Goal: Contribute content: Add original content to the website for others to see

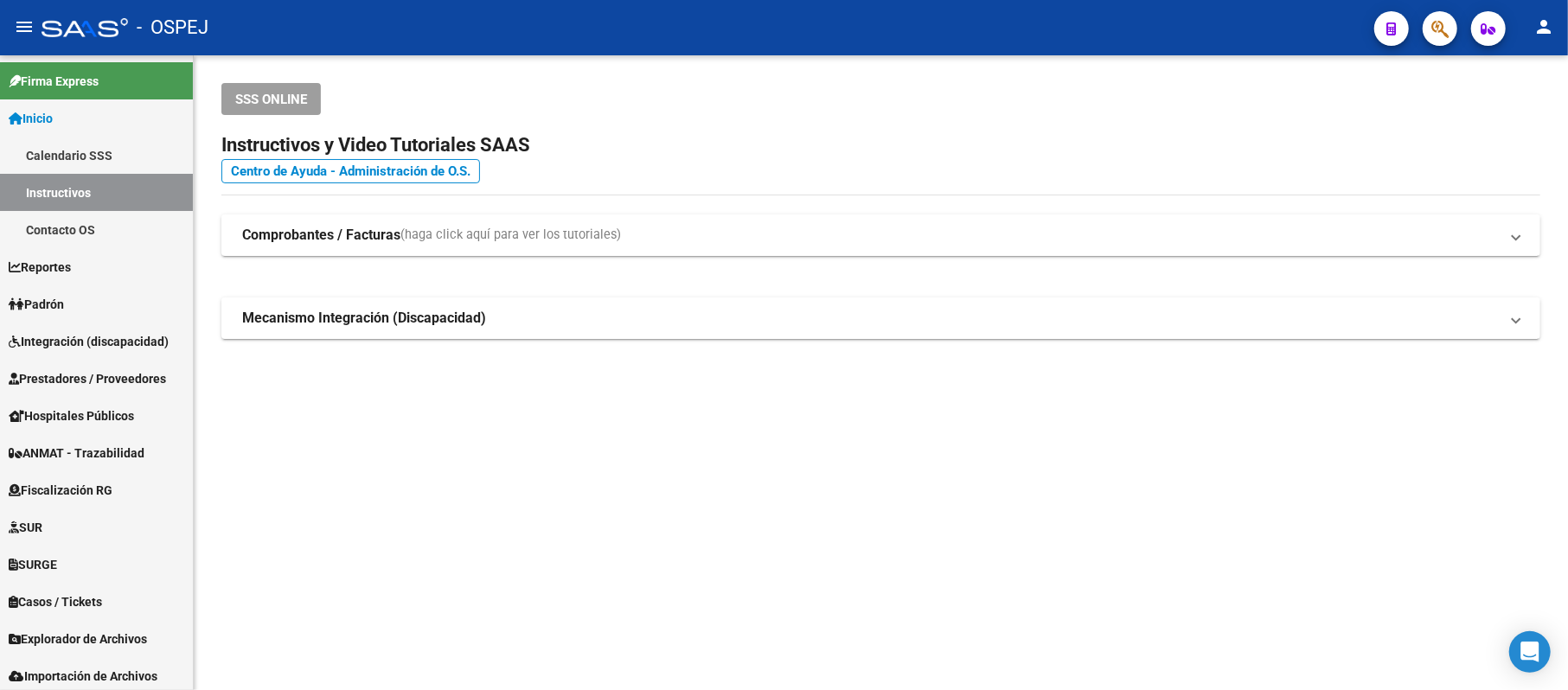
click at [1443, 28] on icon "button" at bounding box center [1440, 29] width 17 height 20
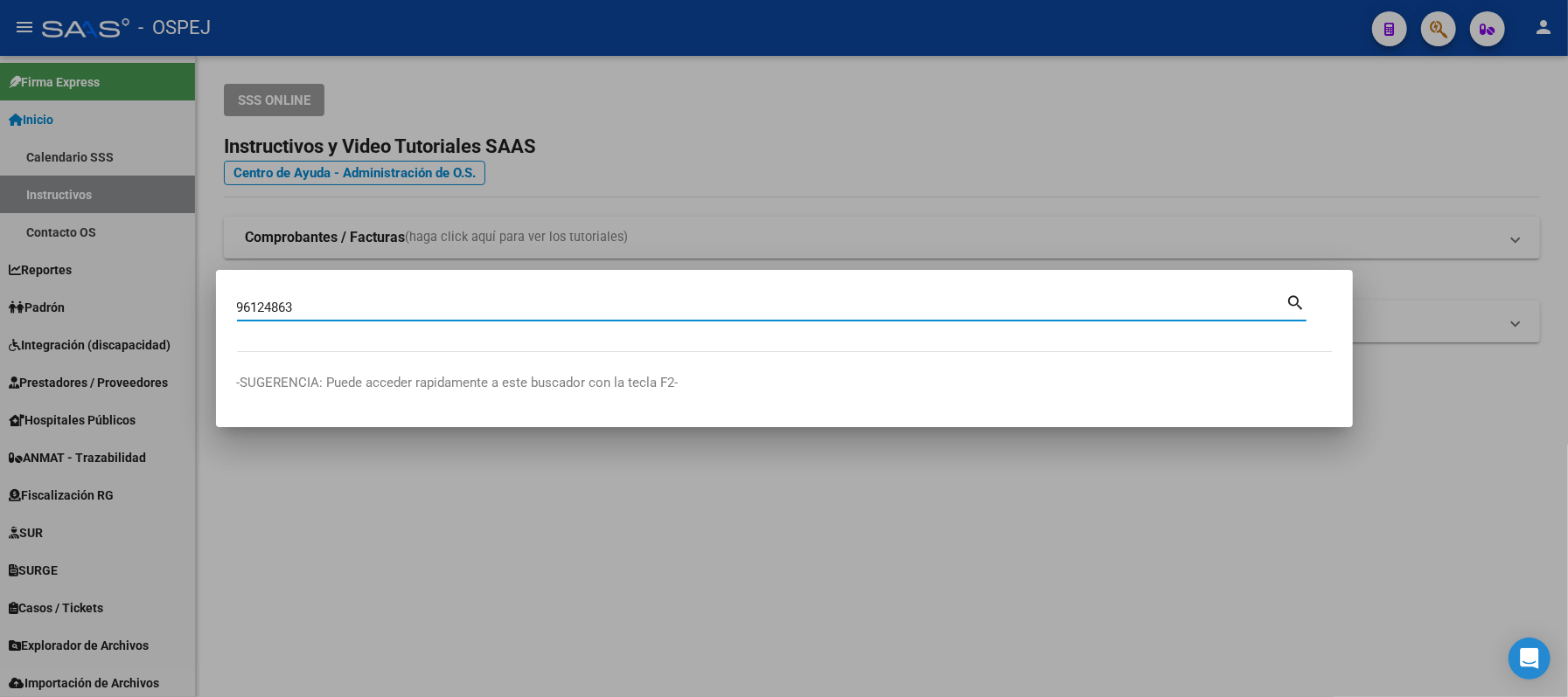
type input "96124863"
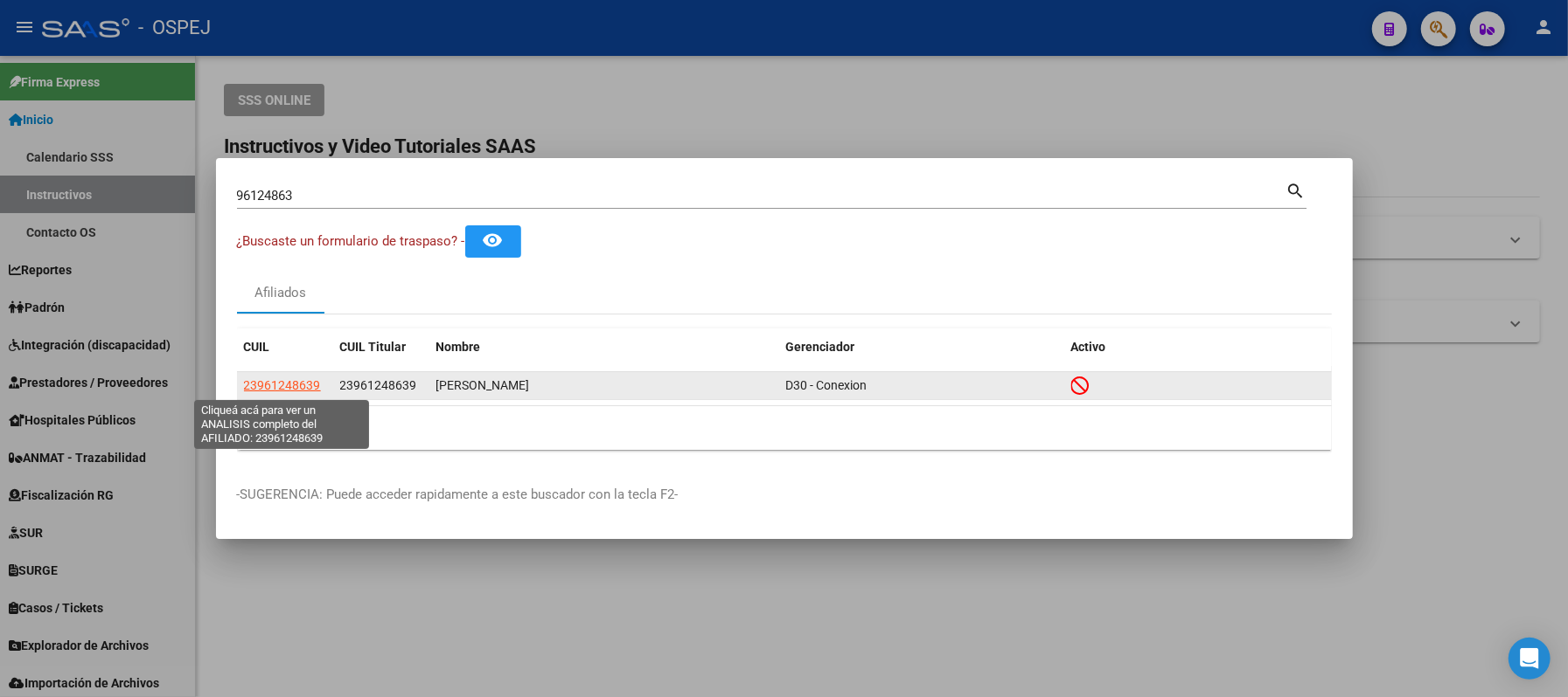
click at [281, 381] on span "23961248639" at bounding box center [281, 385] width 77 height 14
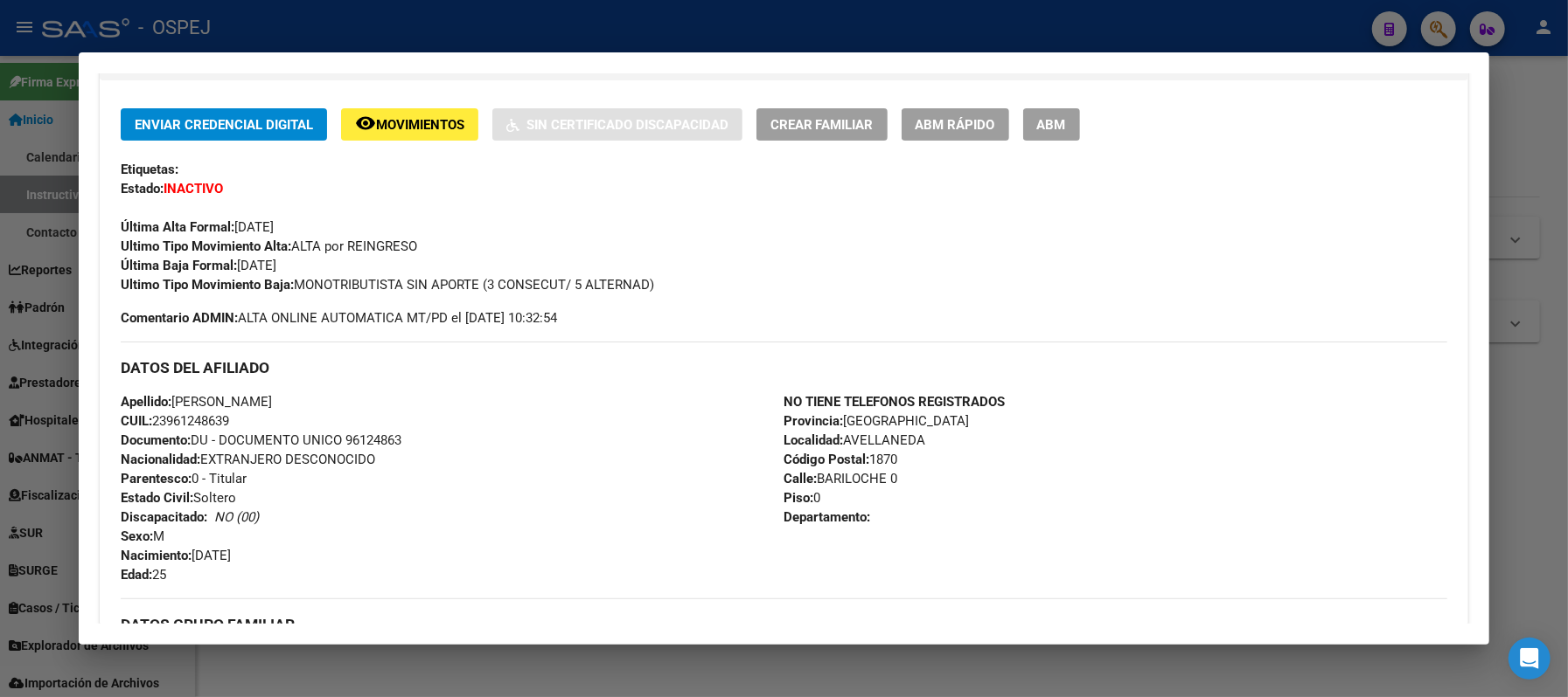
scroll to position [582, 0]
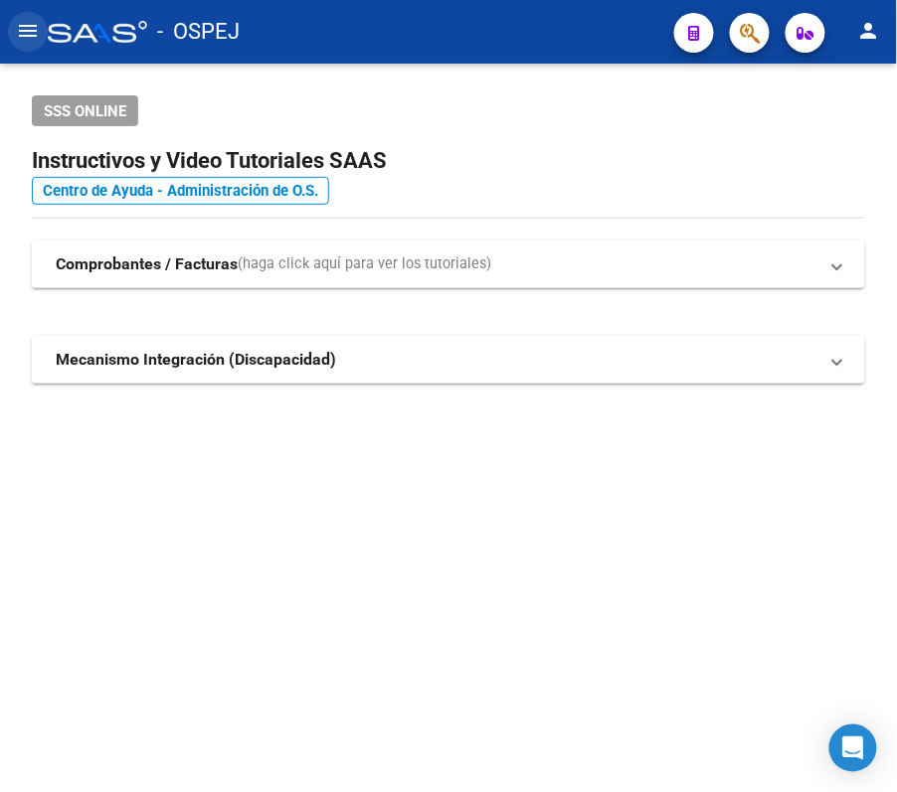
click at [28, 37] on mat-icon "menu" at bounding box center [28, 31] width 24 height 24
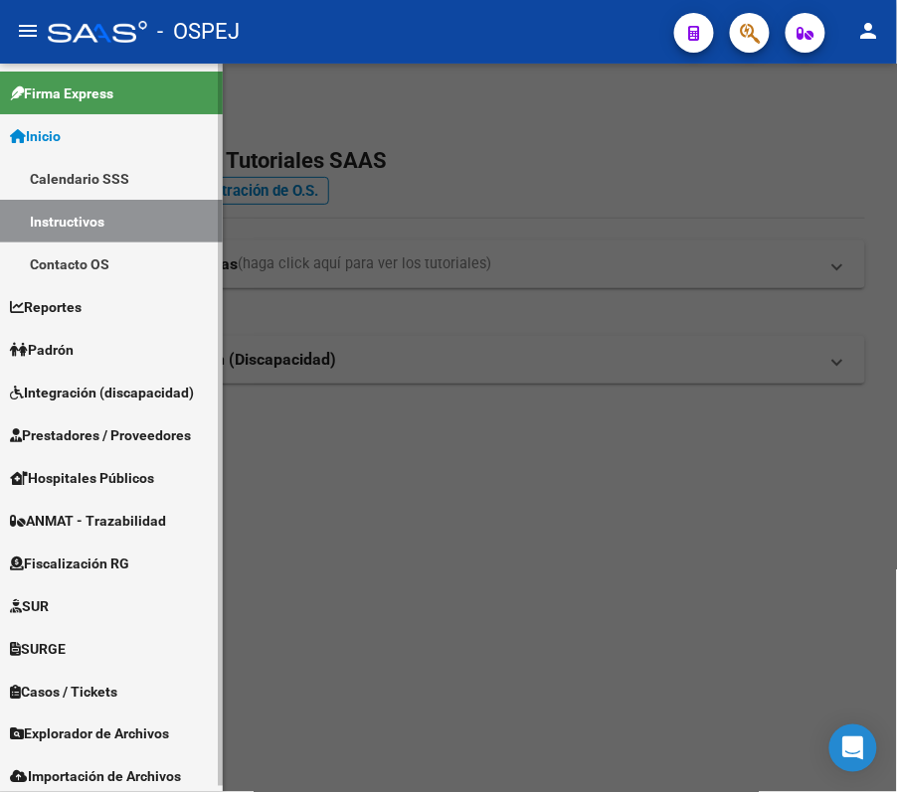
scroll to position [5, 0]
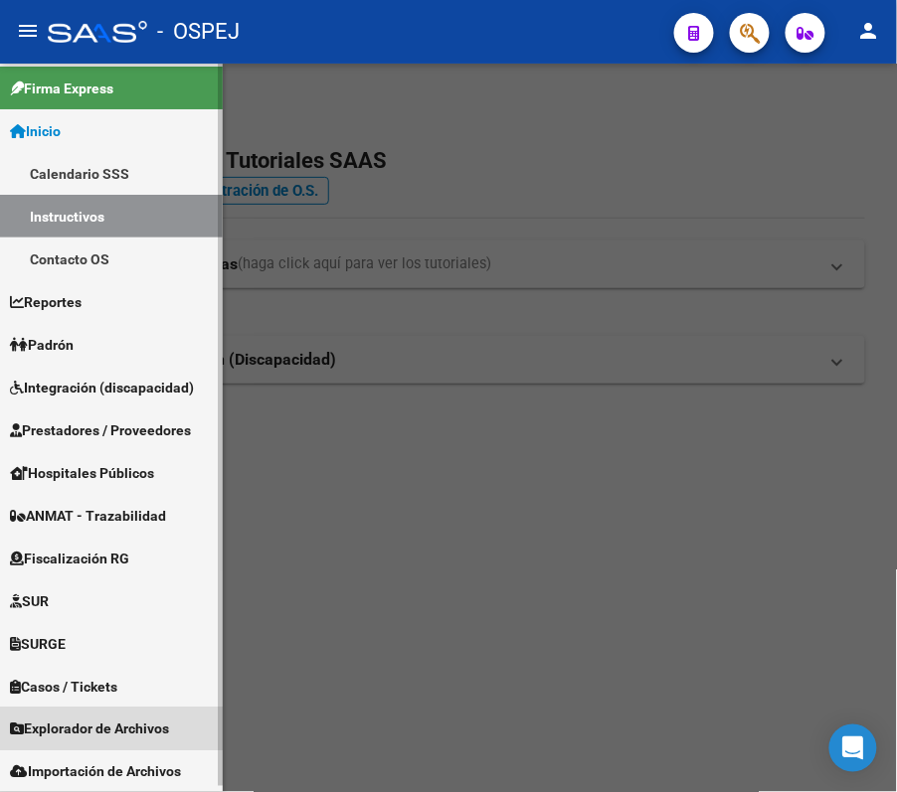
click at [100, 721] on span "Explorador de Archivos" at bounding box center [89, 730] width 159 height 22
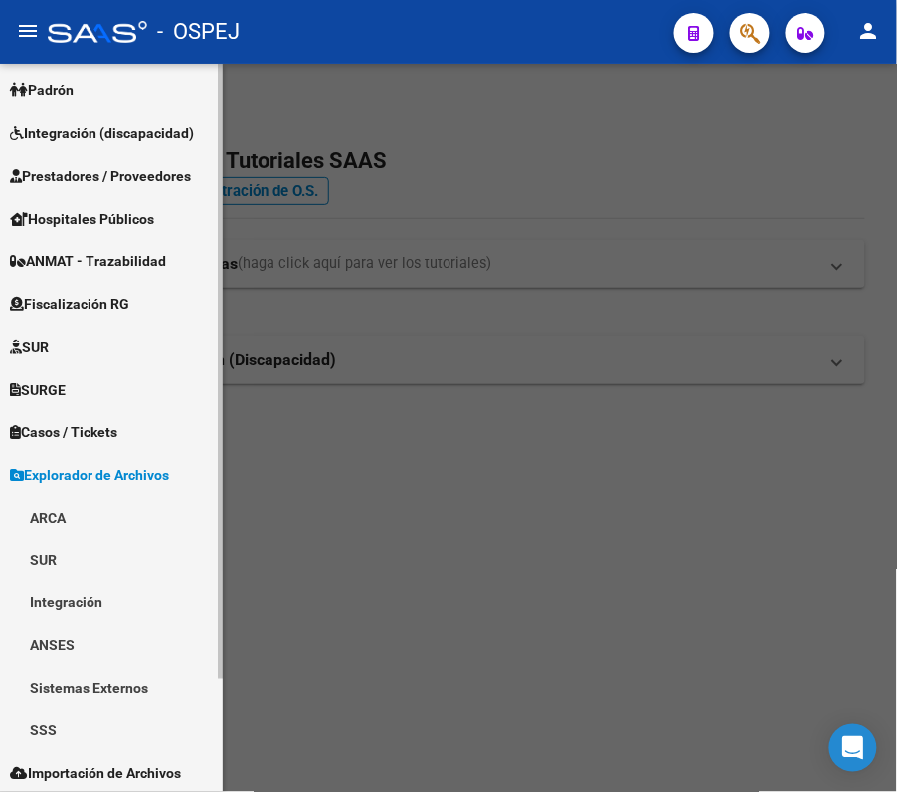
scroll to position [133, 0]
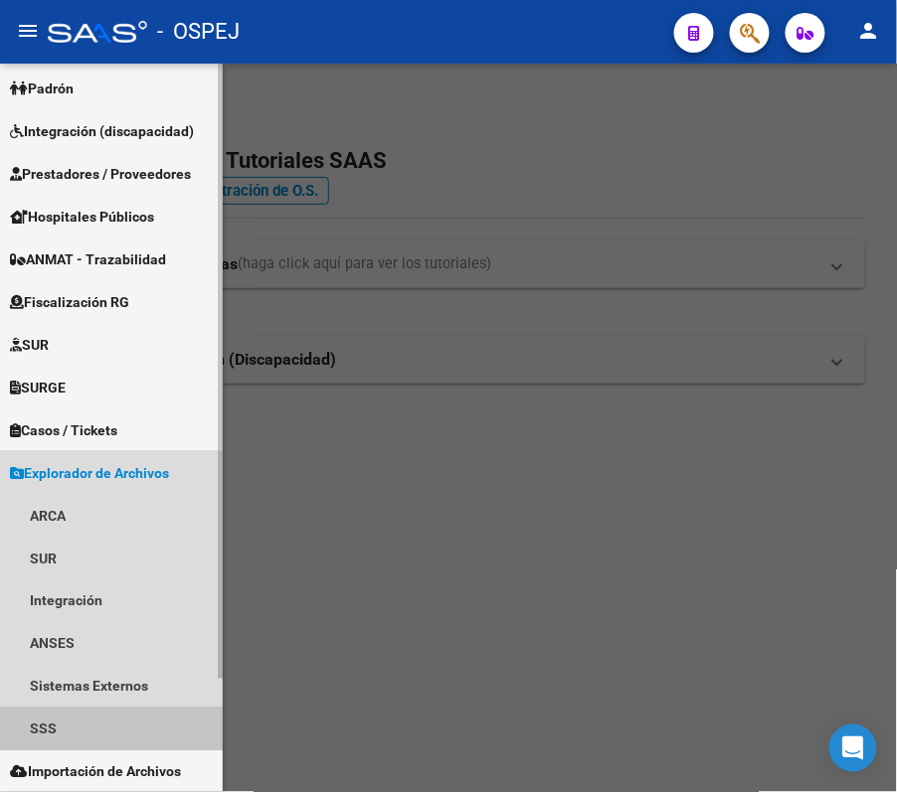
click at [99, 708] on link "SSS" at bounding box center [111, 729] width 223 height 43
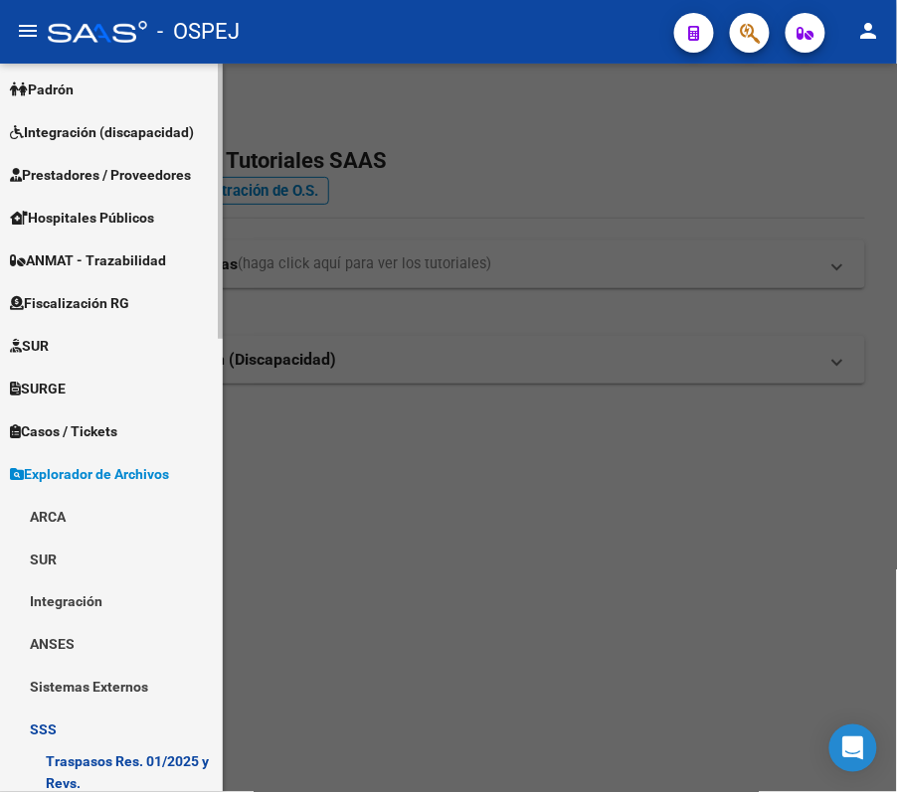
scroll to position [0, 0]
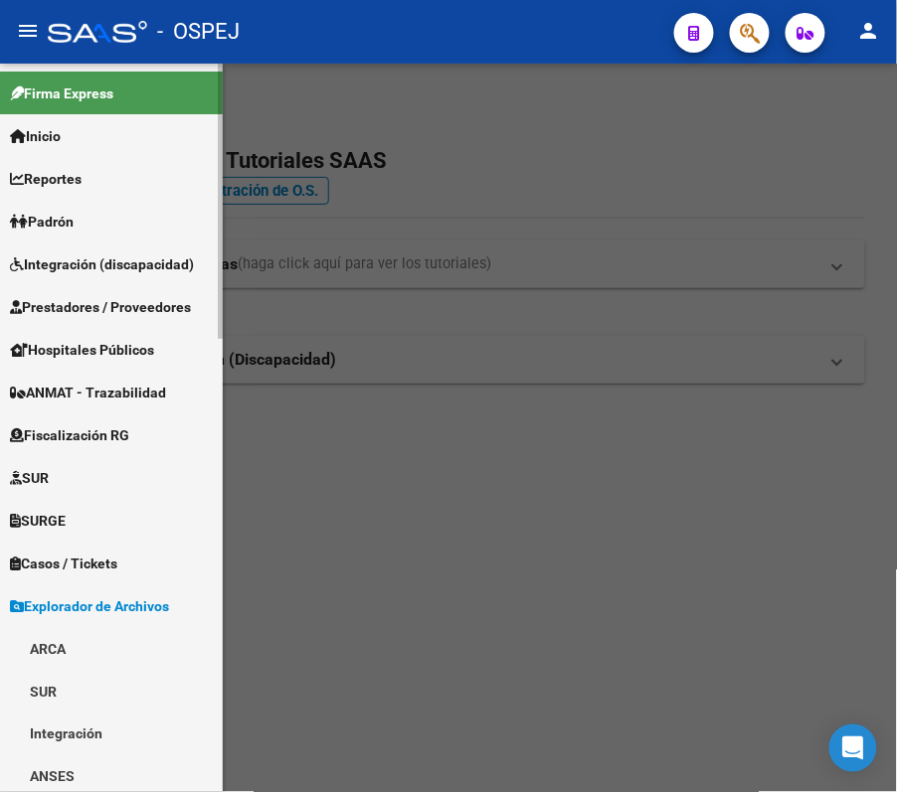
click at [119, 208] on link "Padrón" at bounding box center [111, 221] width 223 height 43
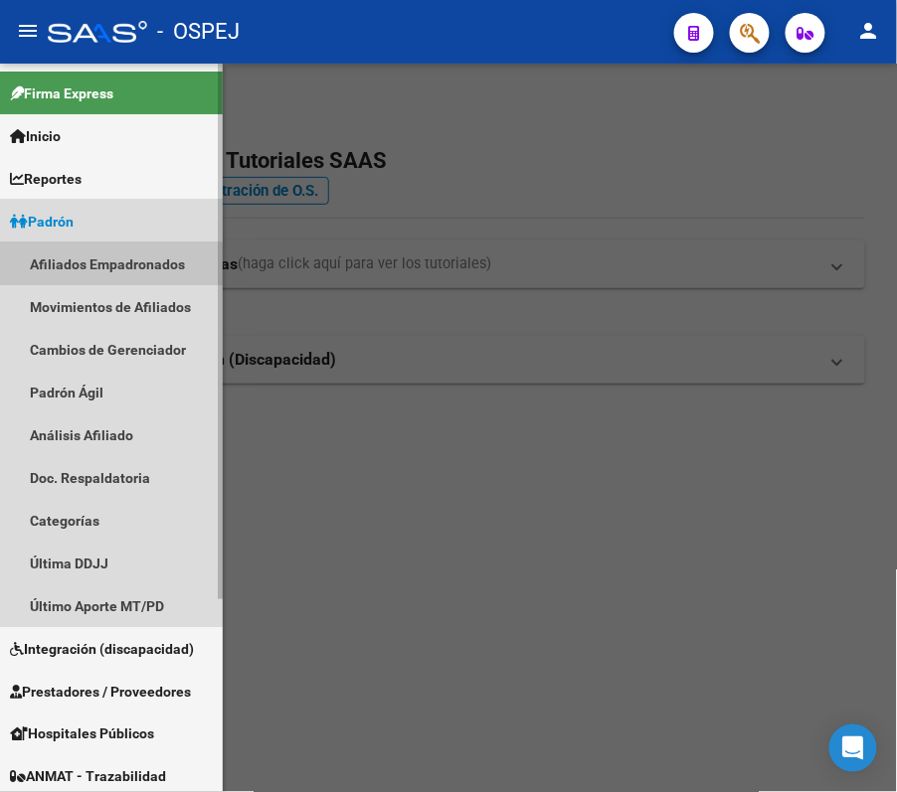
click at [95, 279] on link "Afiliados Empadronados" at bounding box center [111, 264] width 223 height 43
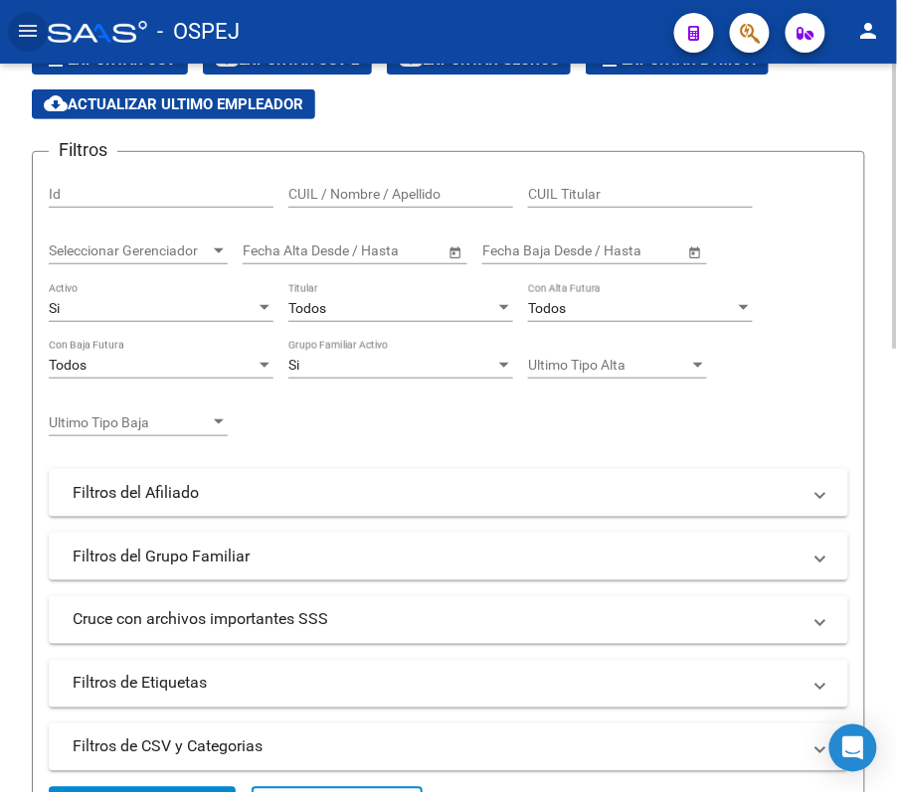
scroll to position [264, 0]
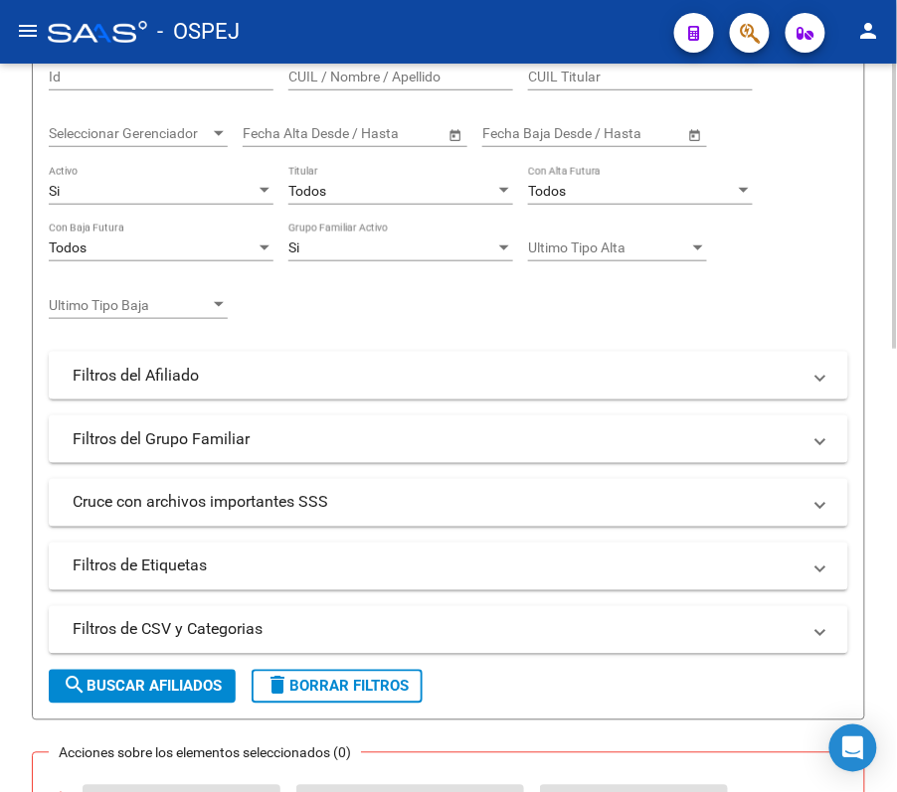
click at [445, 365] on mat-panel-title "Filtros del Afiliado" at bounding box center [437, 376] width 728 height 22
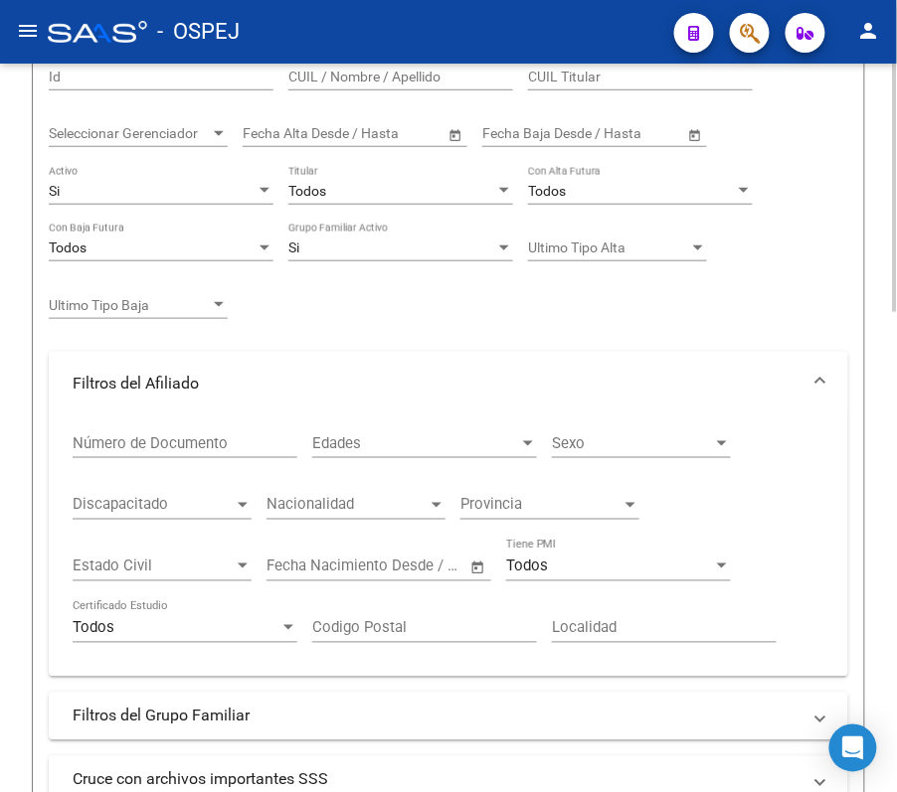
scroll to position [398, 0]
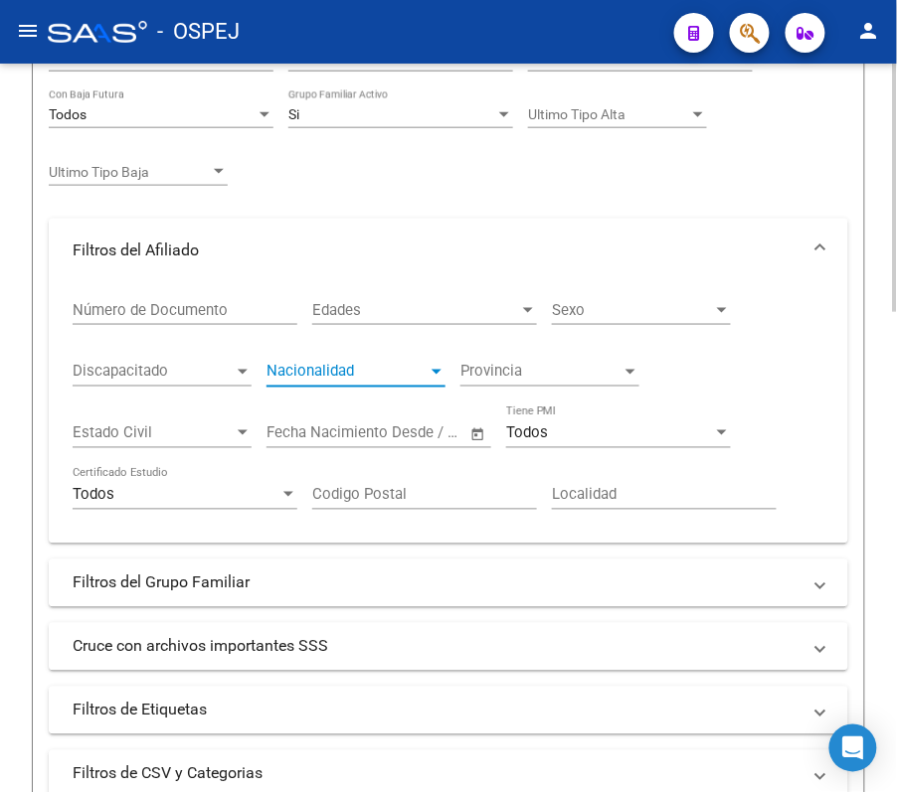
click at [339, 370] on span "Nacionalidad" at bounding box center [346, 372] width 161 height 18
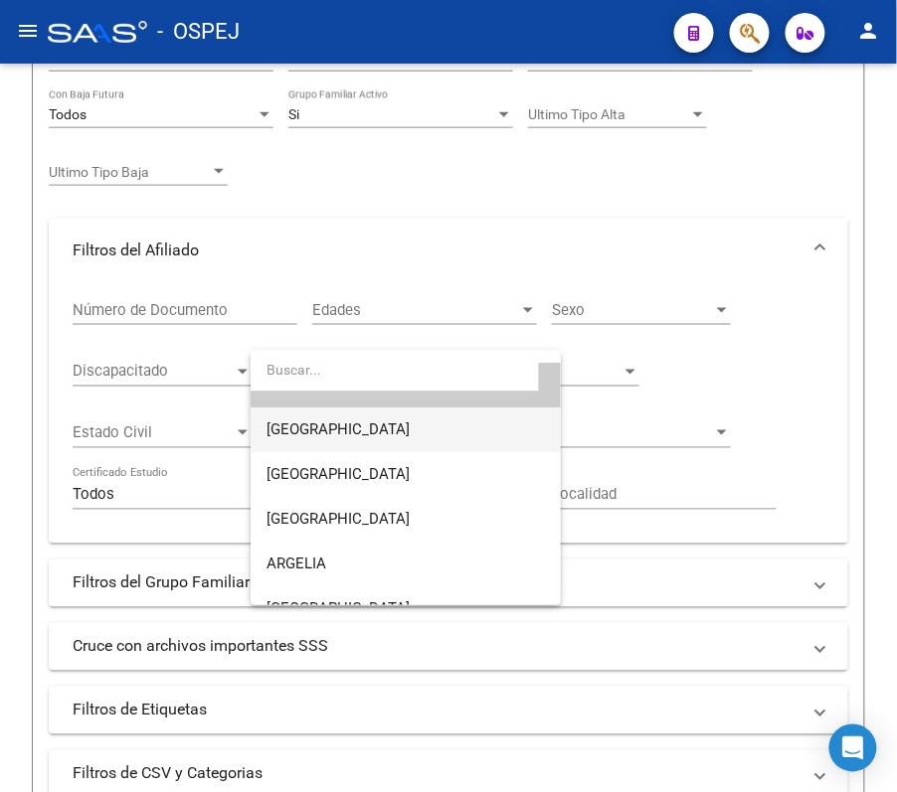
scroll to position [0, 0]
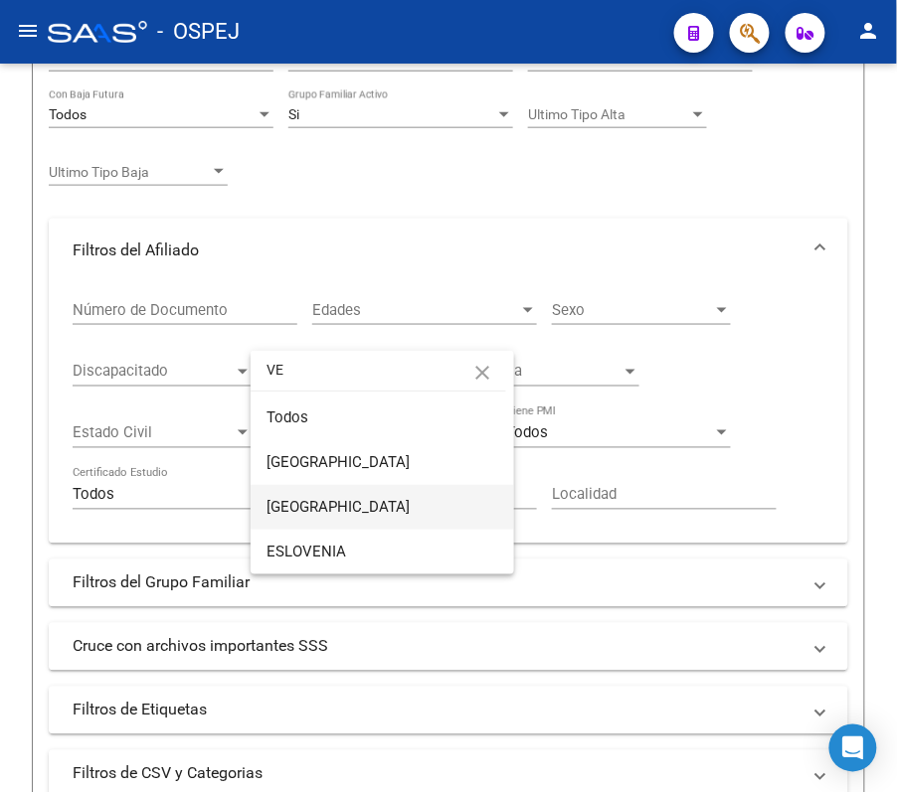
type input "VE"
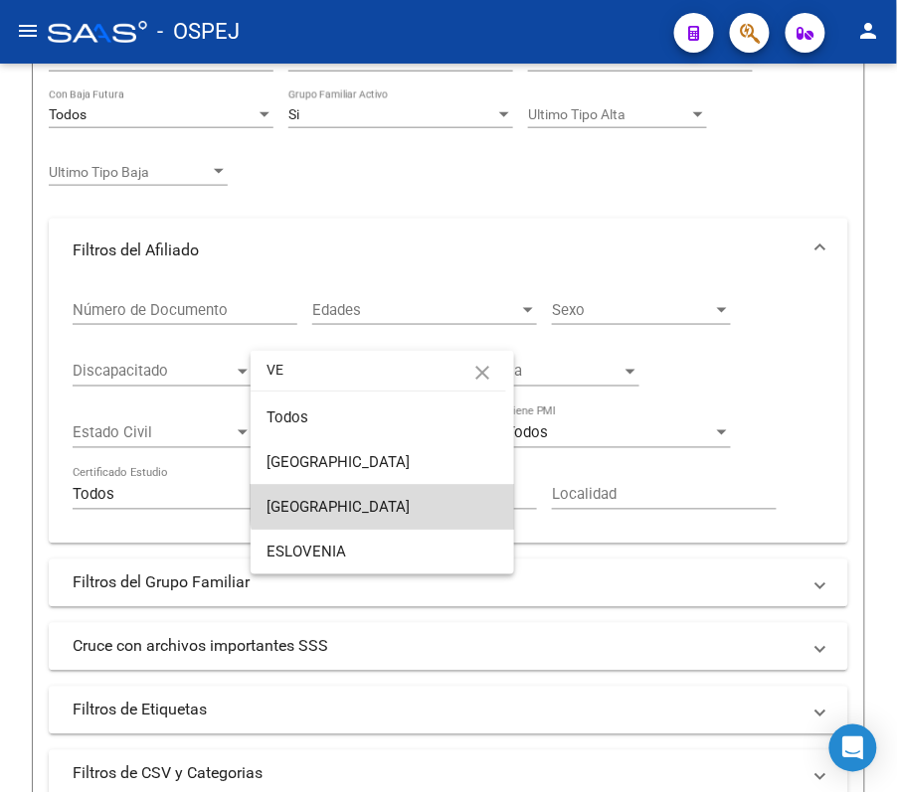
click at [387, 498] on span "VENEZUELA" at bounding box center [382, 507] width 232 height 45
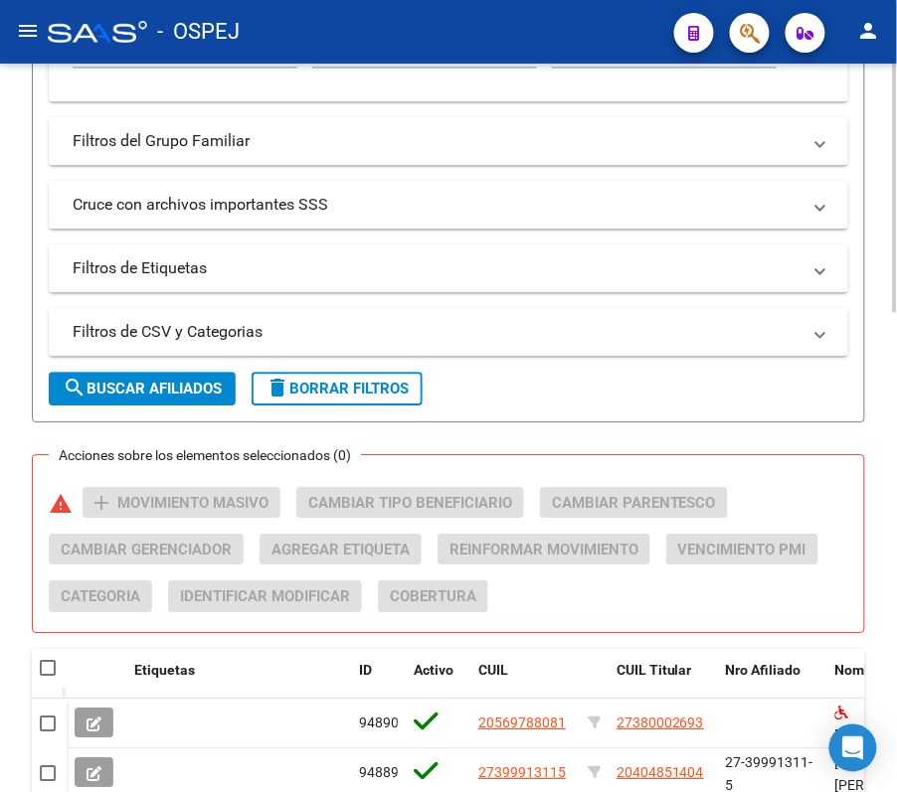
scroll to position [928, 0]
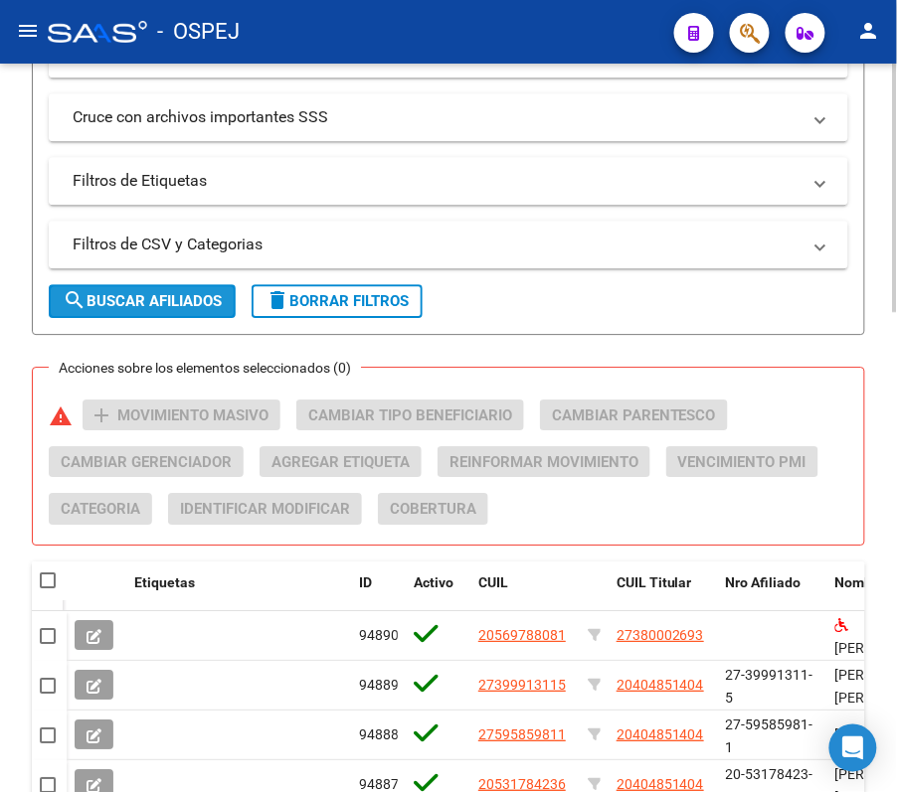
click at [176, 304] on span "search Buscar Afiliados" at bounding box center [142, 301] width 159 height 18
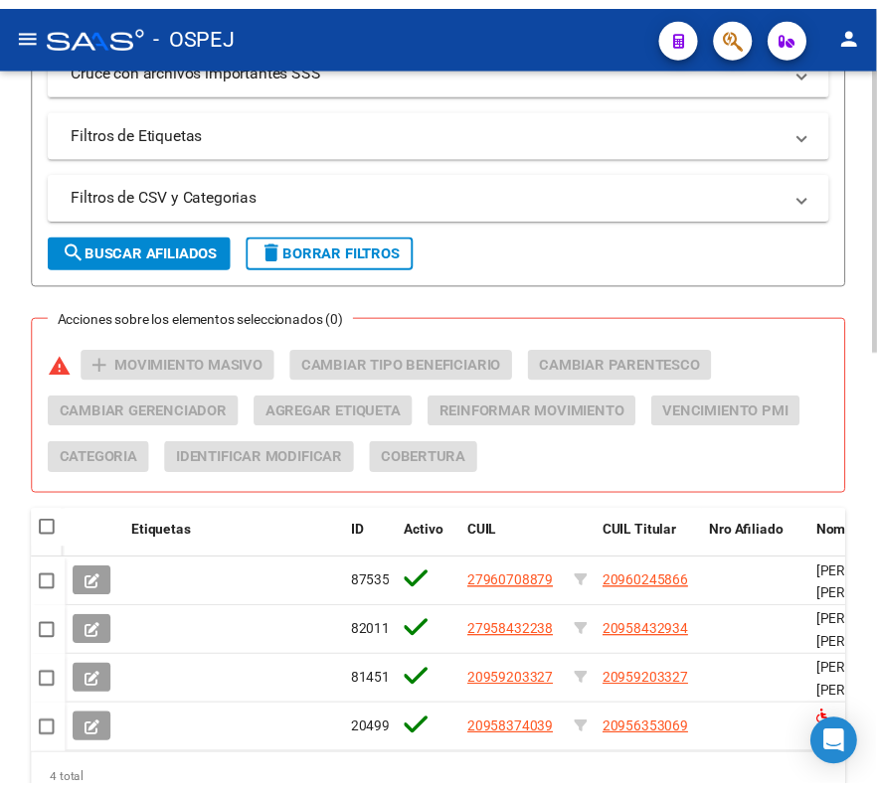
scroll to position [1112, 0]
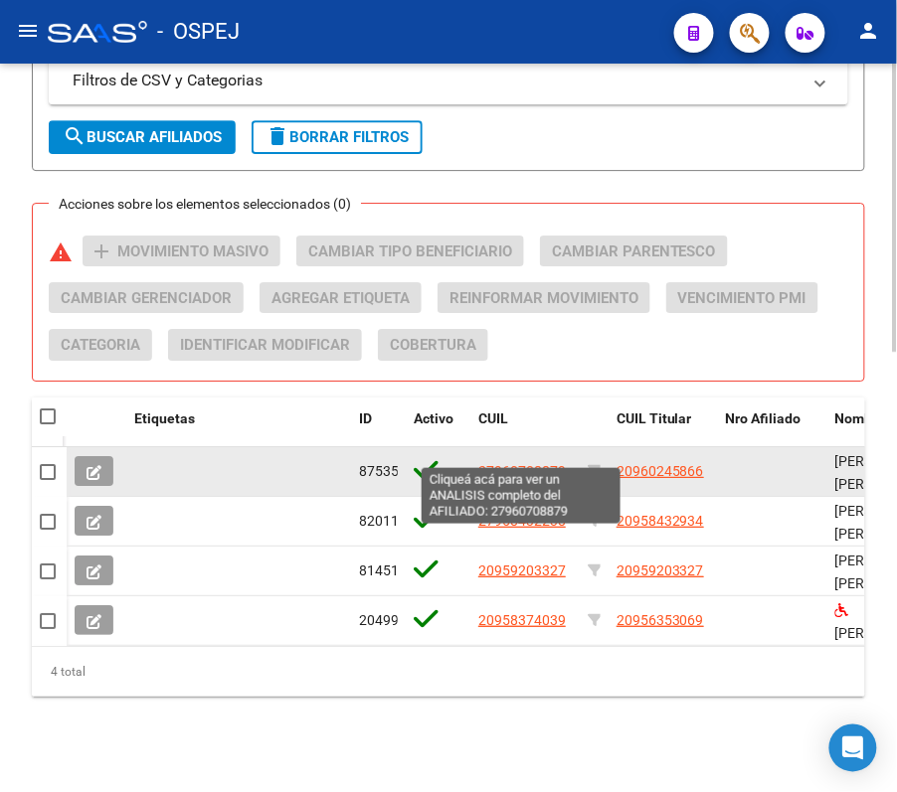
click at [490, 463] on span "27960708879" at bounding box center [521, 471] width 87 height 16
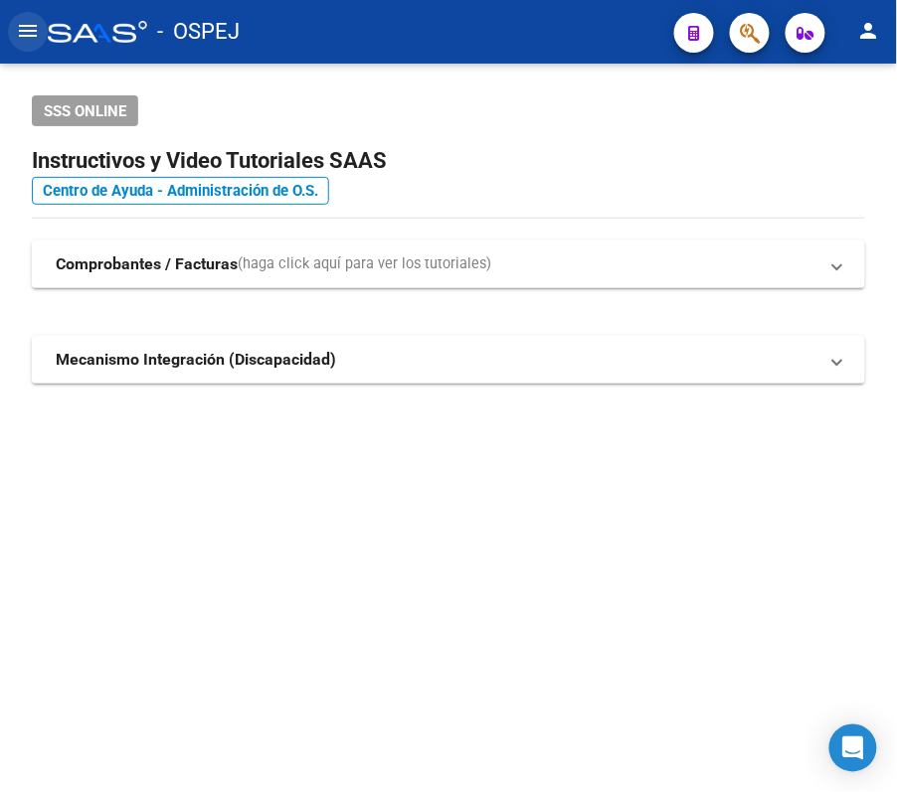
click at [37, 28] on mat-icon "menu" at bounding box center [28, 31] width 24 height 24
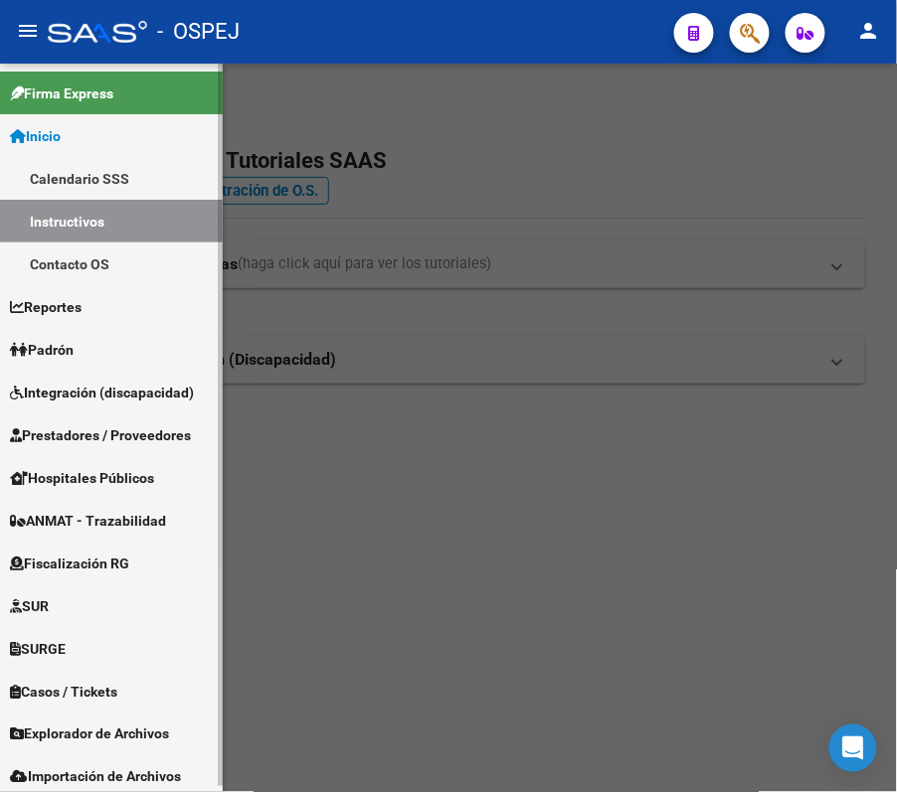
scroll to position [5, 0]
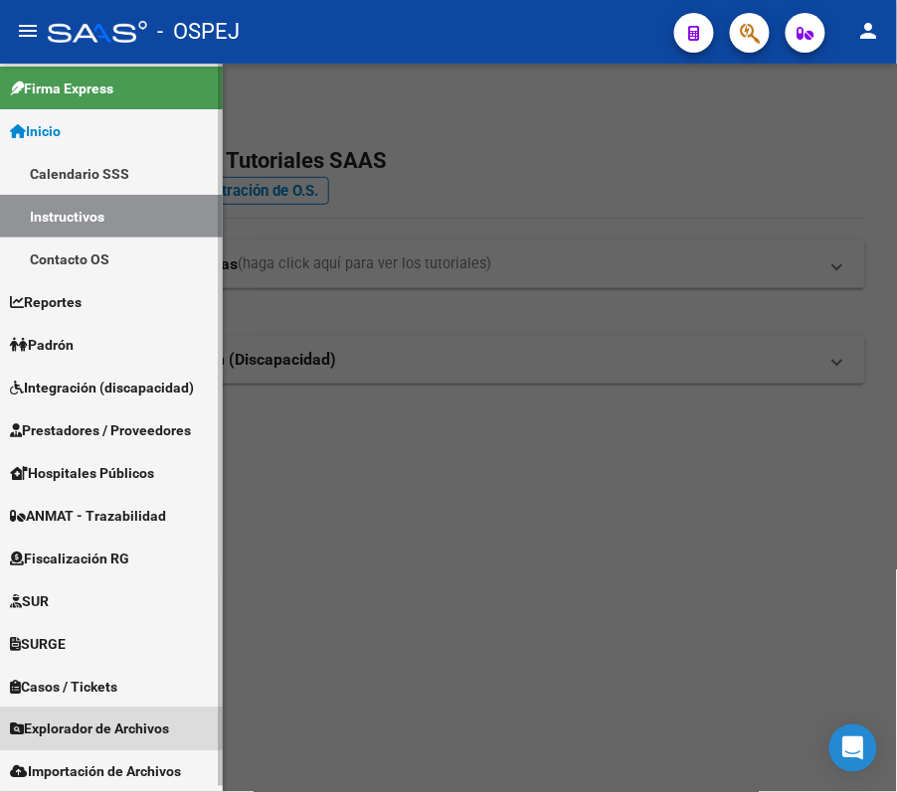
drag, startPoint x: 74, startPoint y: 517, endPoint x: 57, endPoint y: 724, distance: 207.5
click at [57, 724] on span "Explorador de Archivos" at bounding box center [89, 730] width 159 height 22
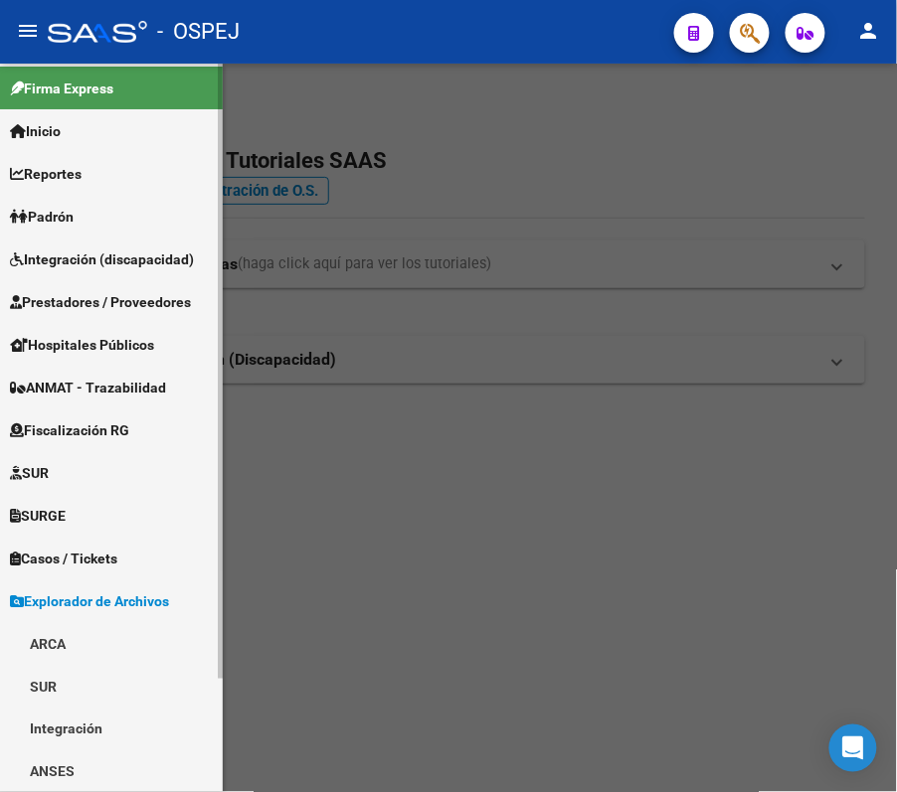
scroll to position [133, 0]
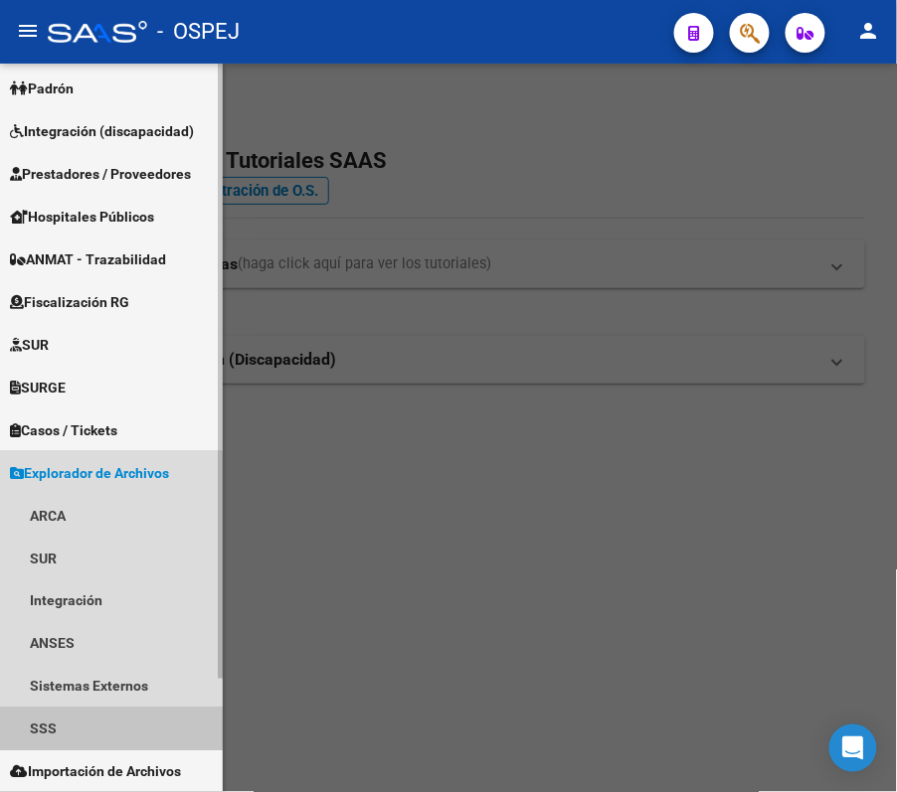
click at [80, 737] on link "SSS" at bounding box center [111, 729] width 223 height 43
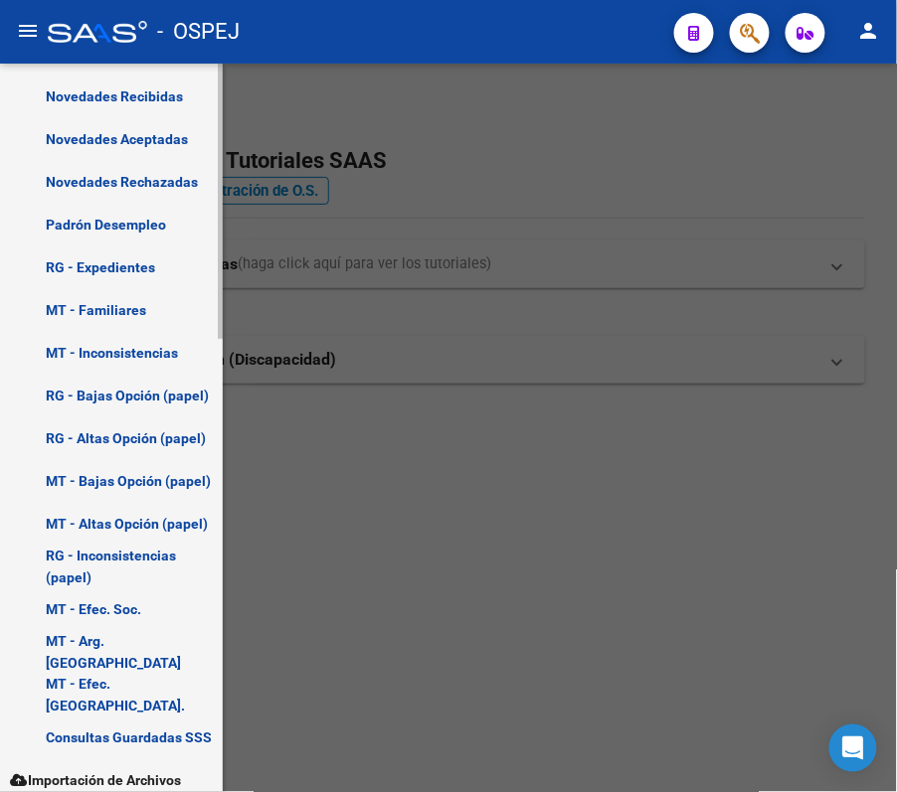
scroll to position [1062, 0]
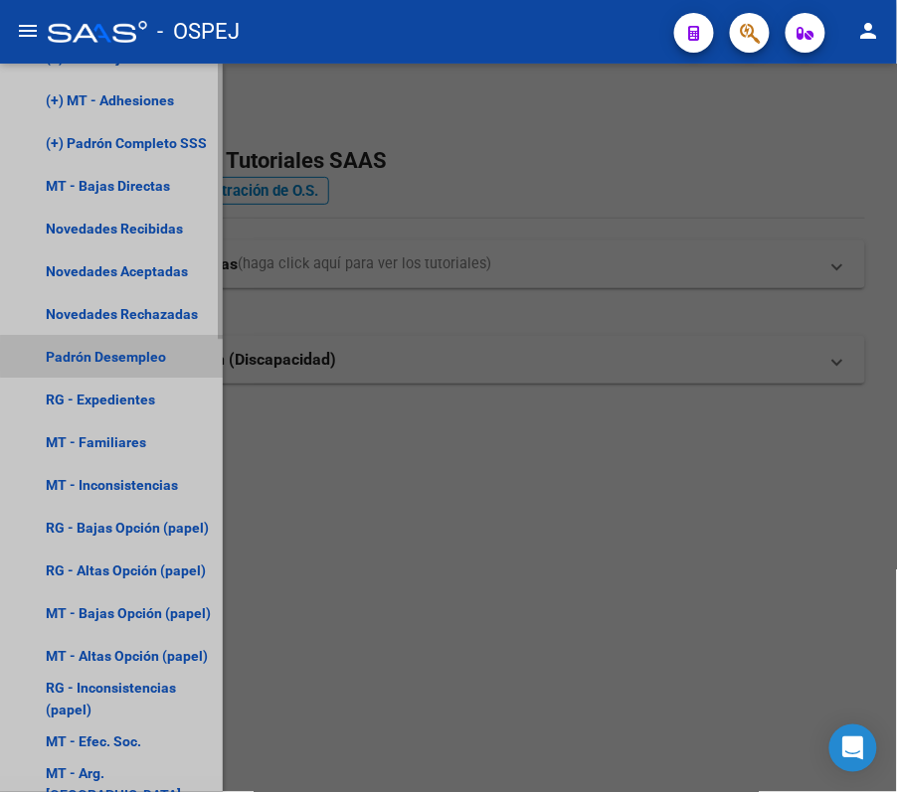
click at [129, 356] on link "Padrón Desempleo" at bounding box center [111, 356] width 223 height 43
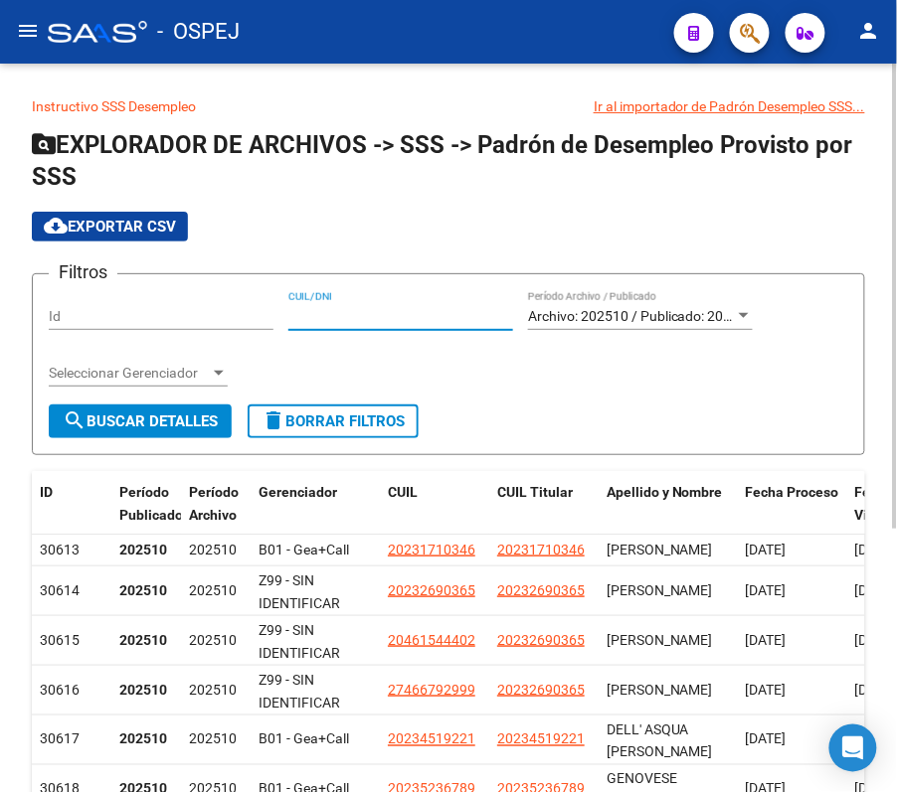
click at [390, 319] on input "CUIL/DNI" at bounding box center [400, 316] width 225 height 17
paste input "27960708879"
type input "27960708879"
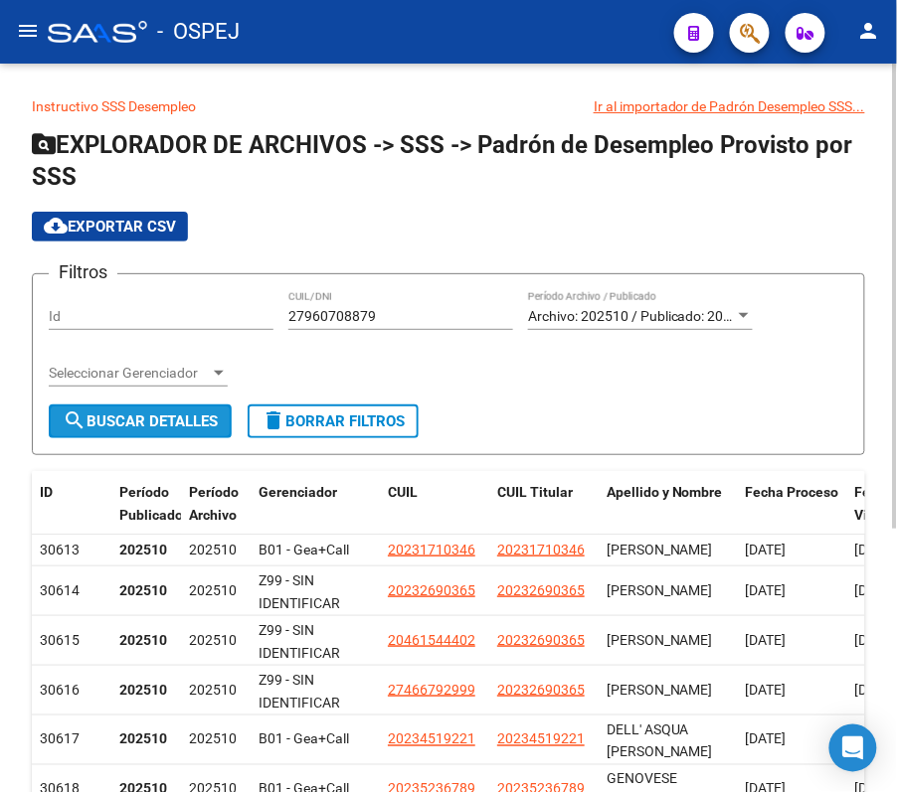
click at [127, 416] on span "search Buscar Detalles" at bounding box center [140, 422] width 155 height 18
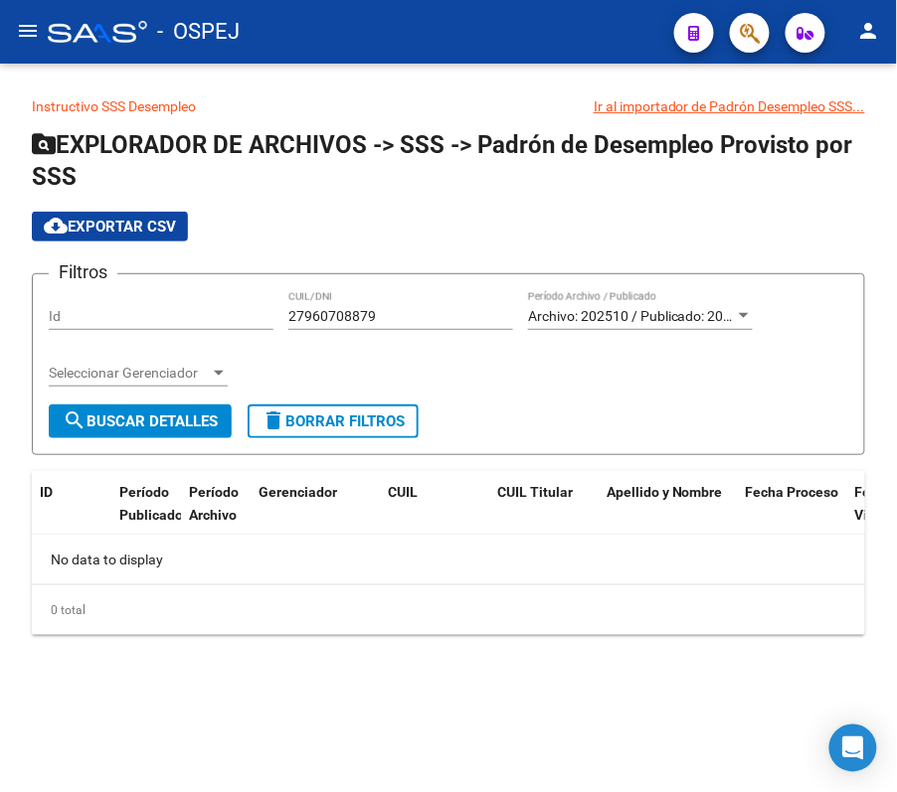
click at [529, 331] on div "Archivo: 202510 / Publicado: 202509 Período Archivo / Publicado" at bounding box center [640, 318] width 225 height 57
click at [550, 327] on div "Archivo: 202510 / Publicado: 202509 Período Archivo / Publicado" at bounding box center [640, 310] width 225 height 40
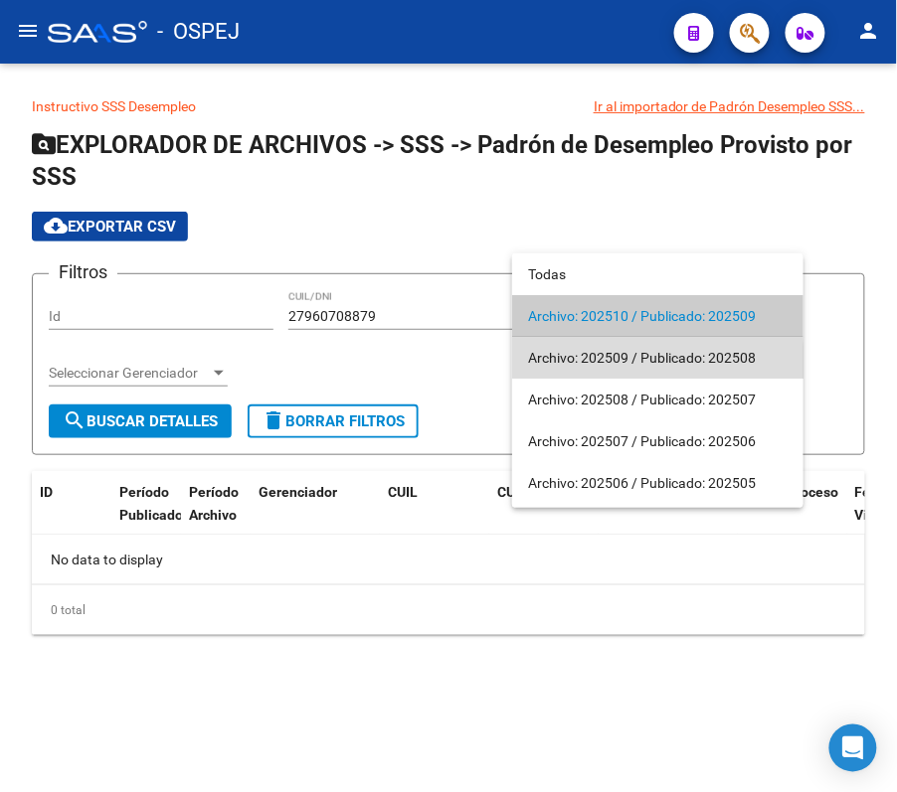
click at [561, 362] on span "Archivo: 202509 / Publicado: 202508" at bounding box center [657, 358] width 259 height 42
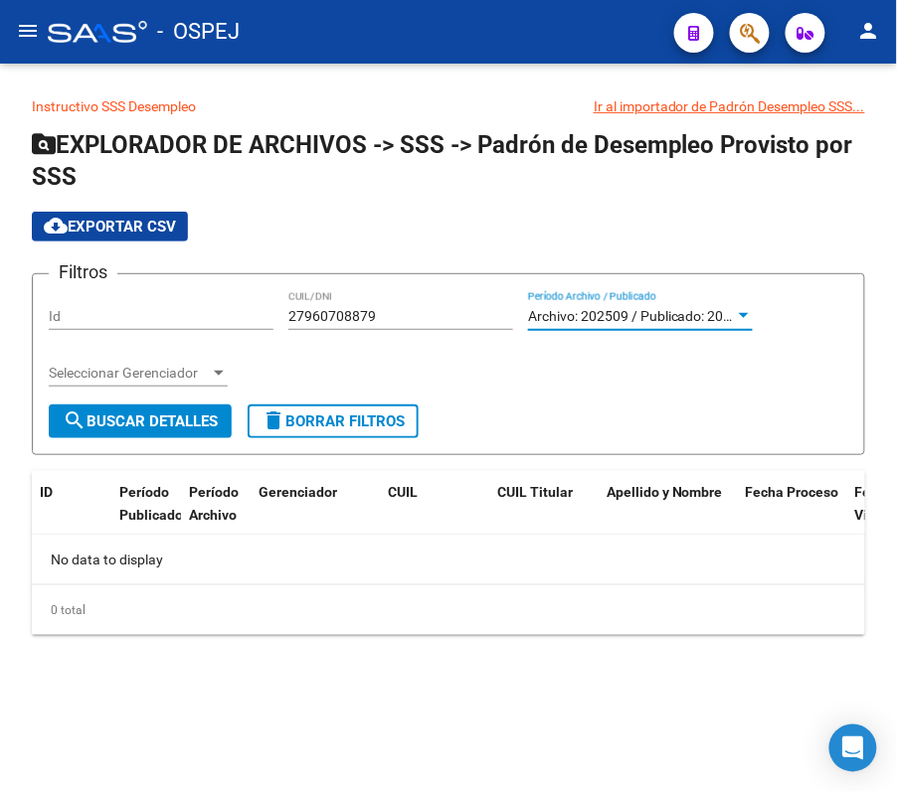
click at [164, 424] on span "search Buscar Detalles" at bounding box center [140, 422] width 155 height 18
click at [626, 331] on div "Archivo: 202509 / Publicado: 202508 Período Archivo / Publicado" at bounding box center [640, 318] width 225 height 57
click at [626, 328] on div "Archivo: 202509 / Publicado: 202508 Período Archivo / Publicado" at bounding box center [640, 310] width 225 height 40
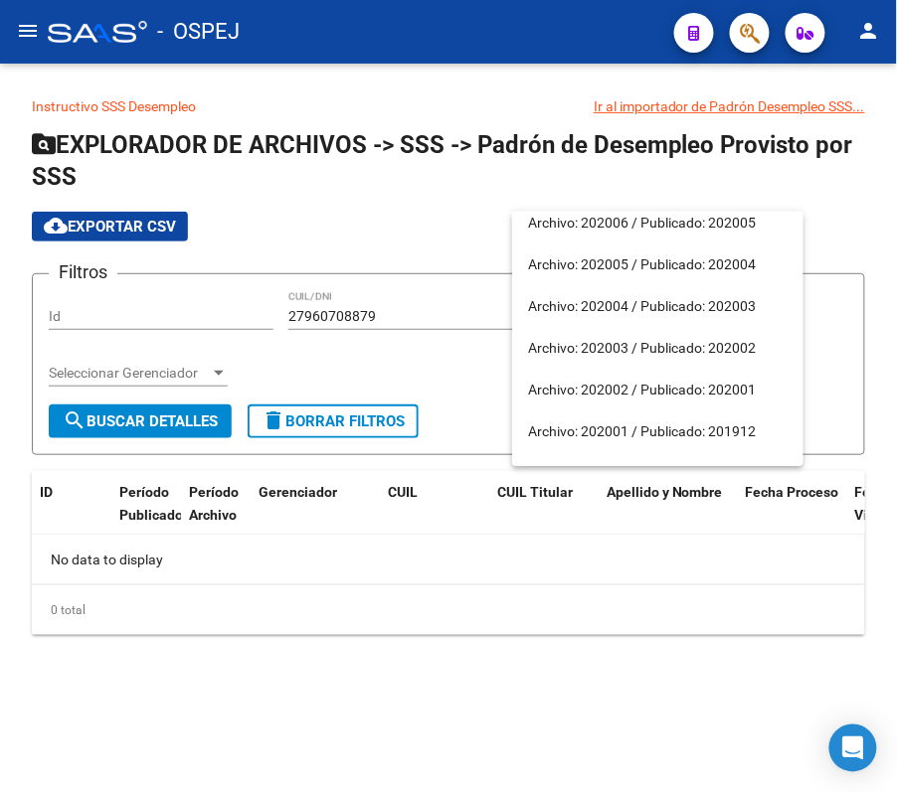
scroll to position [3446, 0]
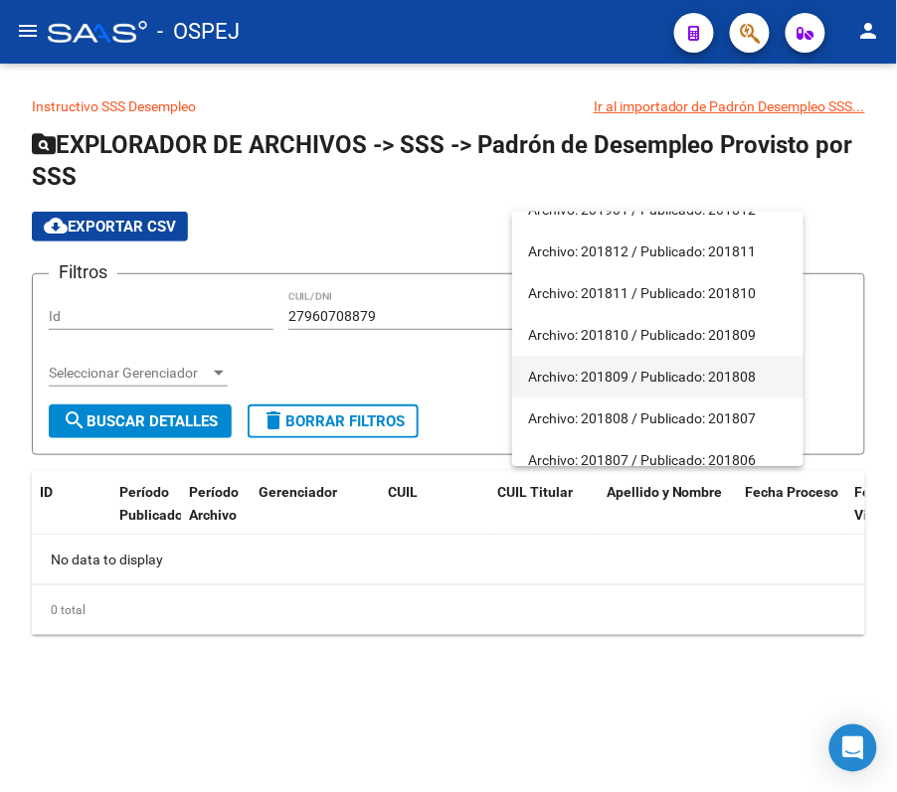
click at [626, 395] on span "Archivo: 201809 / Publicado: 201808" at bounding box center [657, 378] width 259 height 42
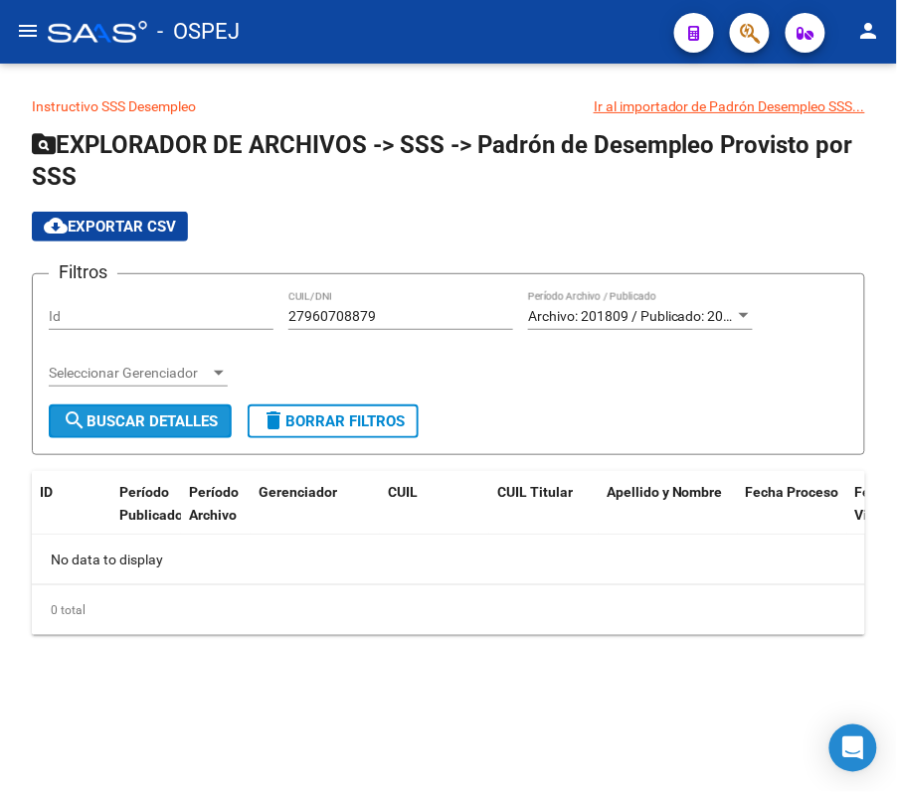
click at [121, 422] on span "search Buscar Detalles" at bounding box center [140, 422] width 155 height 18
click at [482, 320] on input "27960708879" at bounding box center [400, 316] width 225 height 17
click at [666, 306] on div "Archivo: 201809 / Publicado: 201808 Período Archivo / Publicado" at bounding box center [640, 310] width 225 height 40
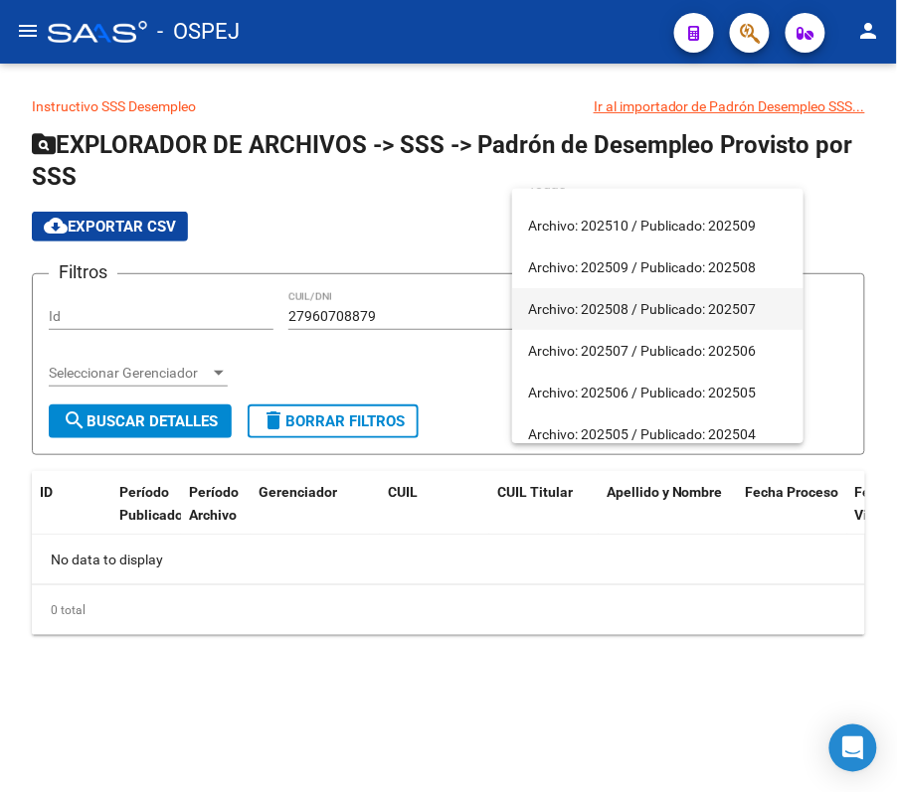
scroll to position [0, 0]
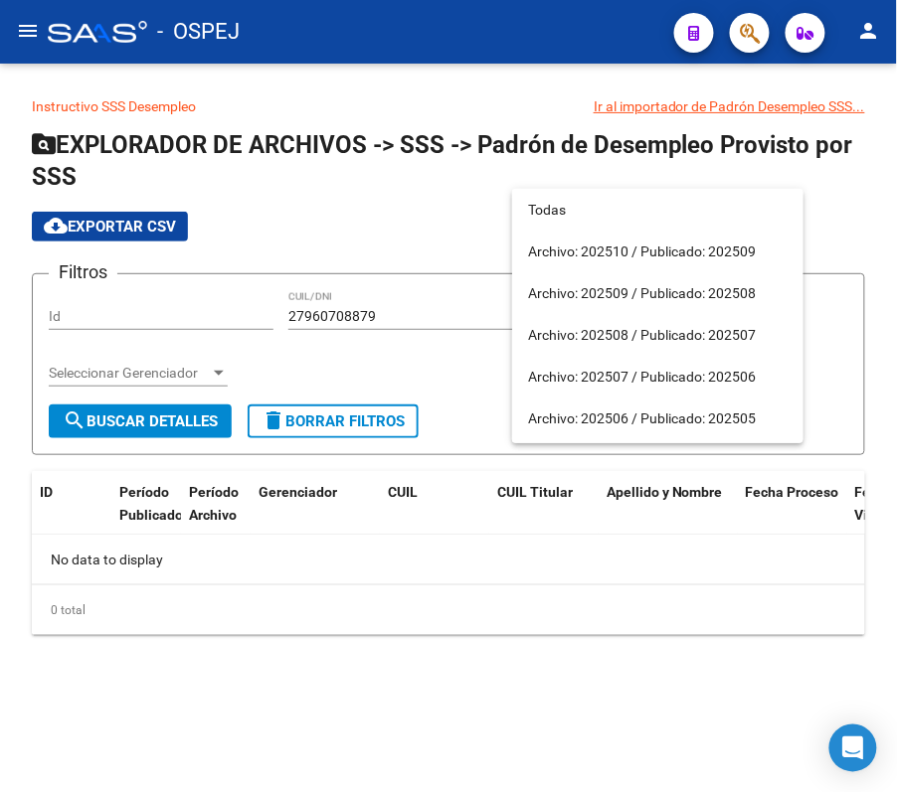
click at [36, 41] on div at bounding box center [448, 396] width 897 height 792
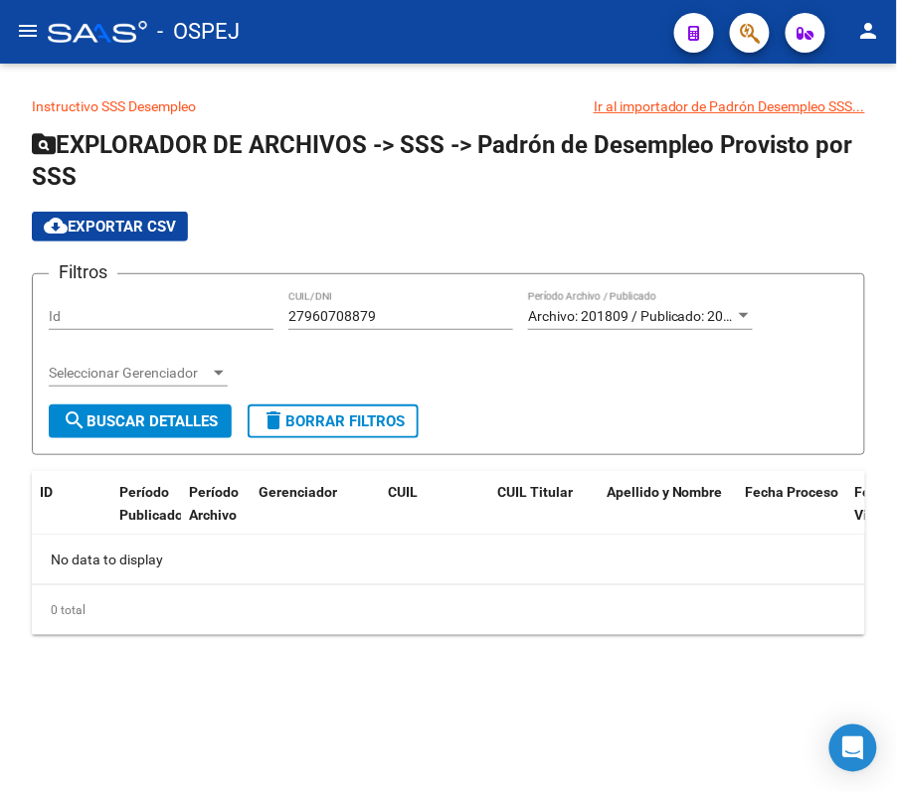
click at [53, 22] on div at bounding box center [97, 32] width 99 height 22
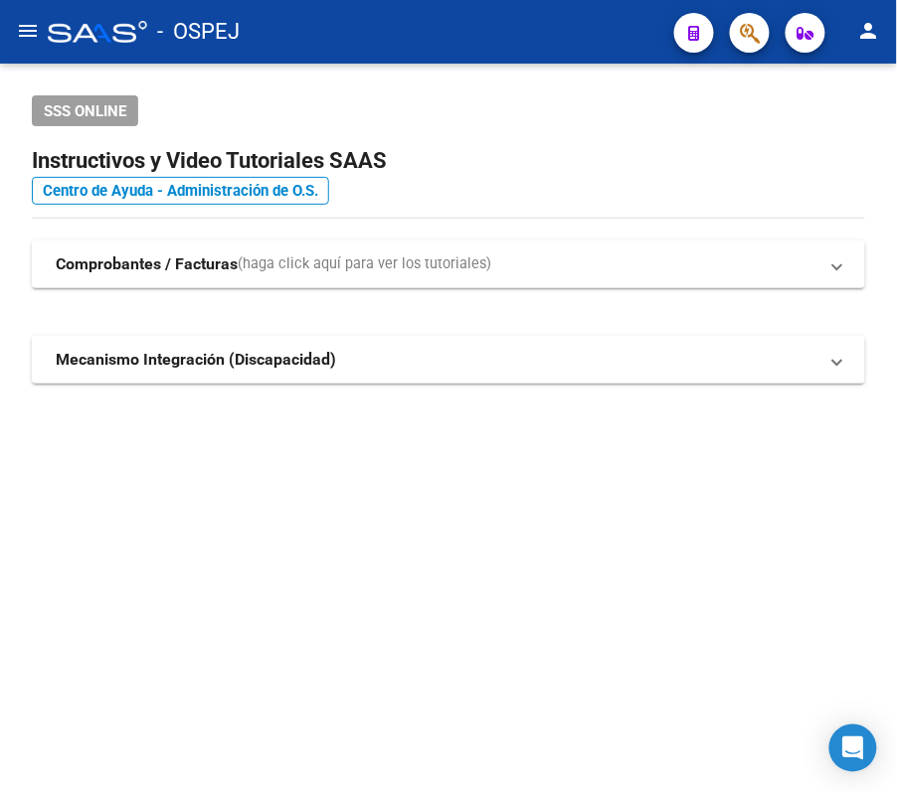
click at [21, 28] on mat-icon "menu" at bounding box center [28, 31] width 24 height 24
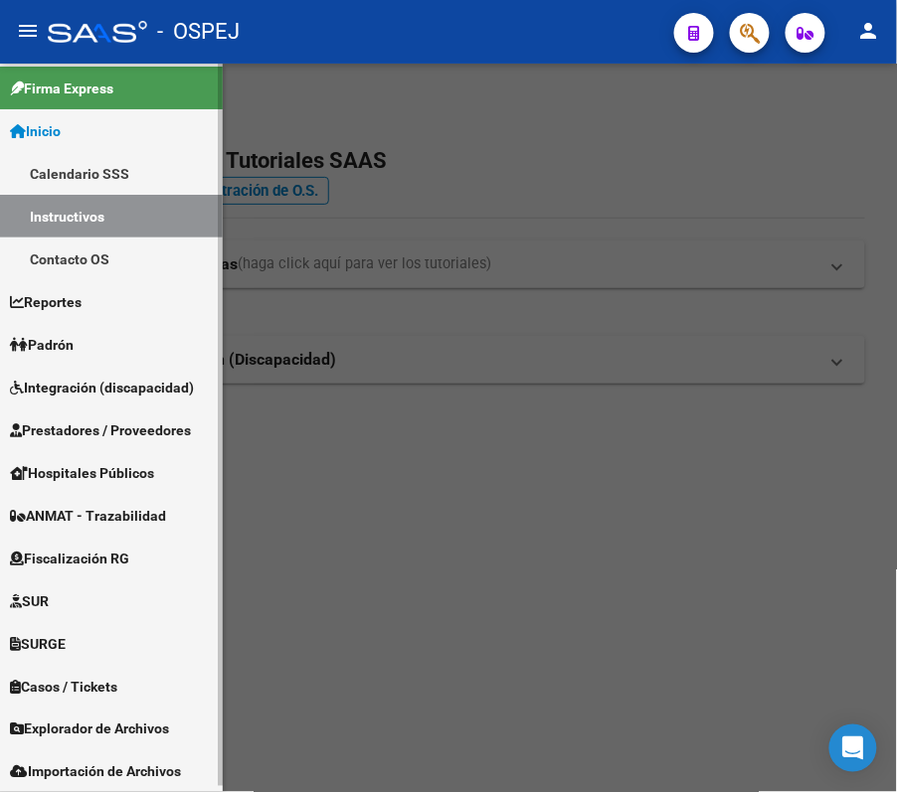
click at [77, 726] on span "Explorador de Archivos" at bounding box center [89, 730] width 159 height 22
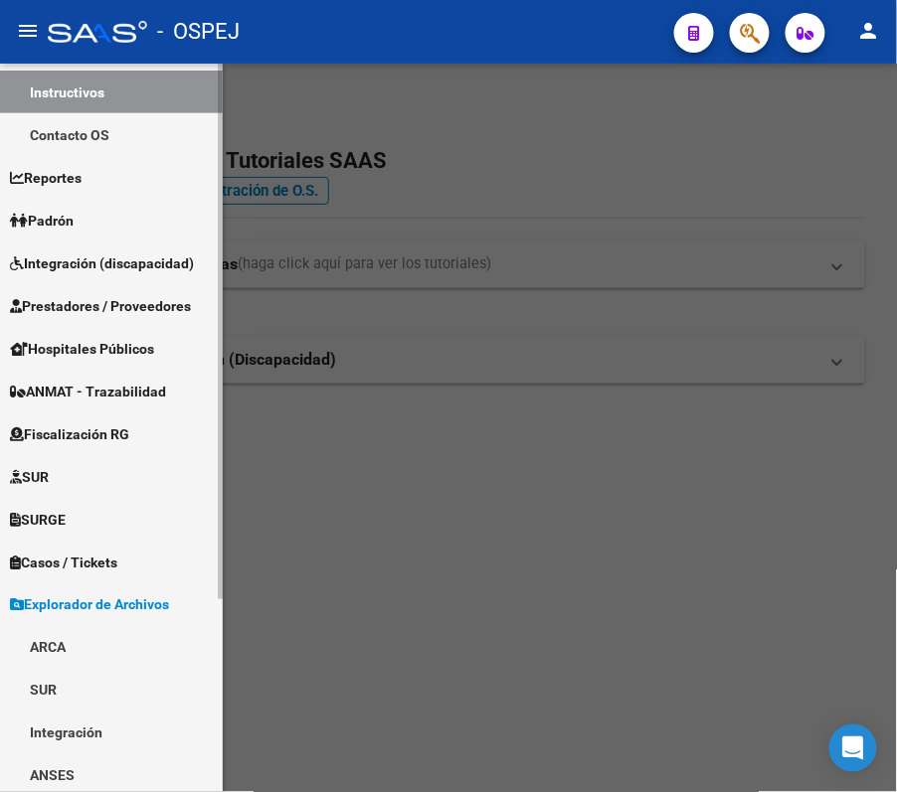
scroll to position [262, 0]
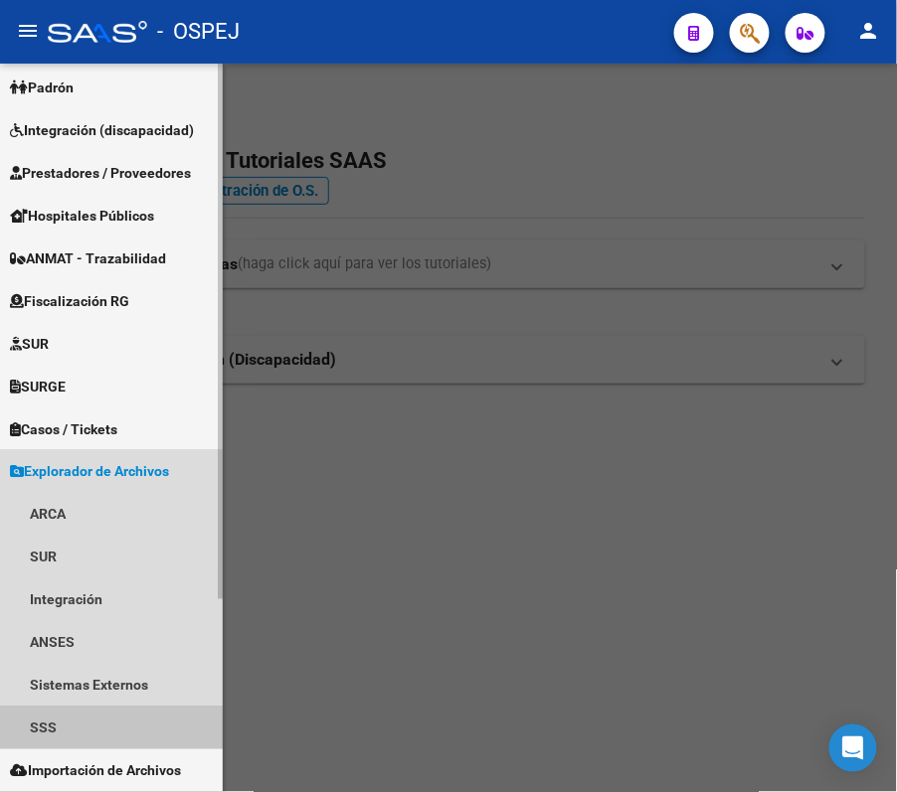
click at [105, 716] on link "SSS" at bounding box center [111, 728] width 223 height 43
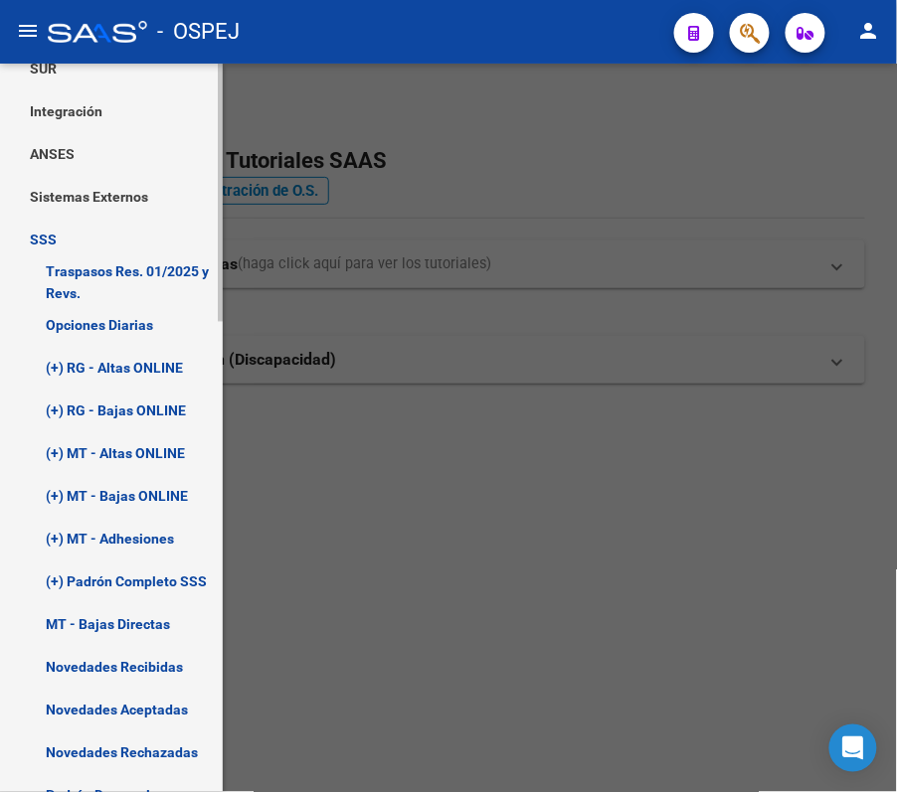
scroll to position [792, 0]
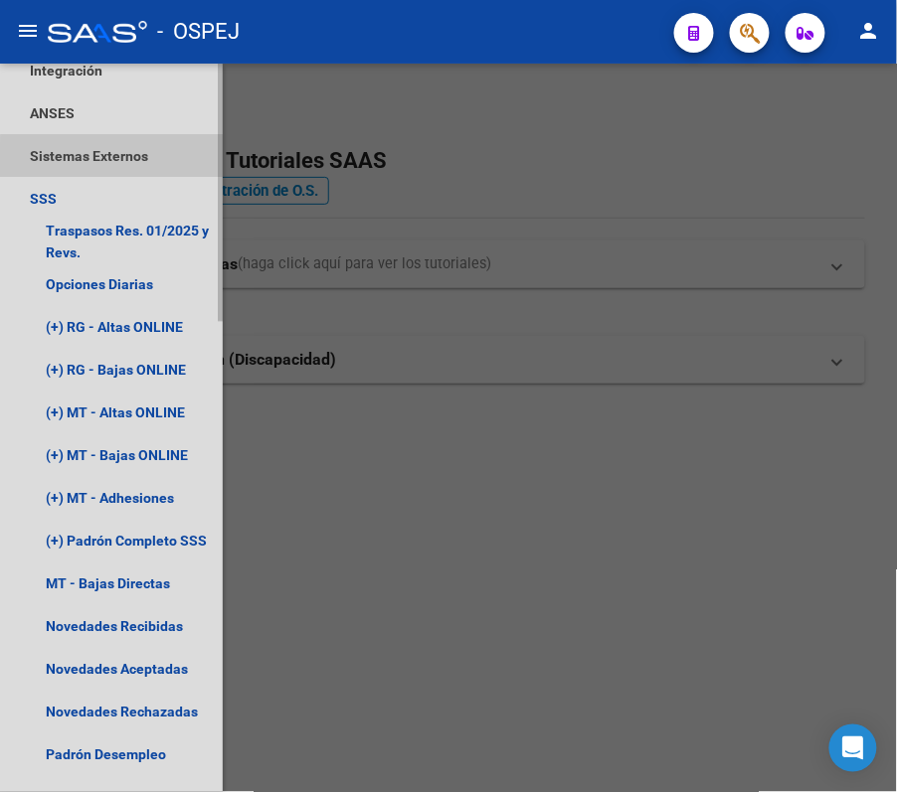
click at [144, 164] on link "Sistemas Externos" at bounding box center [111, 155] width 223 height 43
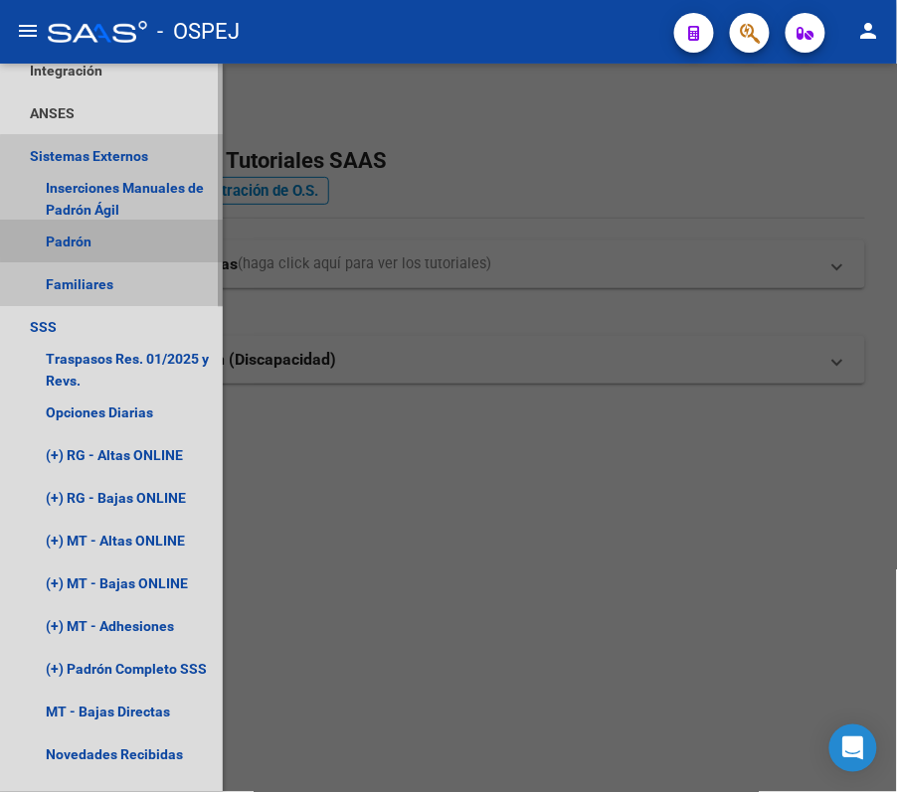
click at [135, 235] on link "Padrón" at bounding box center [111, 241] width 223 height 43
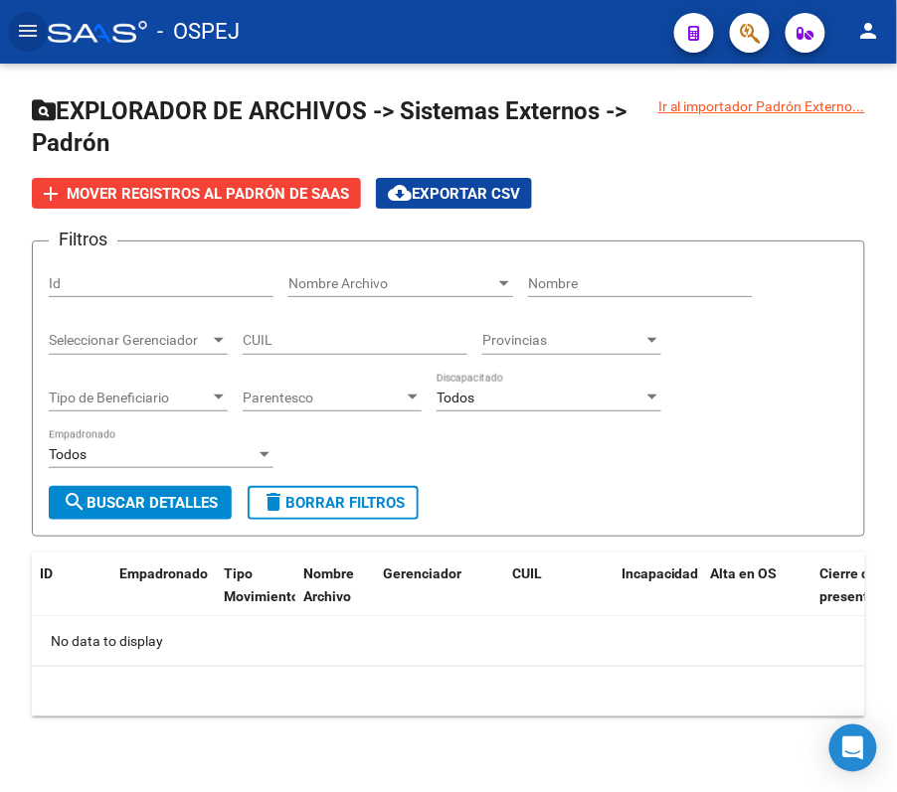
scroll to position [335, 0]
click at [272, 339] on input "CUIL" at bounding box center [355, 340] width 225 height 17
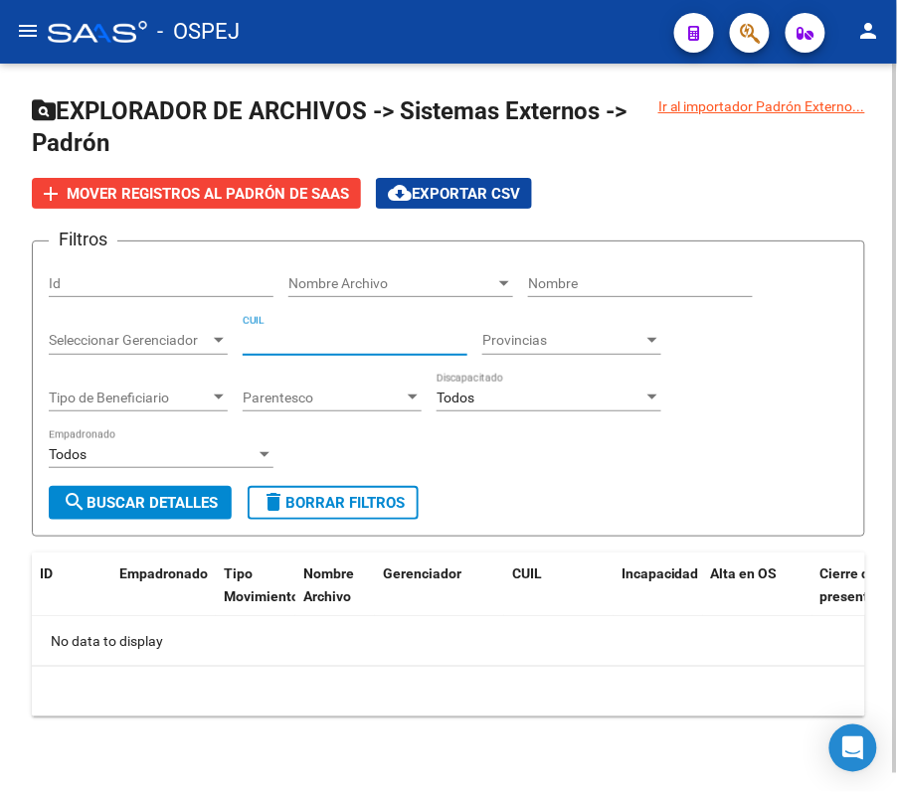
paste input "27-96070887-9"
type input "27-96070887-9"
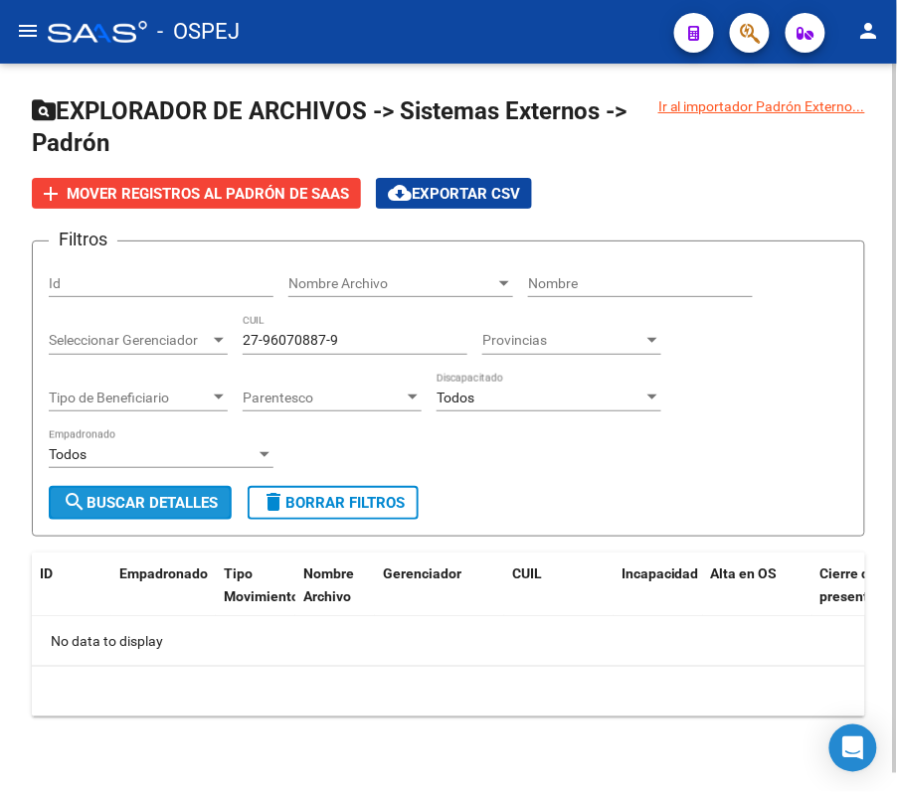
click at [164, 494] on span "search Buscar Detalles" at bounding box center [140, 503] width 155 height 18
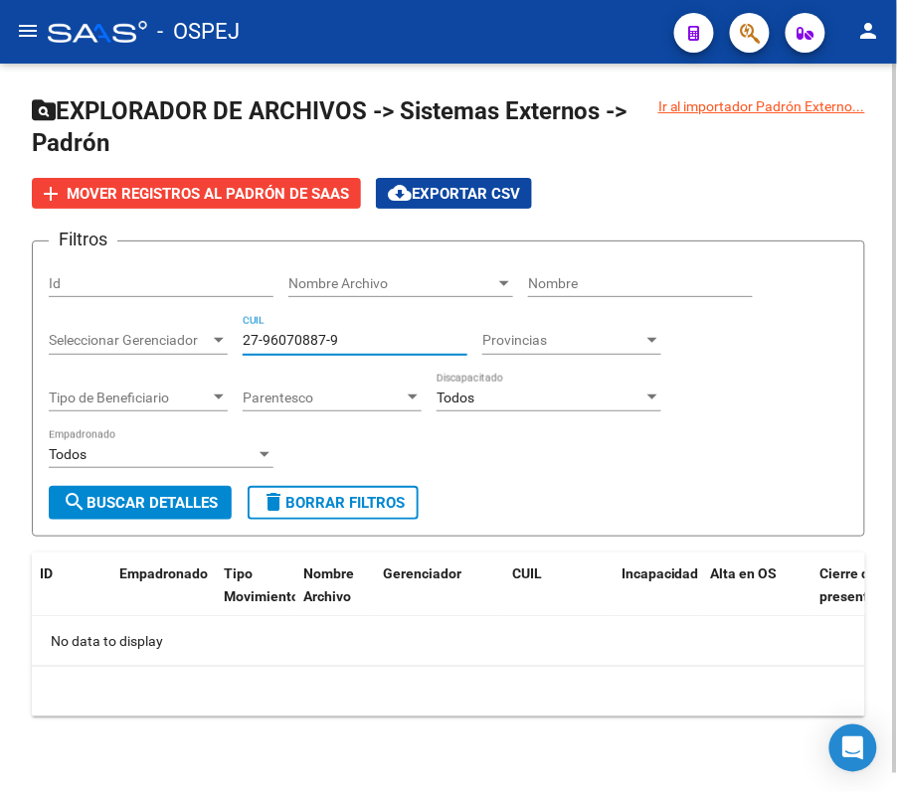
click at [400, 332] on input "27-96070887-9" at bounding box center [355, 340] width 225 height 17
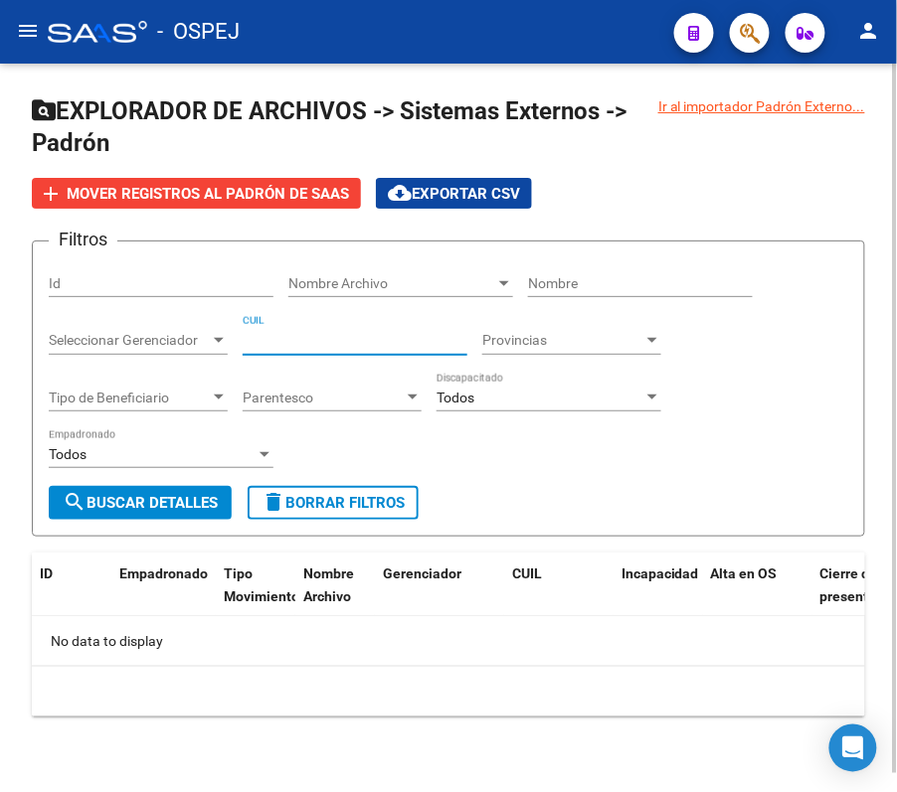
click at [769, 336] on div "Filtros Id Nombre Archivo Nombre Archivo Nombre Seleccionar Gerenciador Selecci…" at bounding box center [448, 371] width 799 height 229
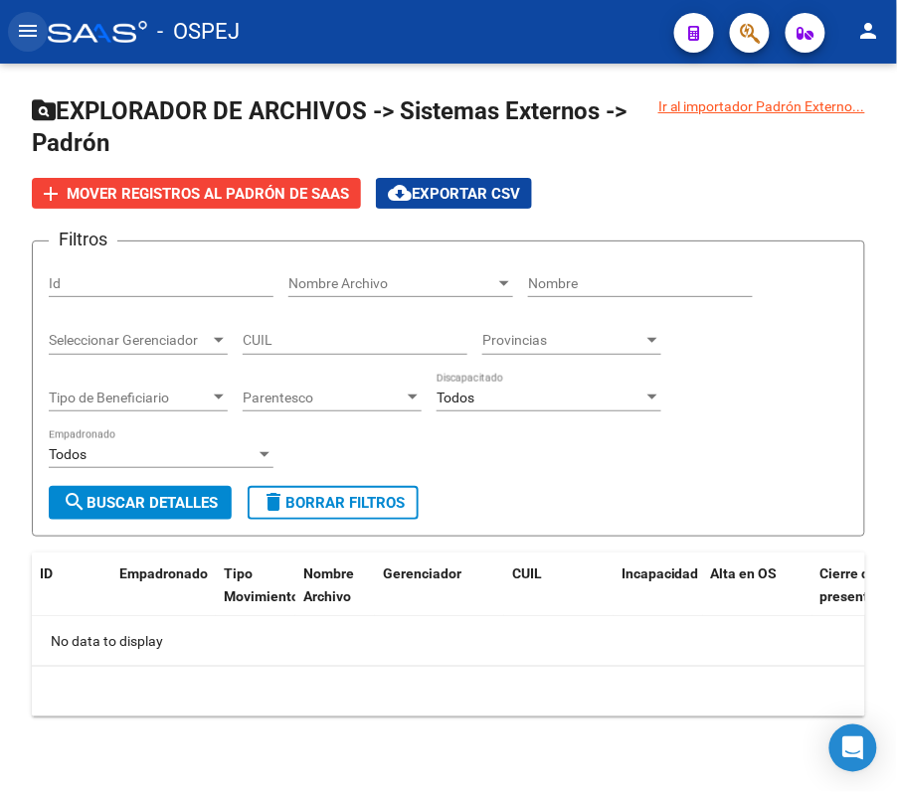
click at [14, 36] on button "menu" at bounding box center [28, 32] width 40 height 40
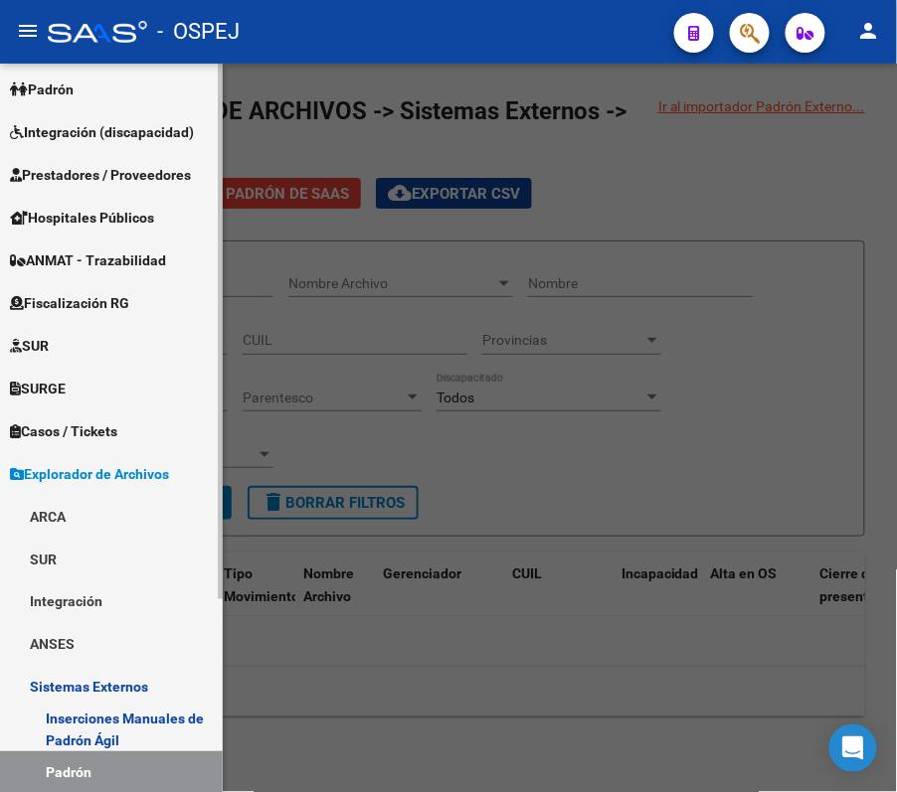
scroll to position [262, 0]
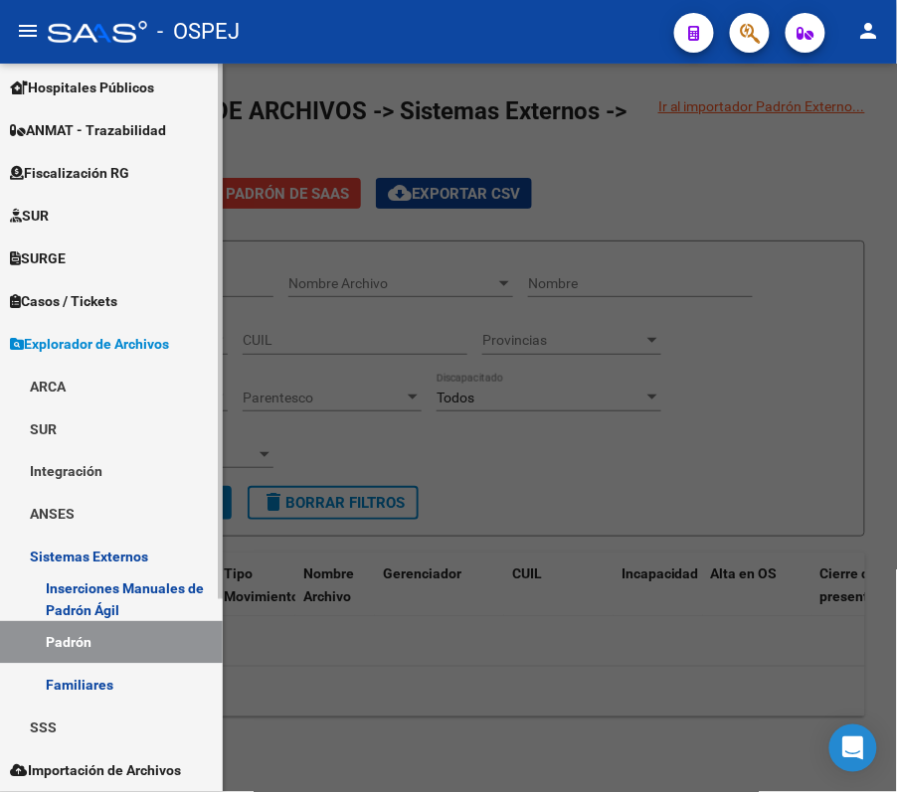
click at [101, 557] on link "Sistemas Externos" at bounding box center [111, 557] width 223 height 43
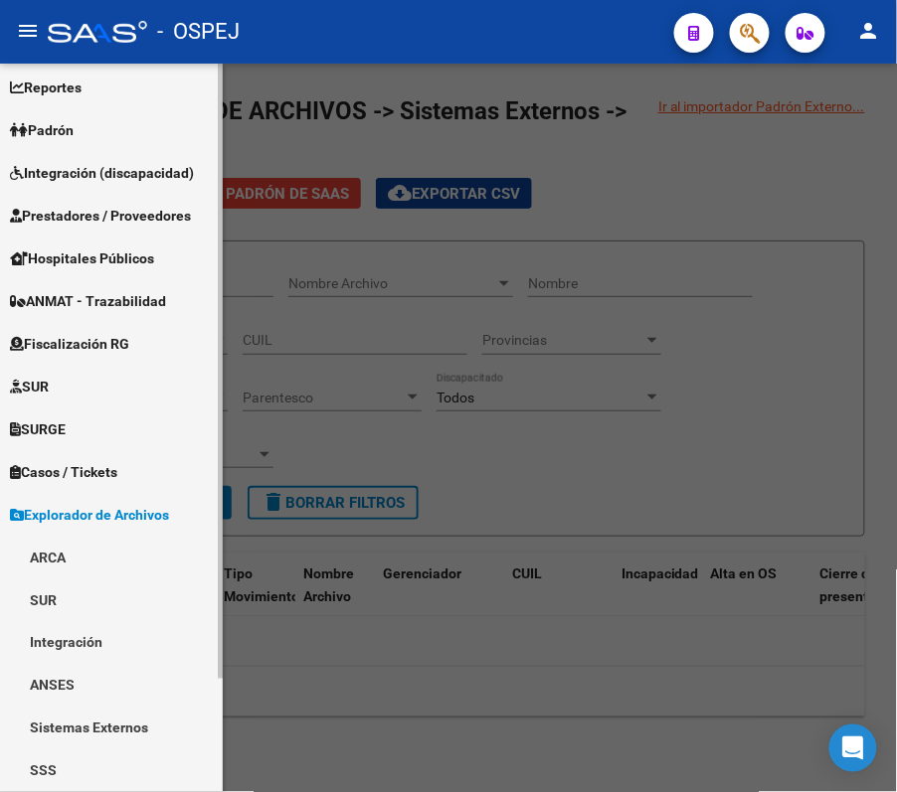
scroll to position [133, 0]
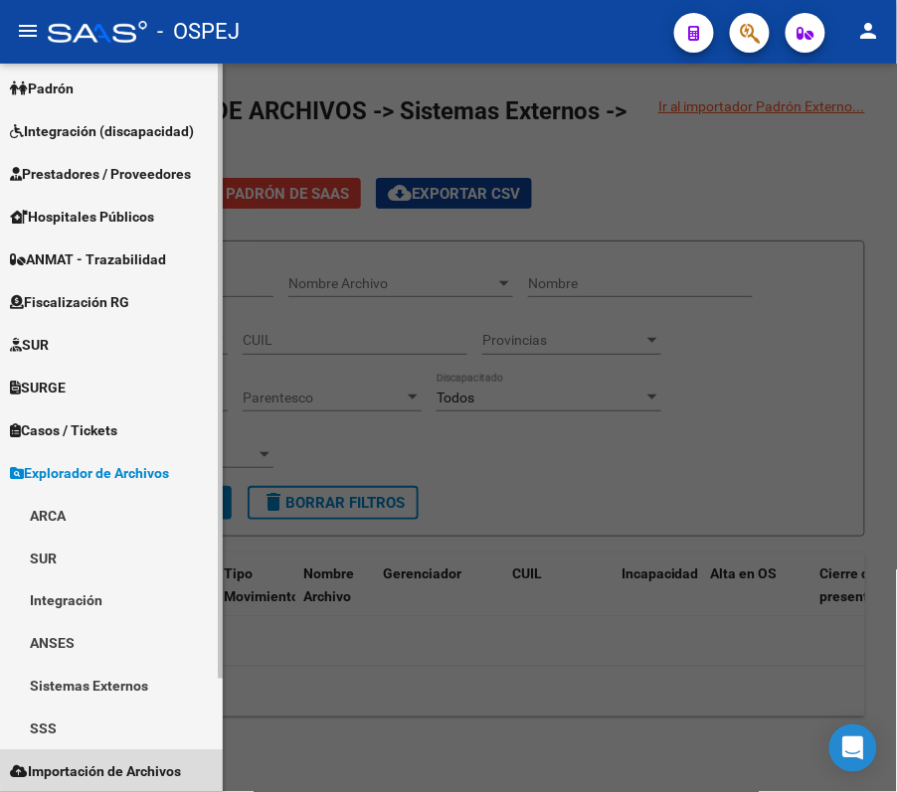
click at [125, 770] on span "Importación de Archivos" at bounding box center [95, 773] width 171 height 22
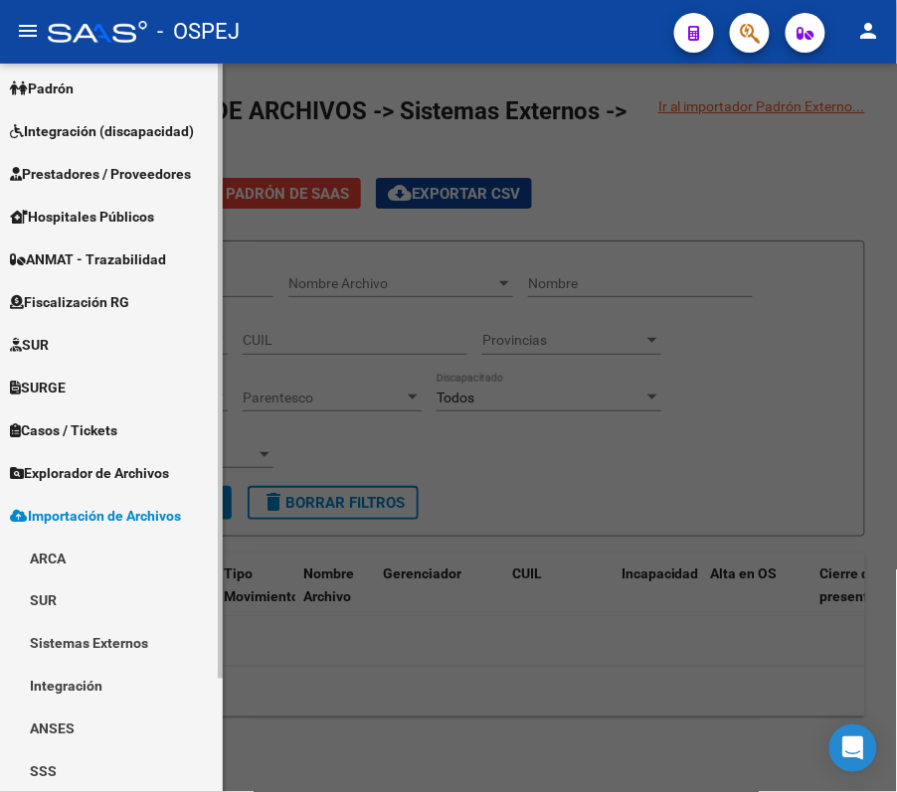
click at [107, 506] on span "Importación de Archivos" at bounding box center [95, 516] width 171 height 22
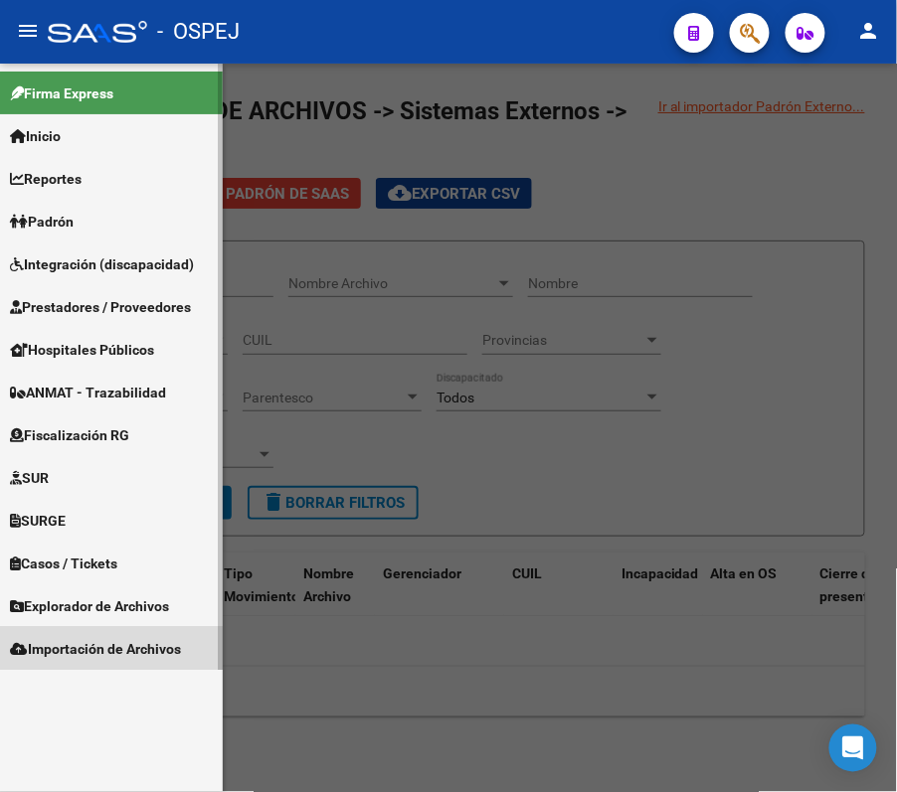
scroll to position [0, 0]
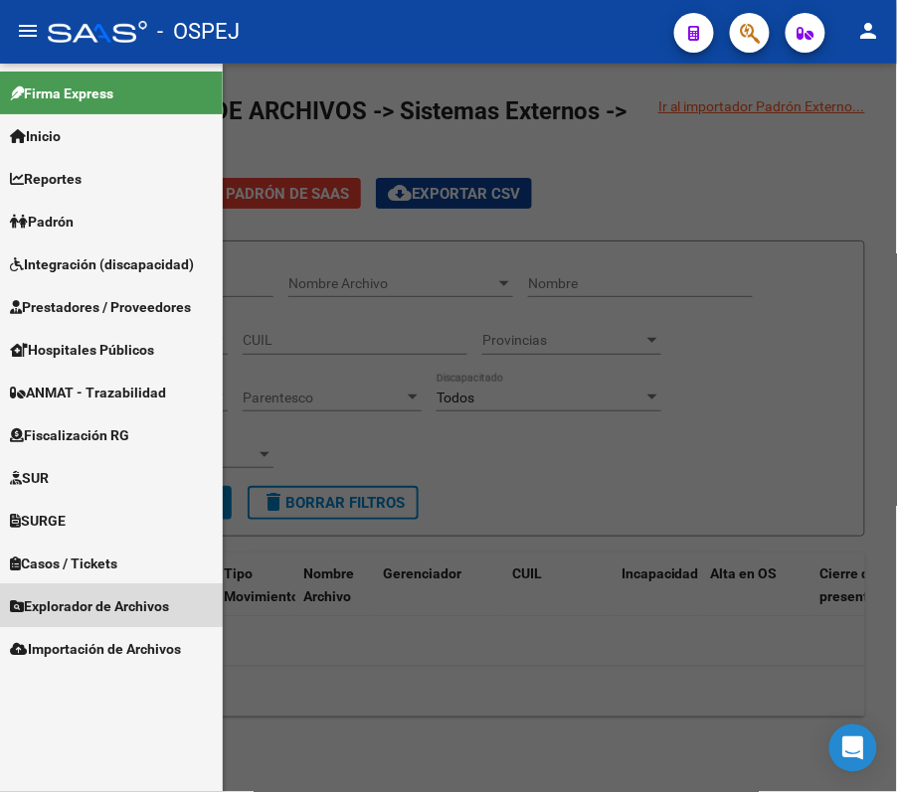
click at [112, 608] on span "Explorador de Archivos" at bounding box center [89, 607] width 159 height 22
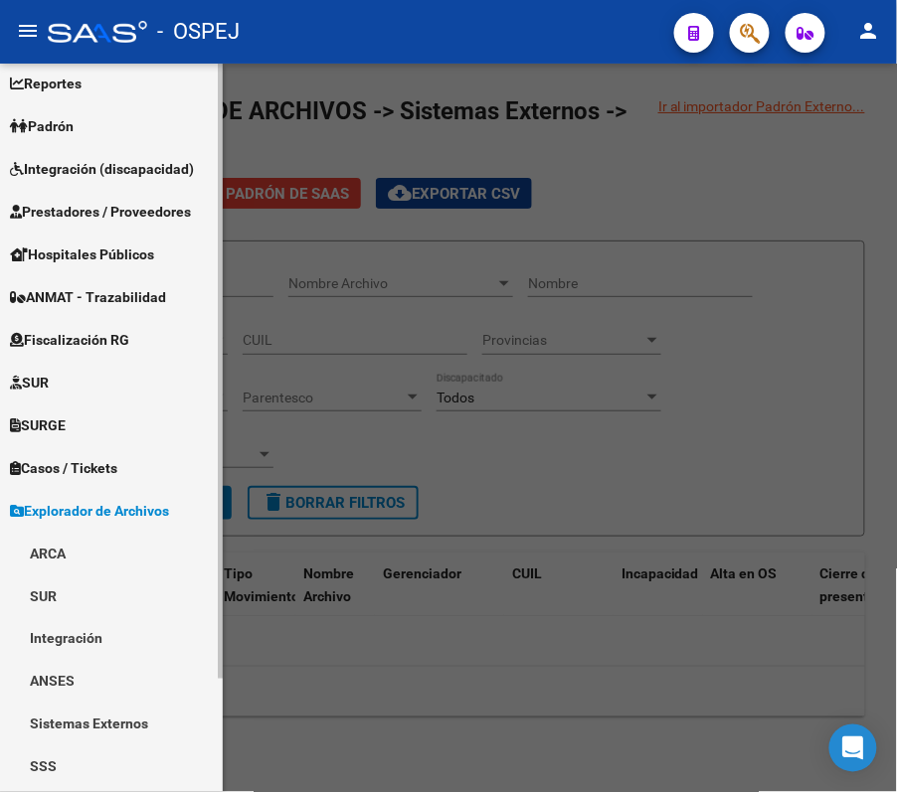
scroll to position [133, 0]
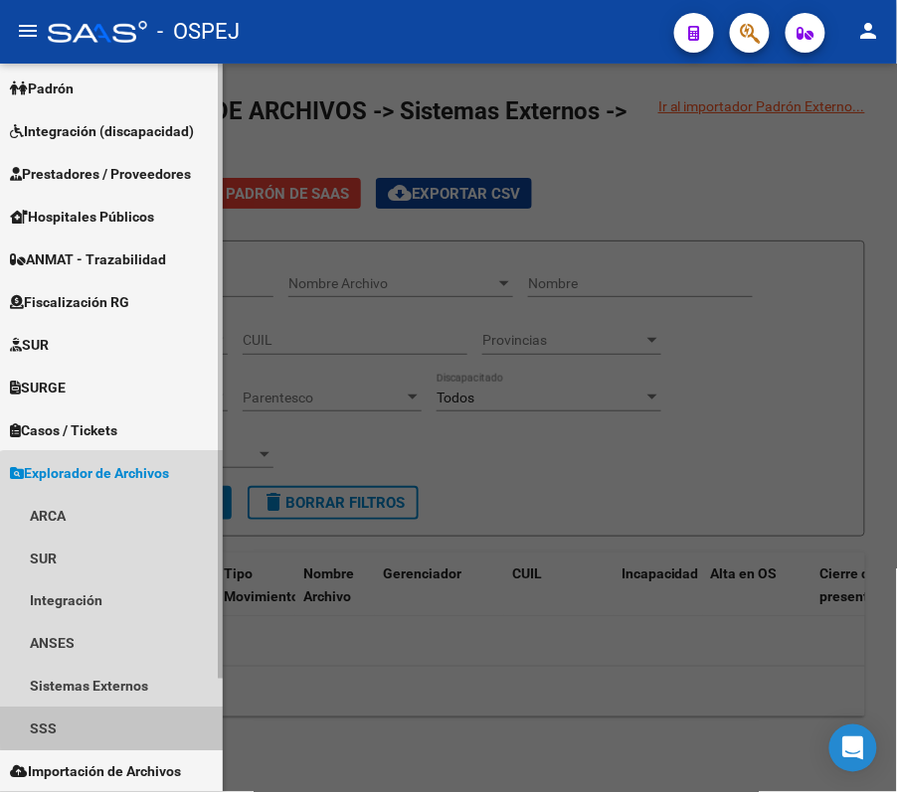
click at [125, 714] on link "SSS" at bounding box center [111, 729] width 223 height 43
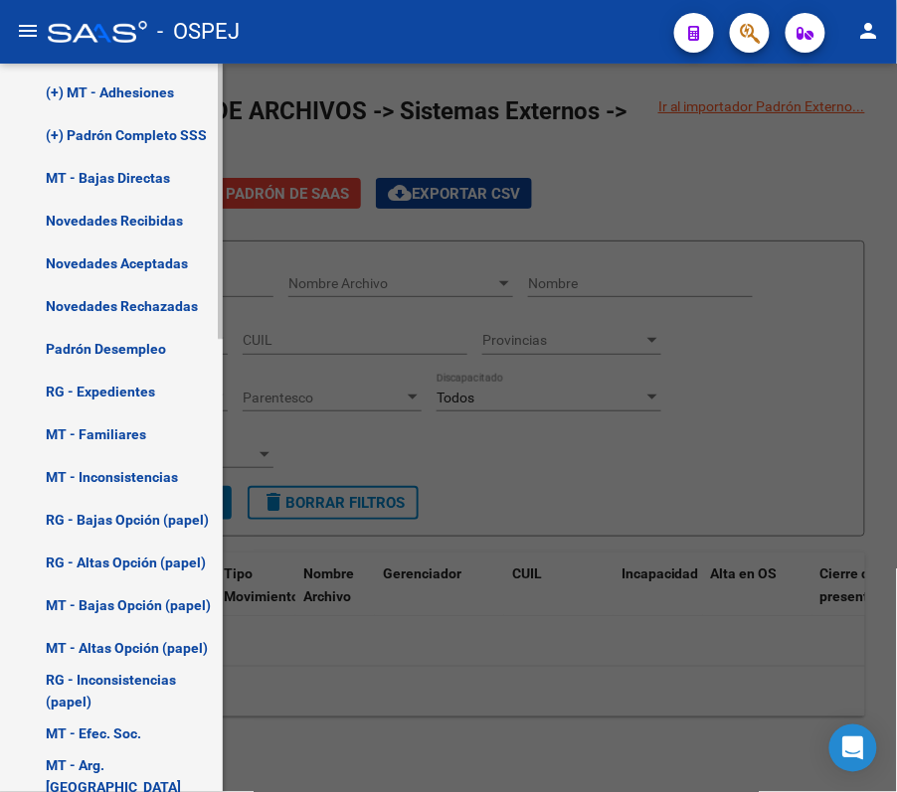
scroll to position [937, 0]
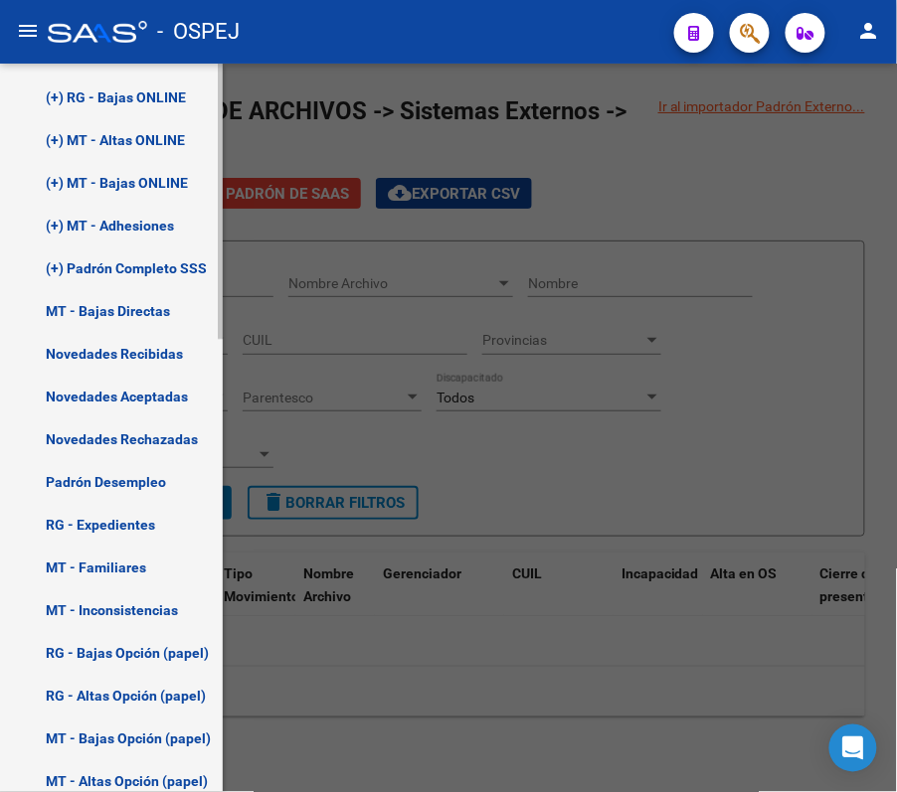
click at [125, 247] on link "(+) Padrón Completo SSS" at bounding box center [111, 268] width 223 height 43
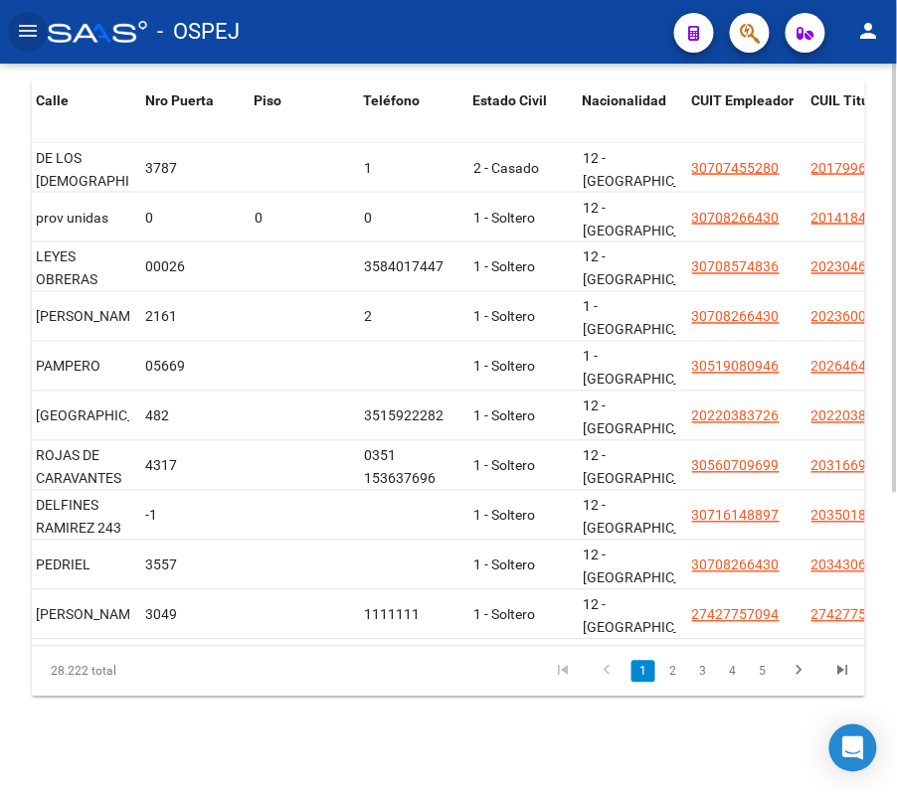
scroll to position [0, 1678]
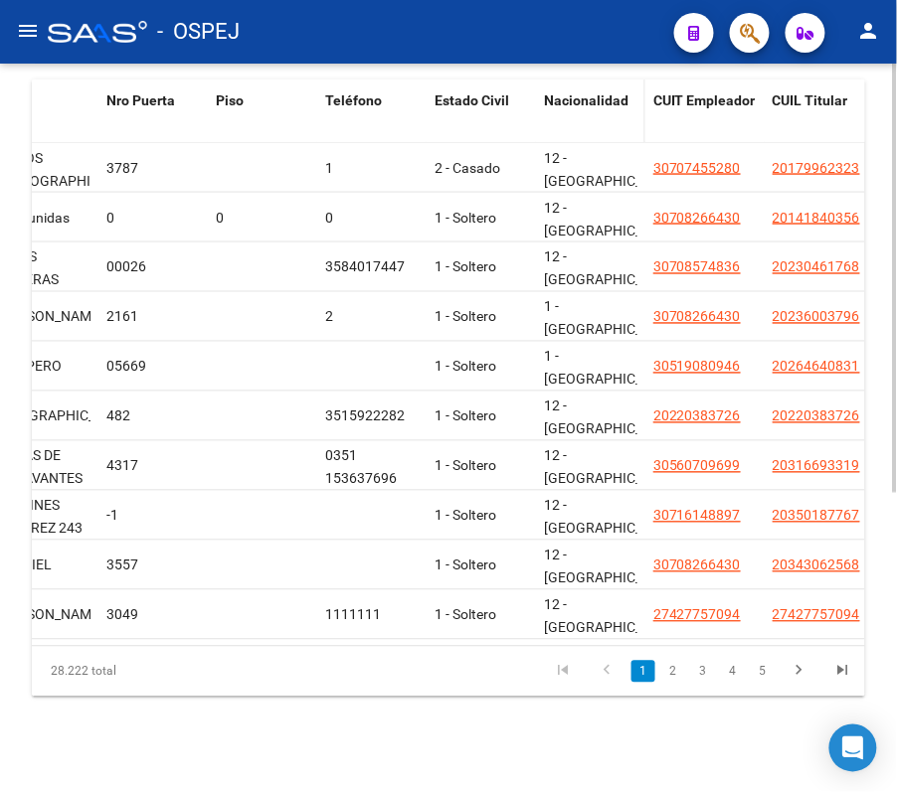
click at [575, 92] on span "Nacionalidad" at bounding box center [586, 100] width 85 height 16
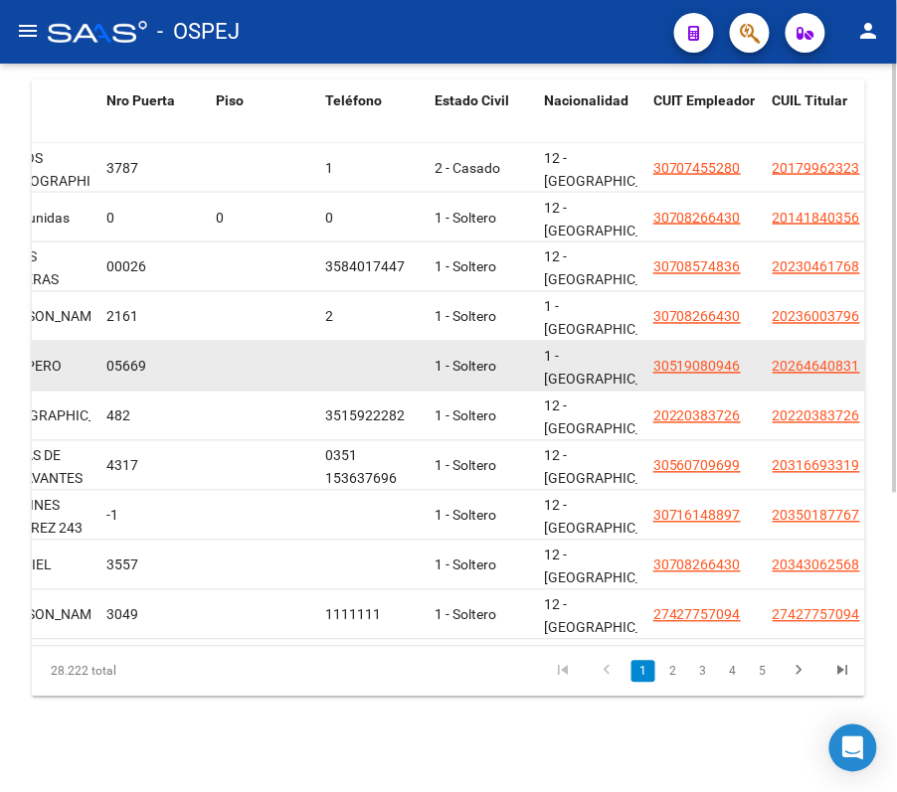
scroll to position [2, 0]
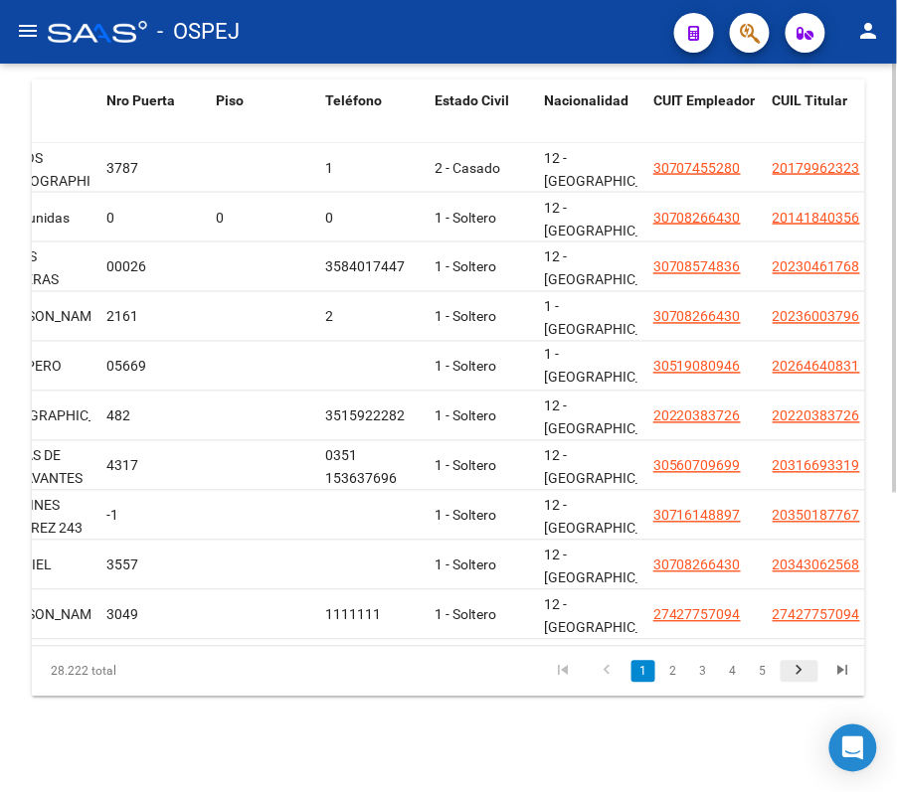
click at [817, 676] on link "go to next page" at bounding box center [799, 672] width 38 height 22
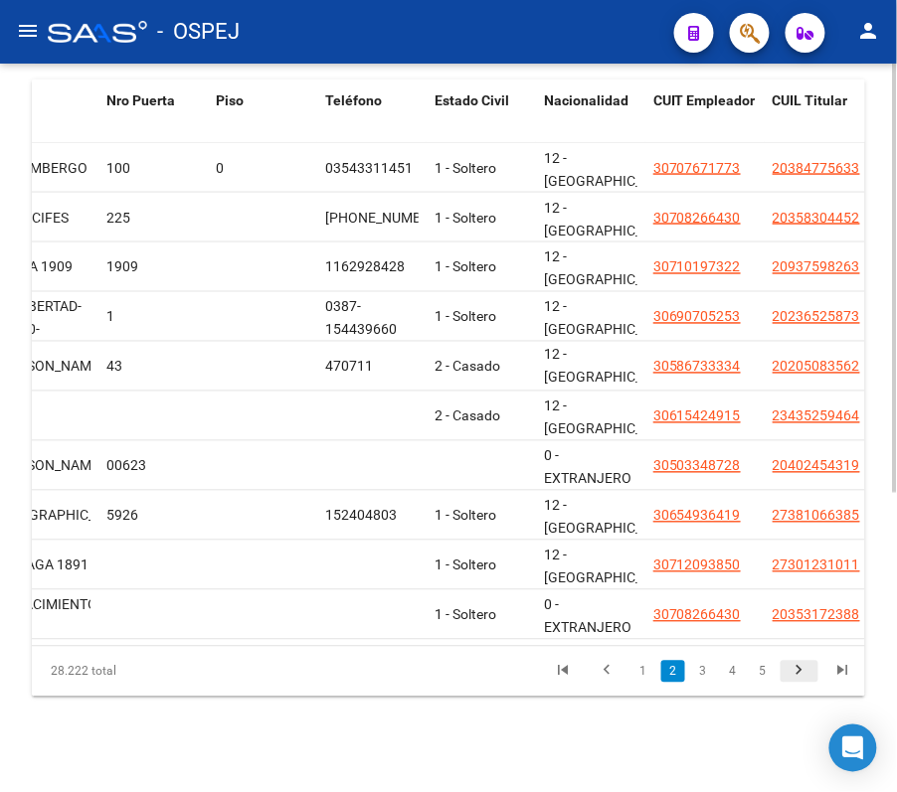
click at [807, 676] on icon "go to next page" at bounding box center [799, 674] width 26 height 24
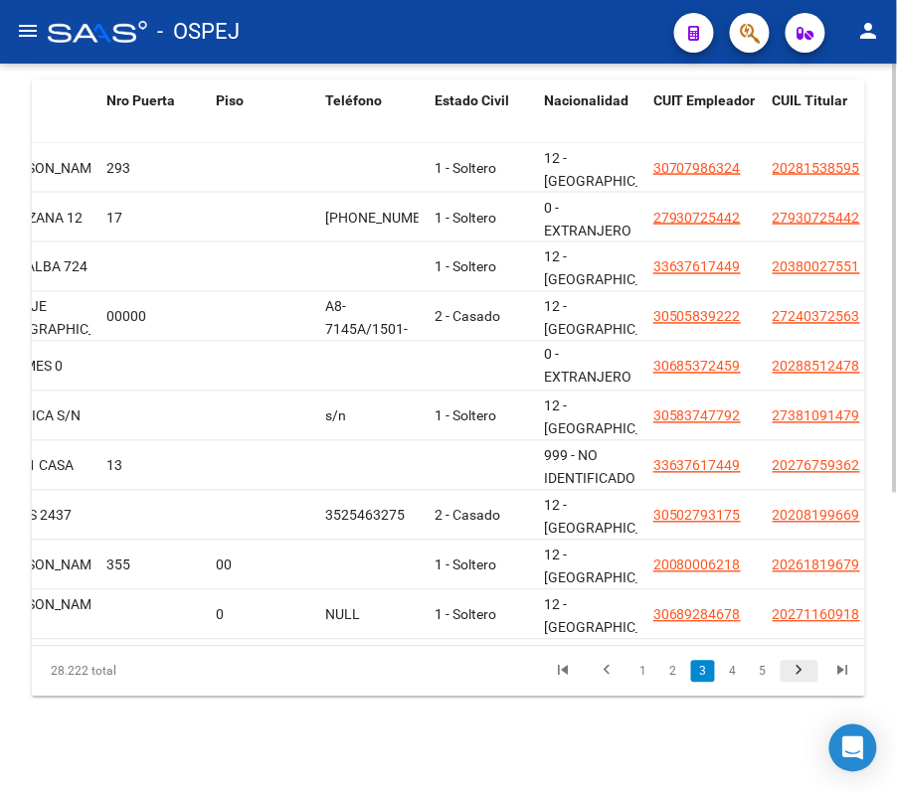
click at [809, 673] on icon "go to next page" at bounding box center [799, 674] width 26 height 24
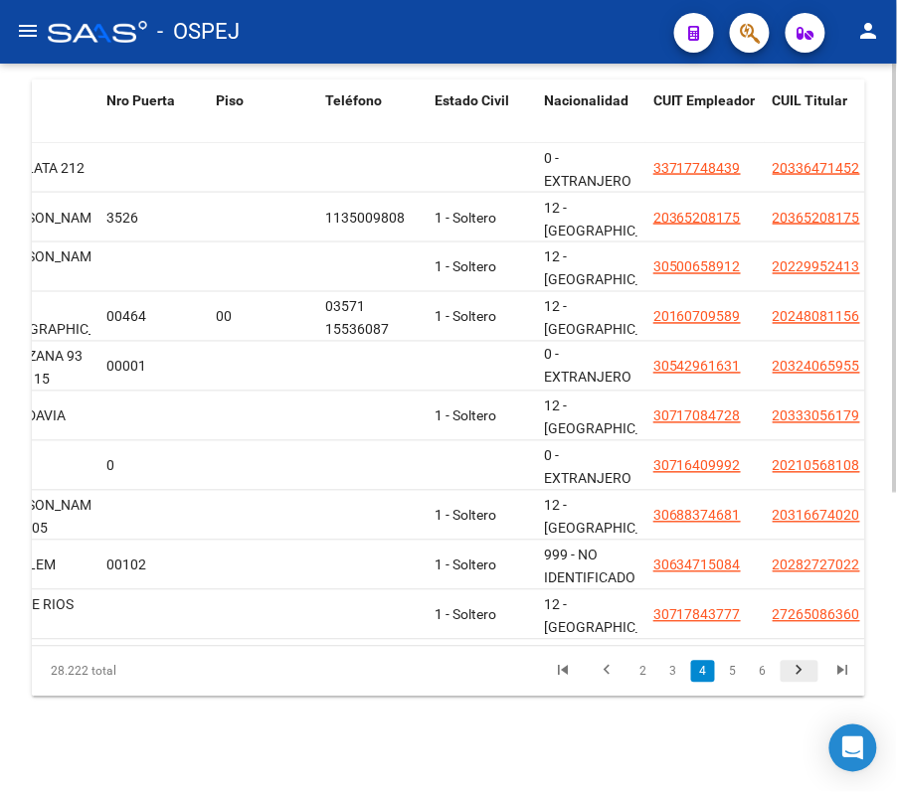
click at [809, 673] on icon "go to next page" at bounding box center [799, 674] width 26 height 24
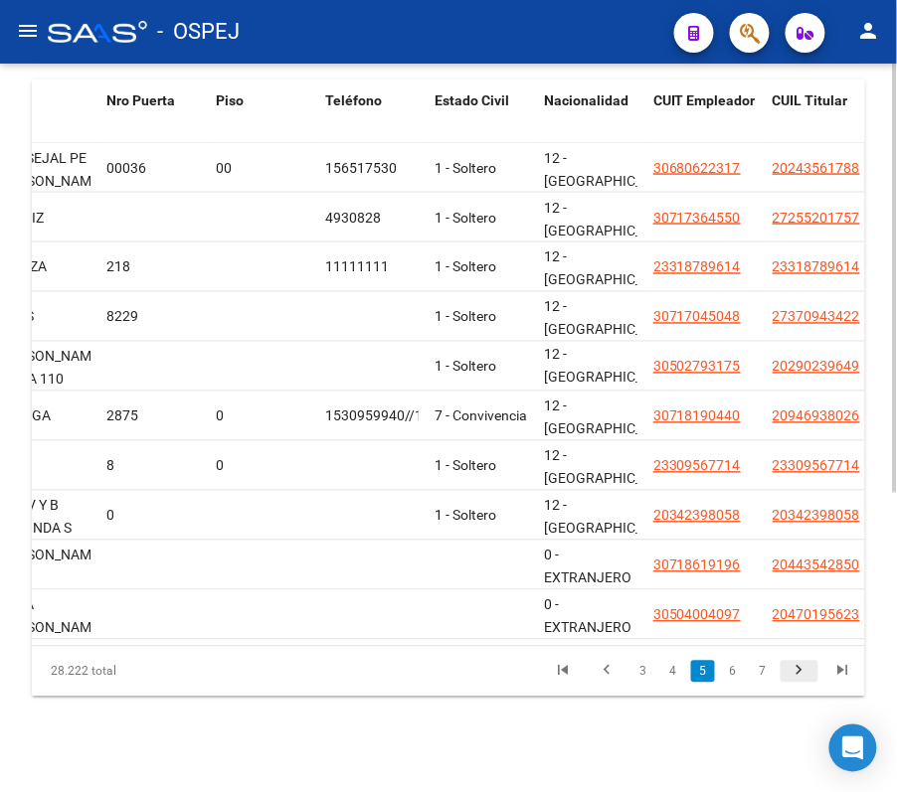
click at [809, 673] on icon "go to next page" at bounding box center [799, 674] width 26 height 24
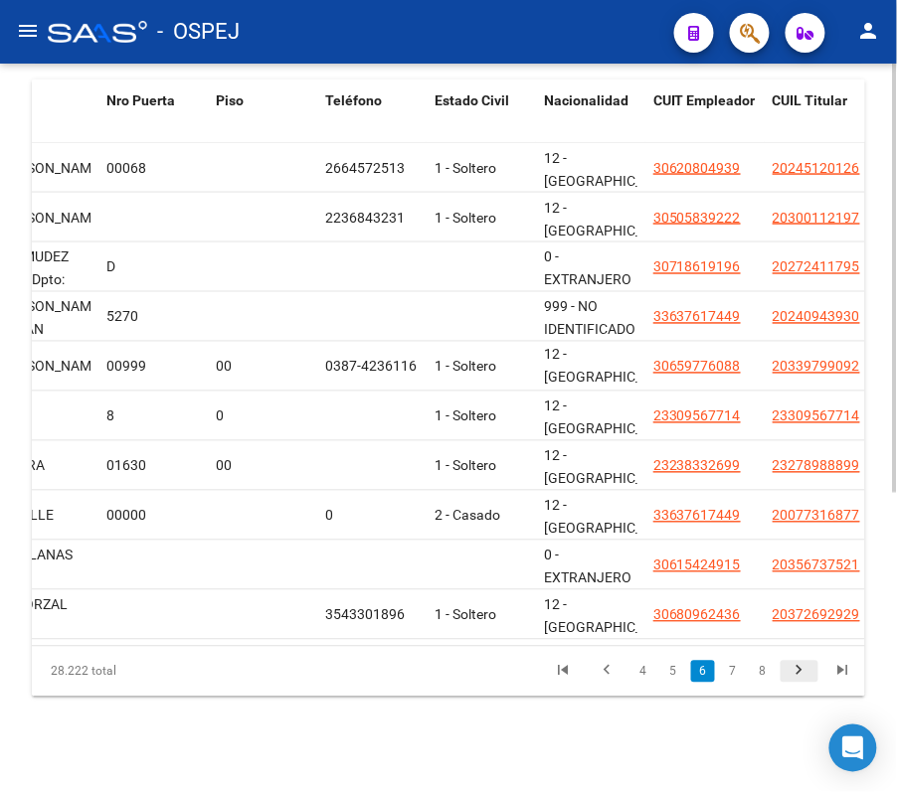
click at [809, 673] on icon "go to next page" at bounding box center [799, 674] width 26 height 24
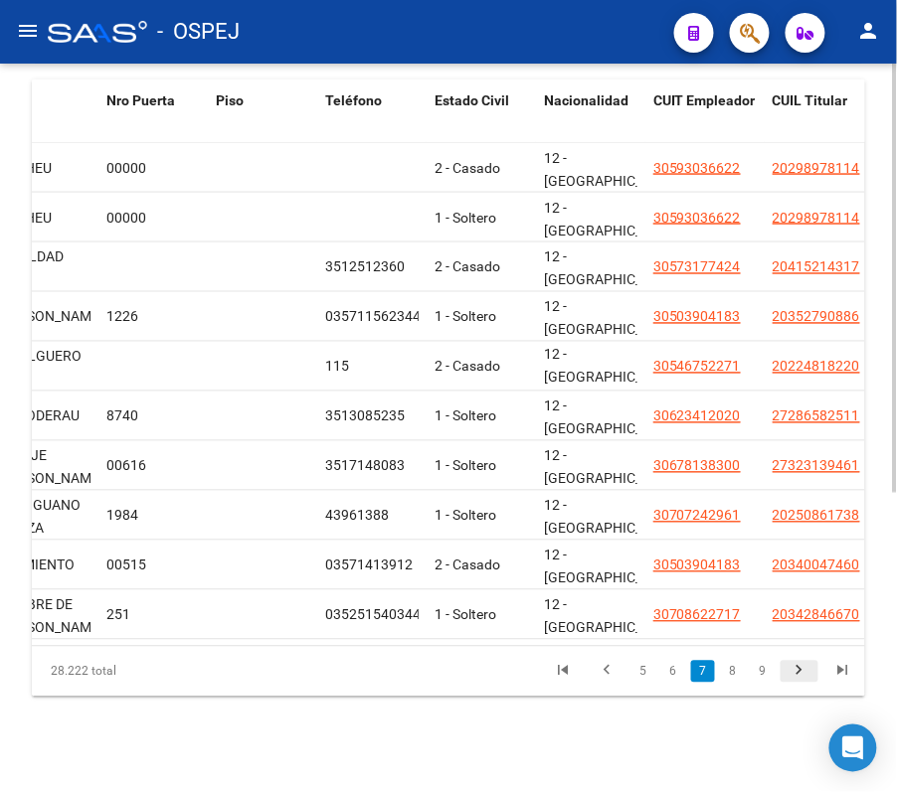
click at [809, 673] on icon "go to next page" at bounding box center [799, 674] width 26 height 24
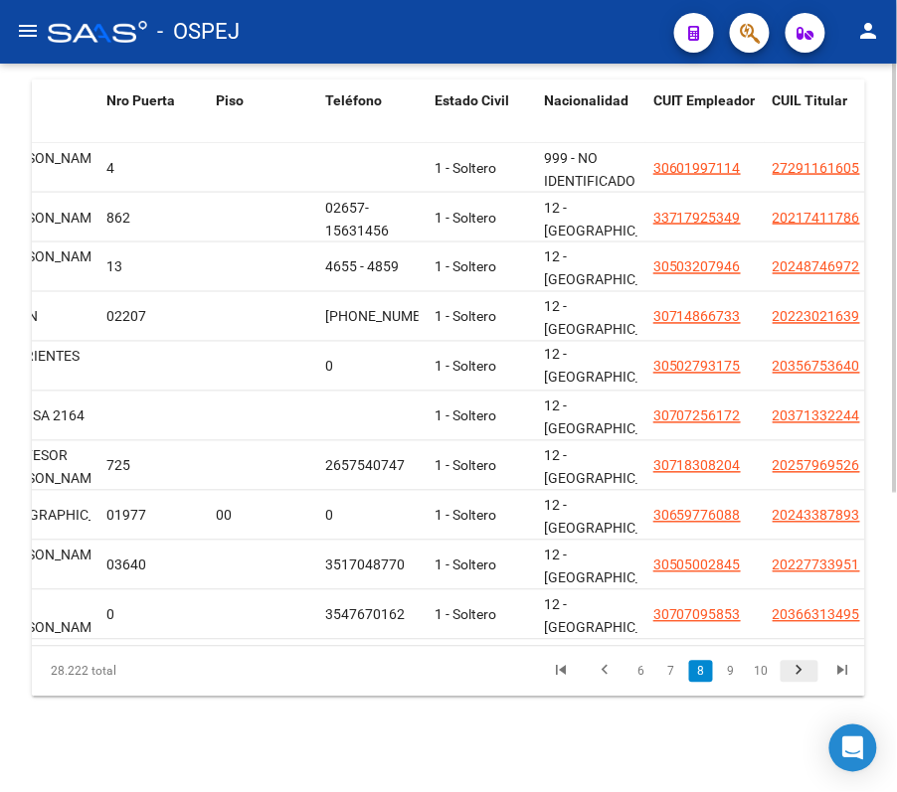
click at [809, 673] on icon "go to next page" at bounding box center [799, 674] width 26 height 24
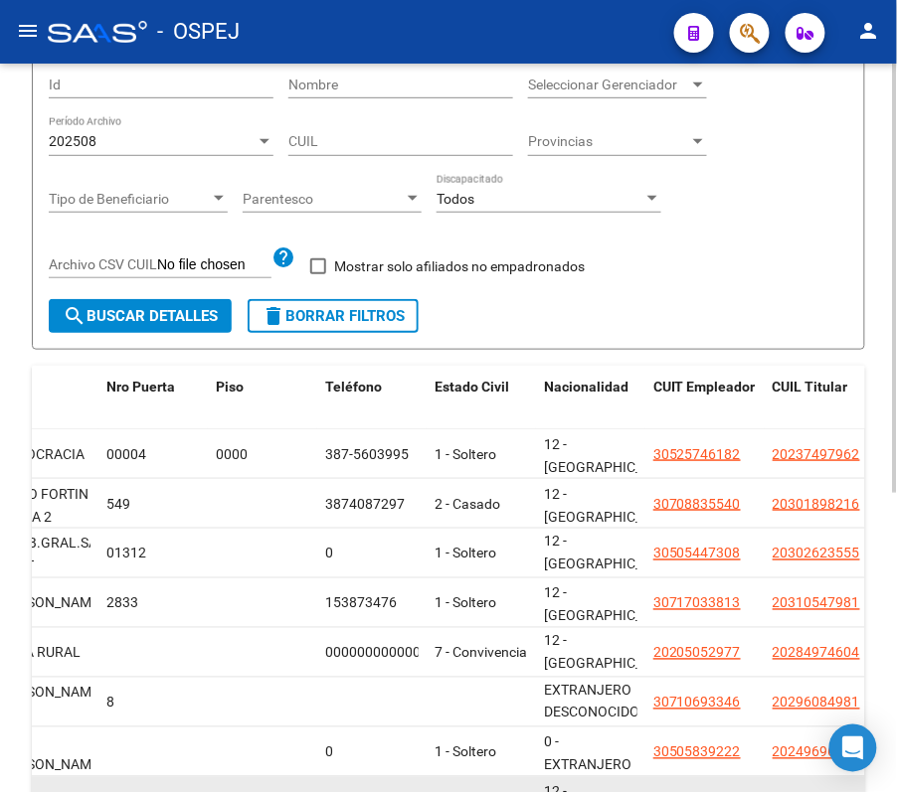
scroll to position [0, 0]
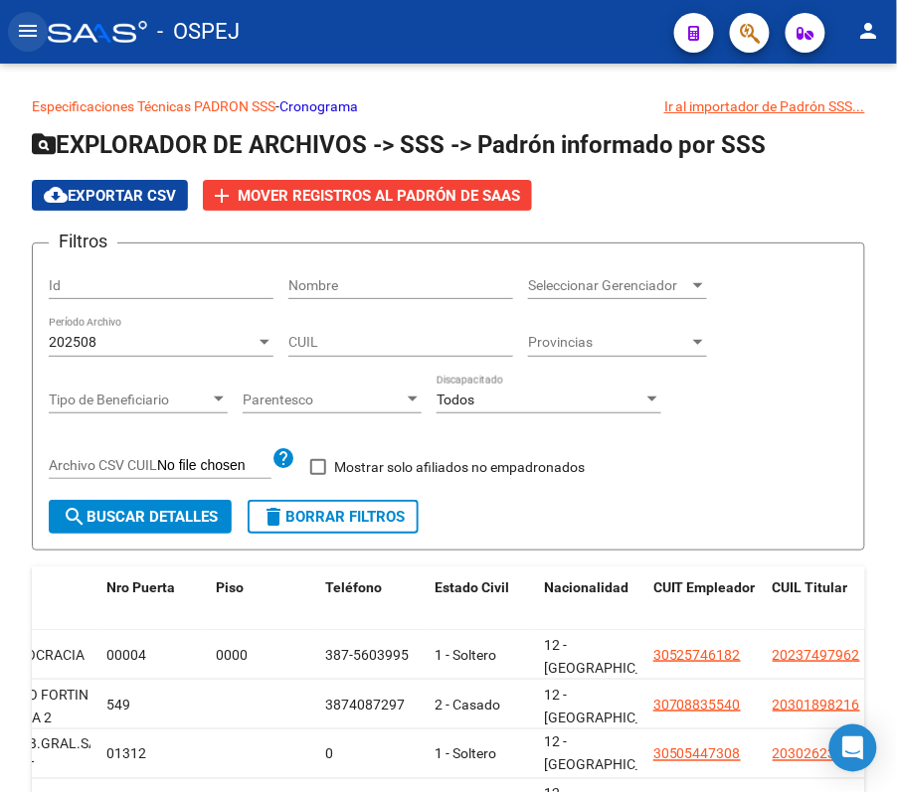
click at [18, 28] on mat-icon "menu" at bounding box center [28, 31] width 24 height 24
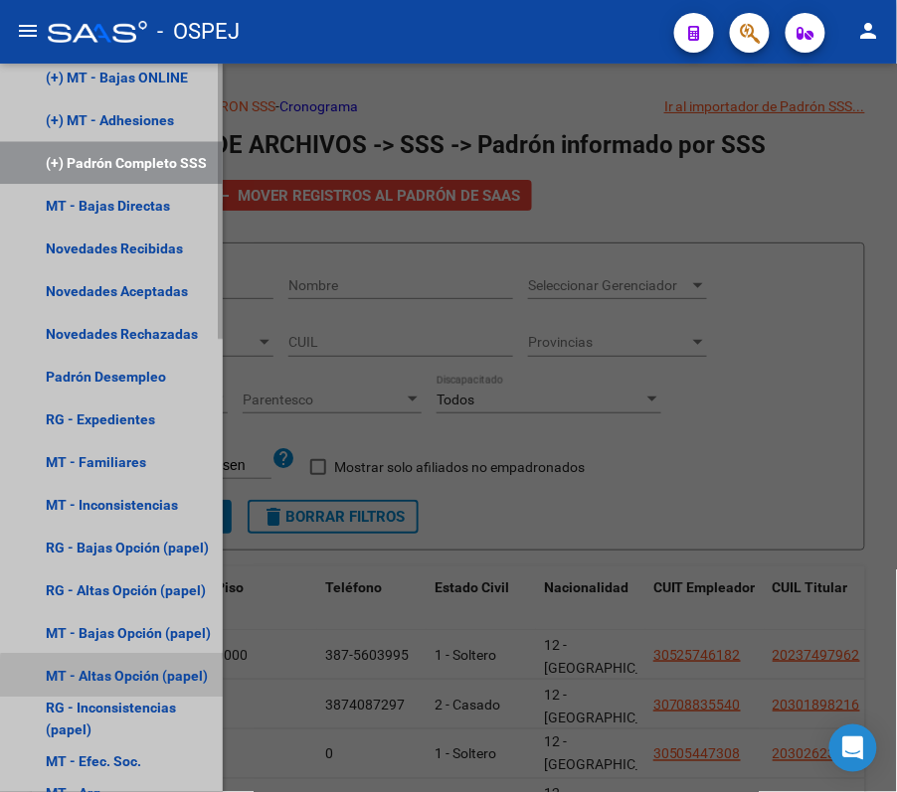
scroll to position [1202, 0]
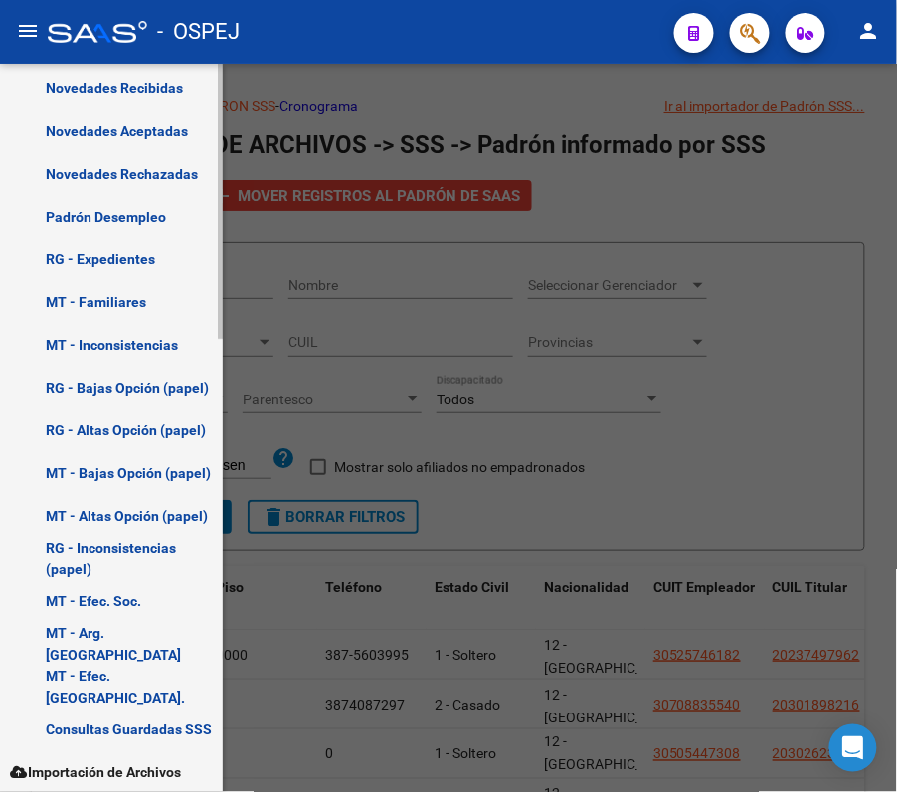
drag, startPoint x: 120, startPoint y: 686, endPoint x: 119, endPoint y: 762, distance: 75.6
click at [119, 762] on span "Importación de Archivos" at bounding box center [95, 773] width 171 height 22
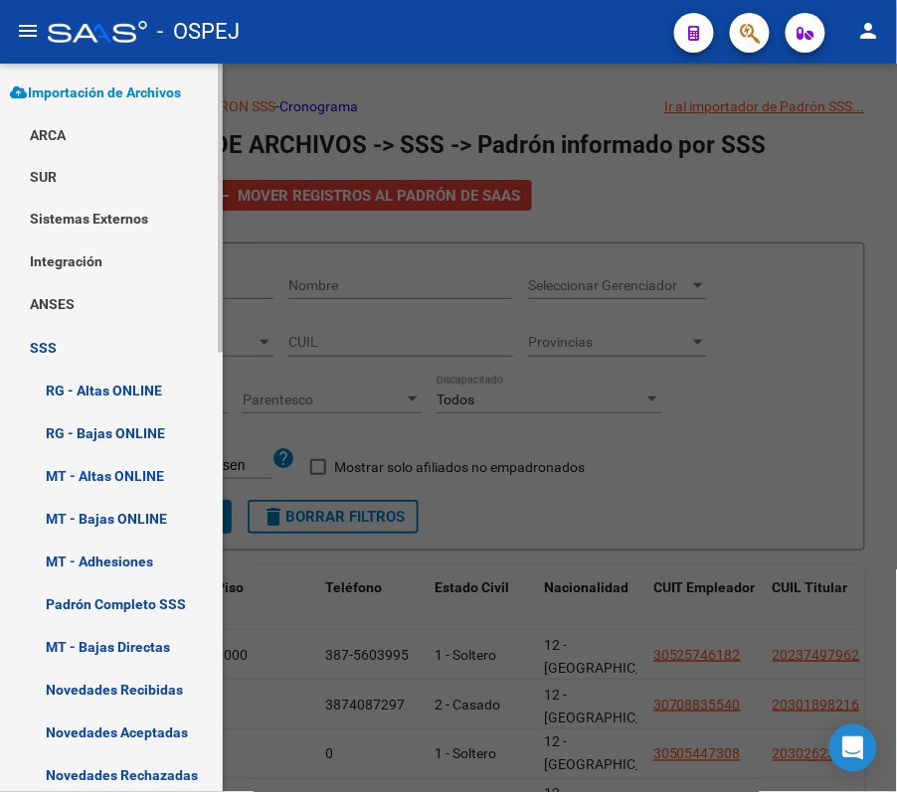
scroll to position [311, 0]
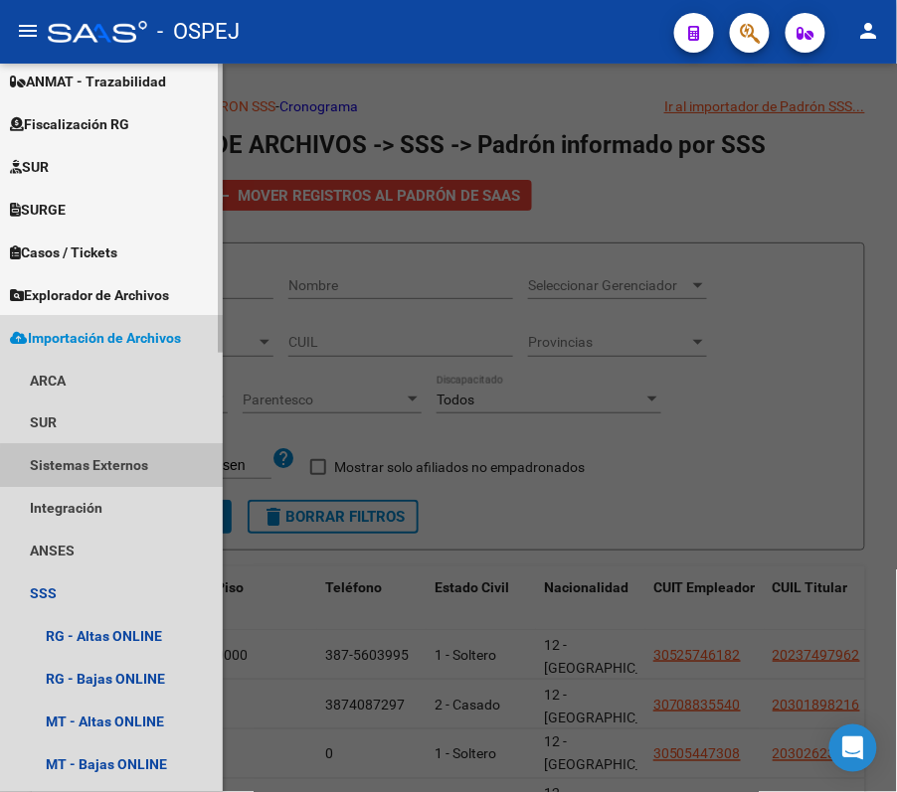
click at [115, 473] on link "Sistemas Externos" at bounding box center [111, 465] width 223 height 43
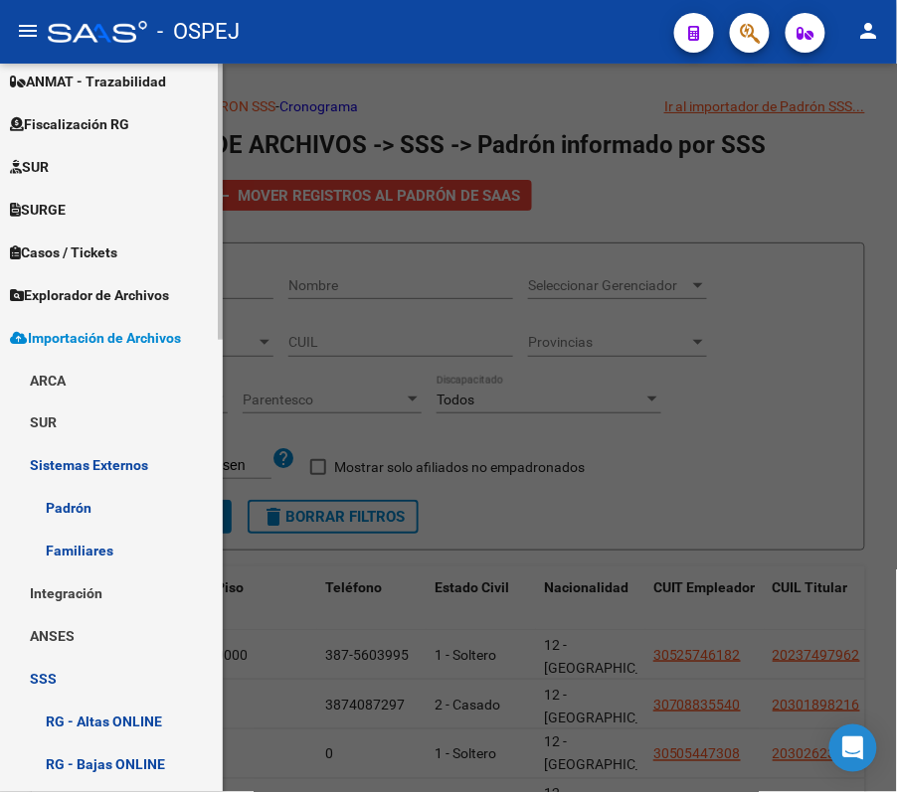
click at [125, 537] on link "Familiares" at bounding box center [111, 551] width 223 height 43
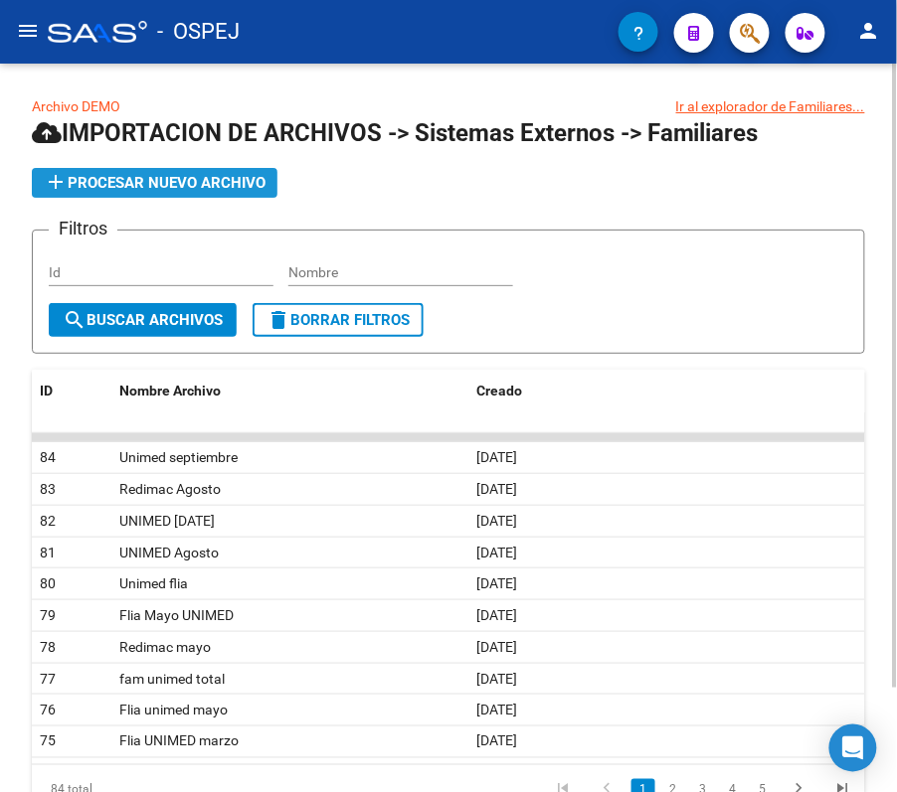
click at [215, 183] on span "add Procesar nuevo archivo" at bounding box center [155, 183] width 222 height 18
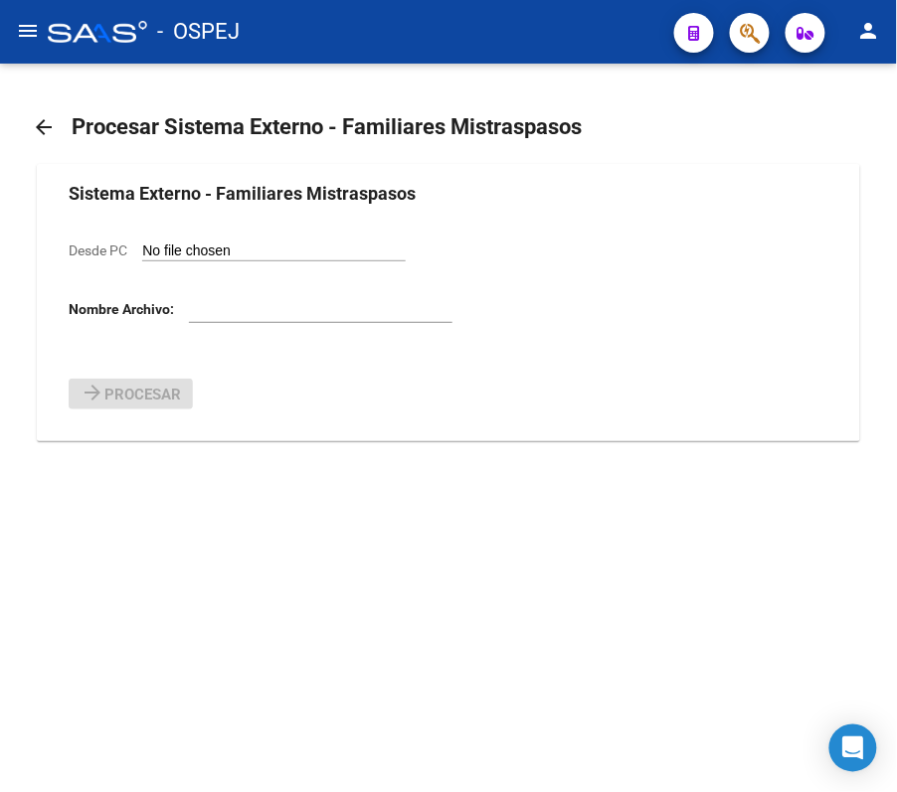
click at [284, 251] on input "Desde PC" at bounding box center [273, 252] width 263 height 19
type input "C:\fakepath\Familiares modelo UNIMED 8.csv"
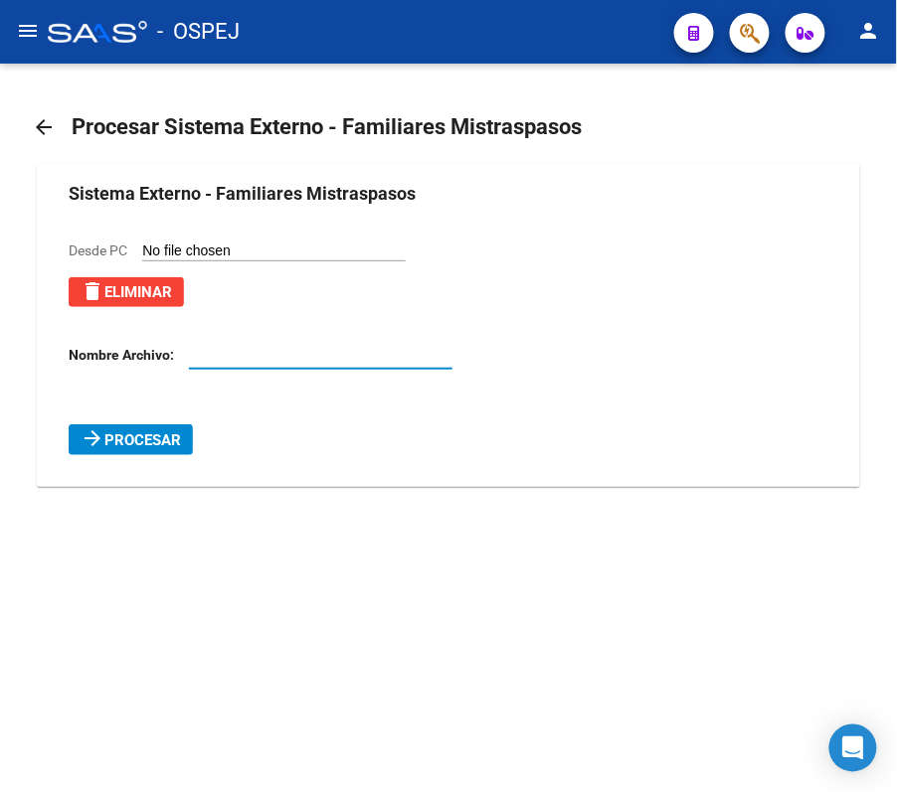
click at [308, 350] on input "text" at bounding box center [320, 355] width 263 height 17
type input "u"
type input "UNIMED septiembre"
click at [131, 447] on span "Procesar" at bounding box center [142, 440] width 77 height 18
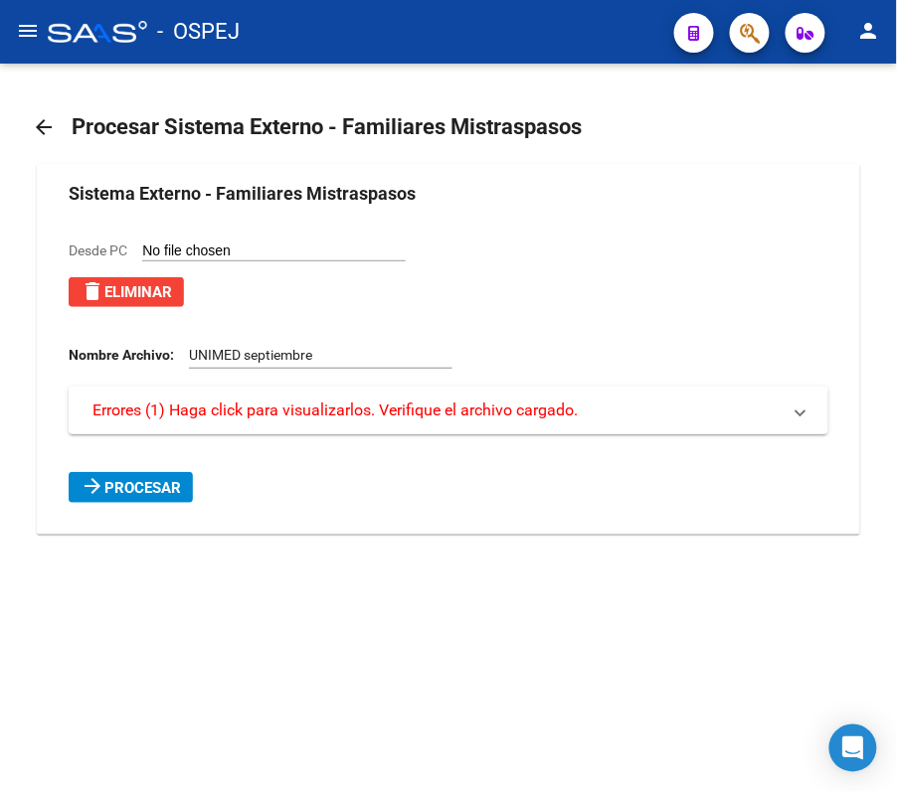
click at [136, 400] on span "Errores (1) Haga click para visualizarlos. Verifique el archivo cargado." at bounding box center [334, 411] width 485 height 22
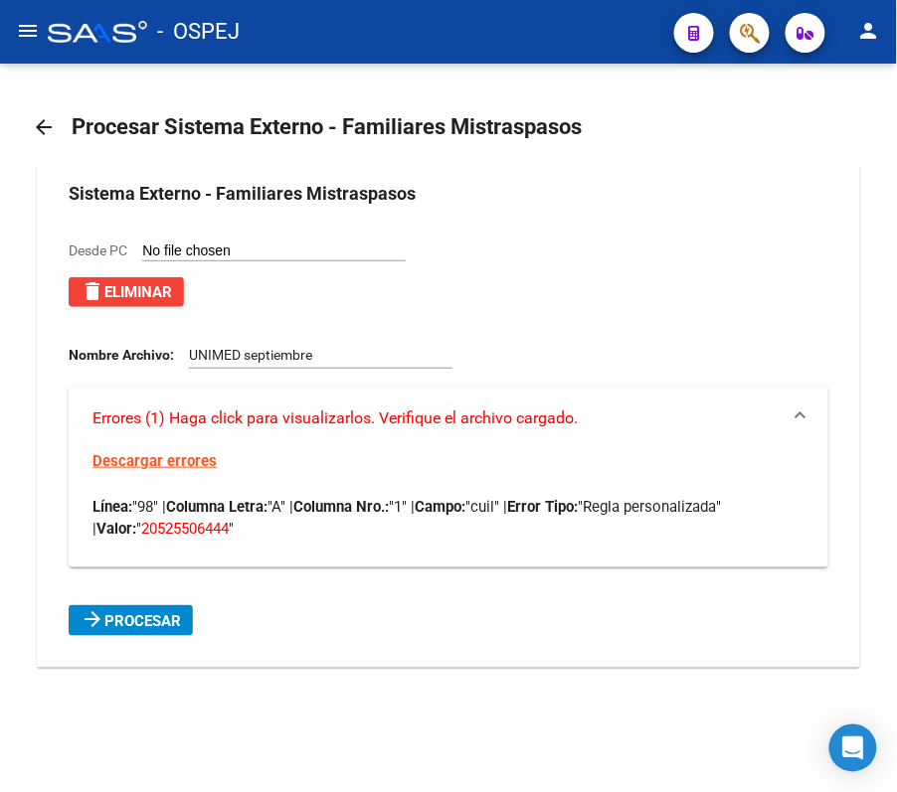
click at [163, 299] on span "delete Eliminar" at bounding box center [126, 292] width 91 height 18
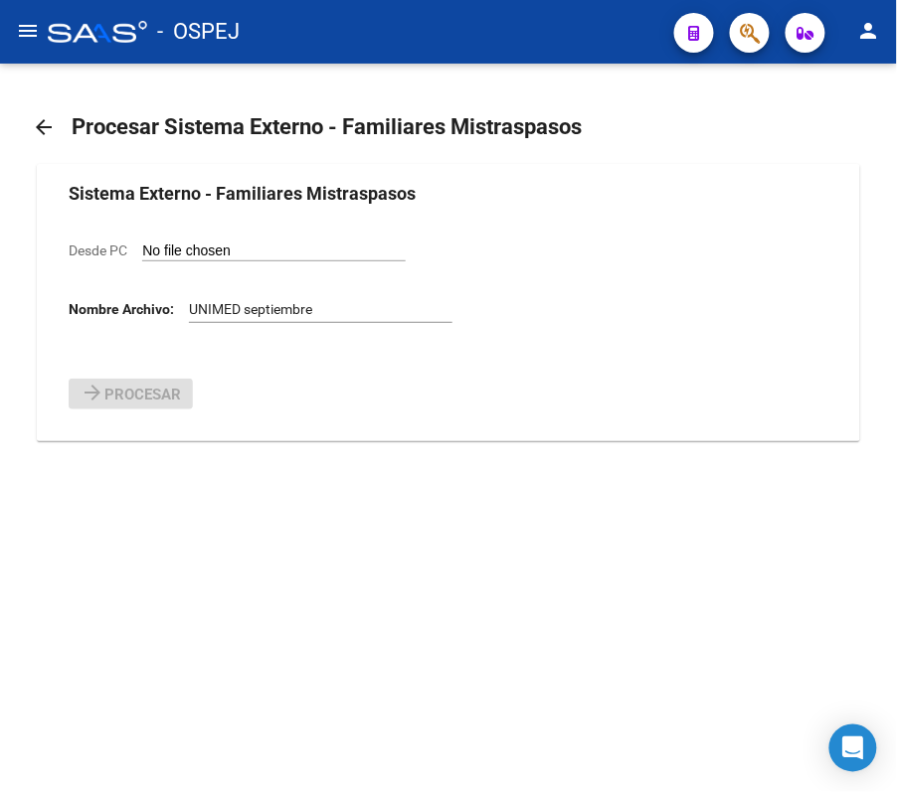
click at [245, 255] on input "Desde PC" at bounding box center [273, 252] width 263 height 19
type input "C:\fakepath\Familiares modelo UNIMED 8.csv"
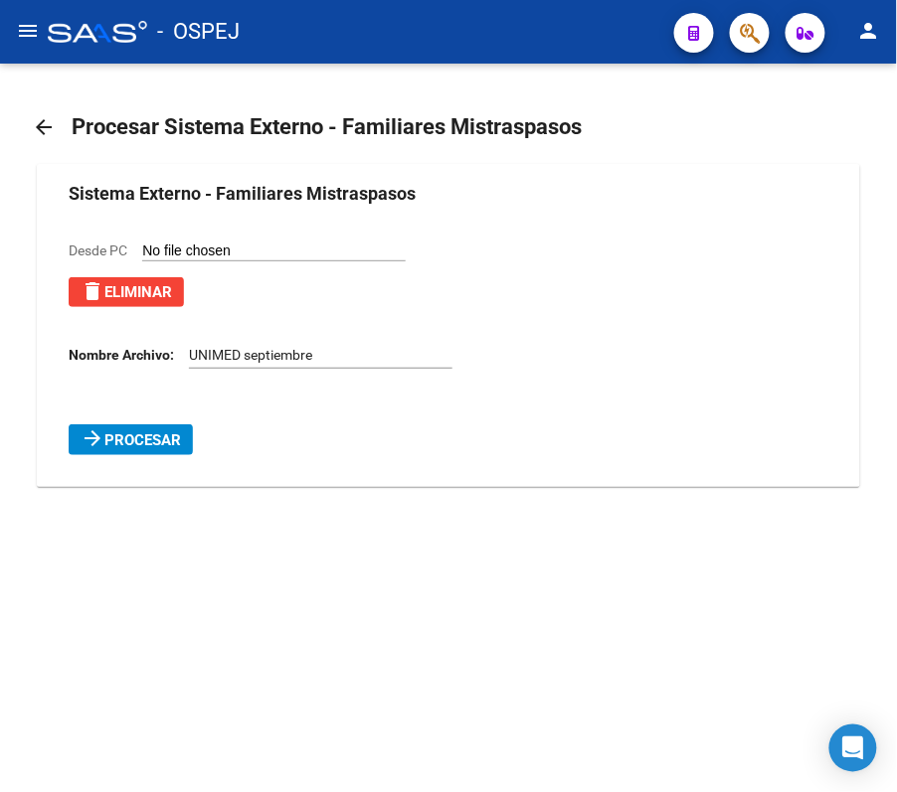
click at [155, 437] on span "Procesar" at bounding box center [142, 440] width 77 height 18
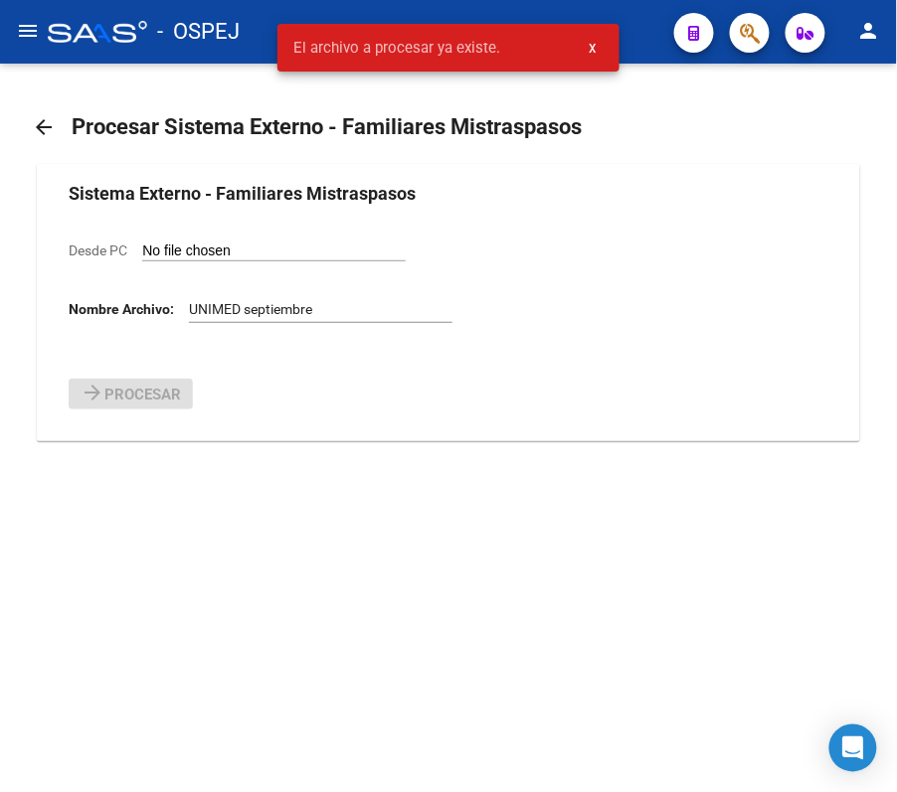
click at [197, 244] on input "Desde PC" at bounding box center [273, 252] width 263 height 19
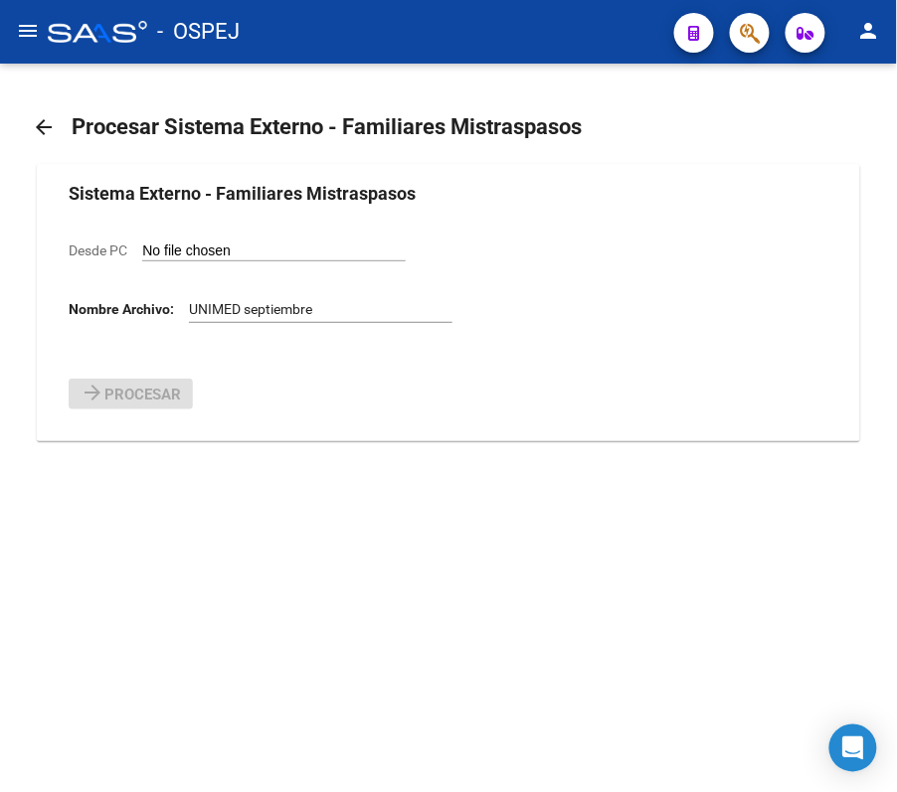
type input "C:\fakepath\Familiares modelo UNIMED 8.csv"
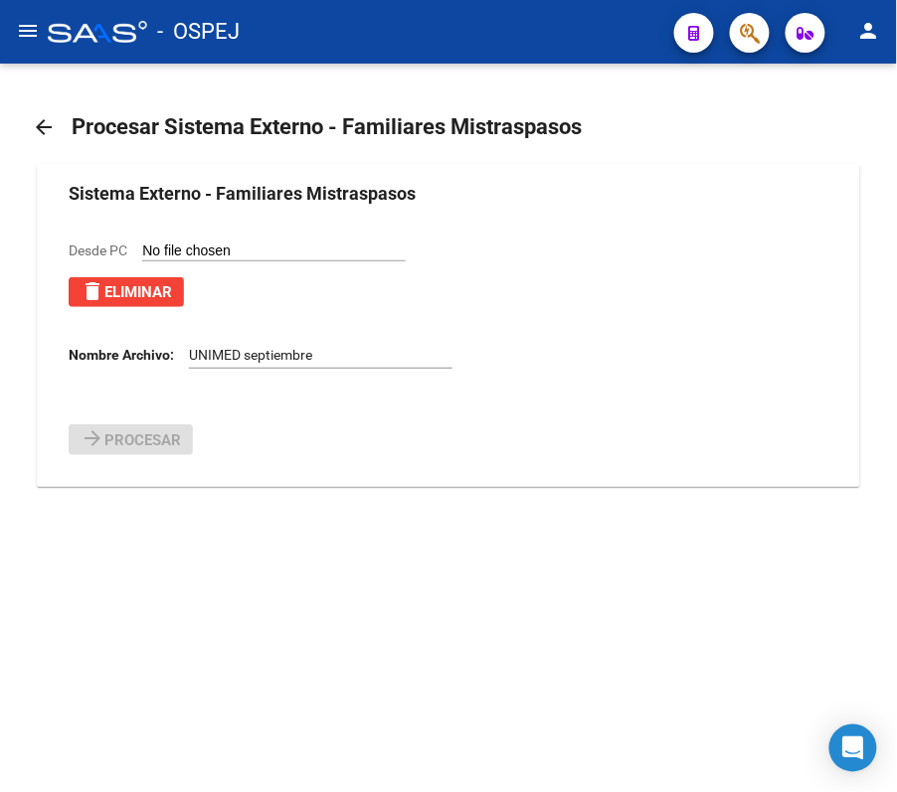
click at [362, 367] on div "UNIMED septiembre" at bounding box center [320, 349] width 263 height 40
click at [352, 362] on input "UNIMED septiembre" at bounding box center [320, 355] width 263 height 17
type input "flia UNIMED septiembre"
click at [760, 387] on form "Sistema Externo - Familiares Mistraspasos Desde PC delete Eliminar Nombre Archi…" at bounding box center [448, 317] width 759 height 275
click at [29, 46] on button "menu" at bounding box center [28, 32] width 40 height 40
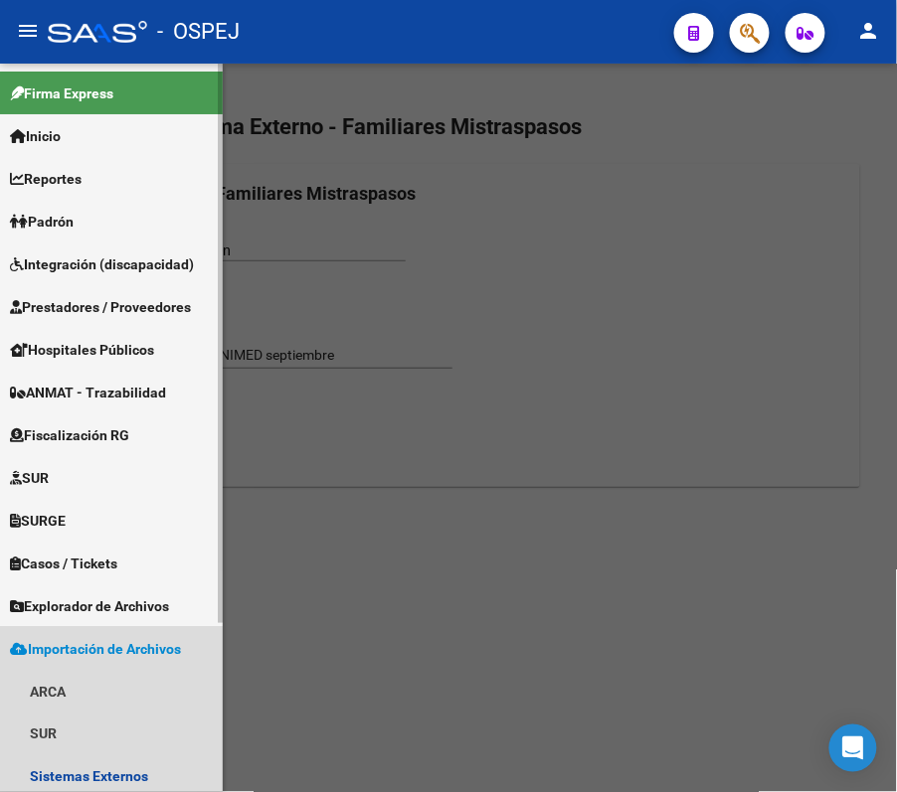
click at [96, 627] on link "Importación de Archivos" at bounding box center [111, 648] width 223 height 43
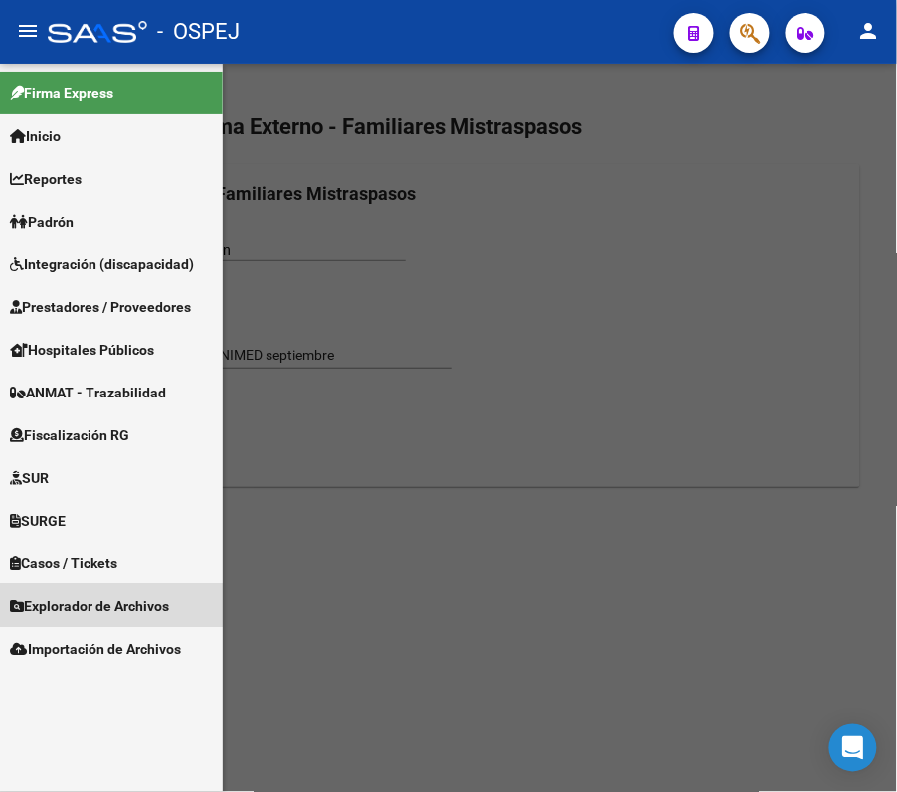
click at [80, 612] on span "Explorador de Archivos" at bounding box center [89, 607] width 159 height 22
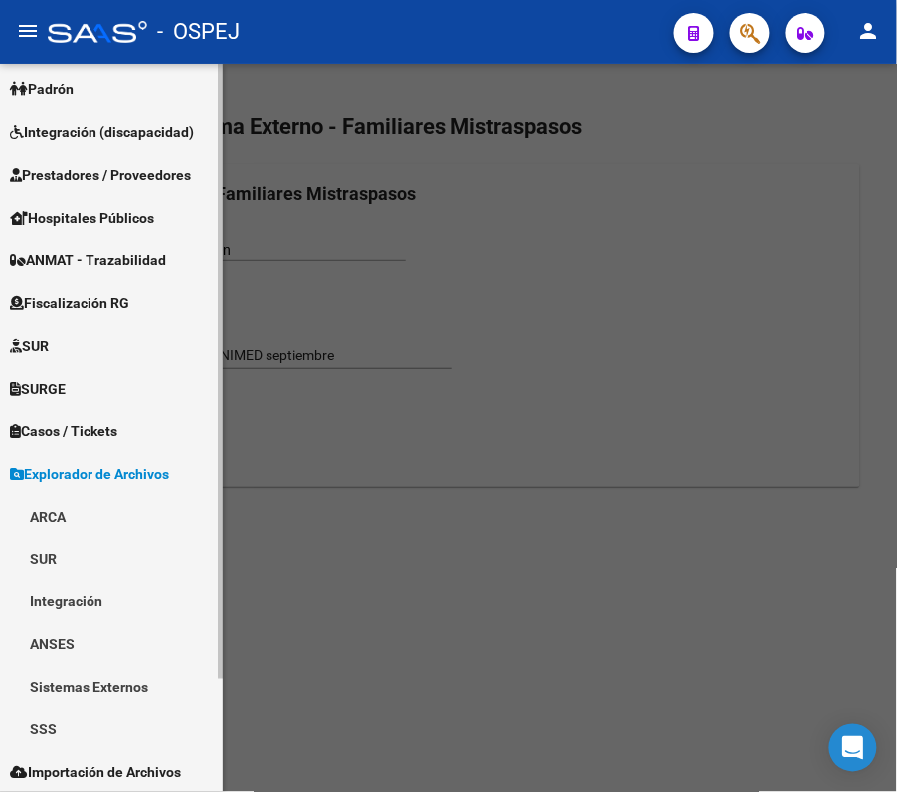
scroll to position [133, 0]
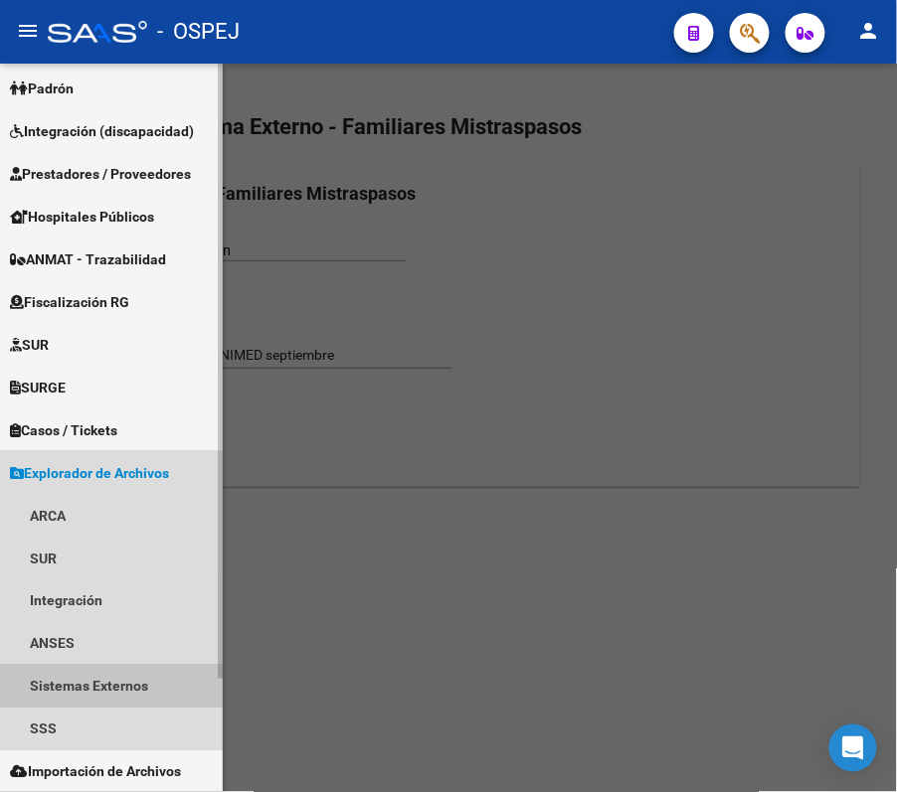
click at [73, 704] on link "Sistemas Externos" at bounding box center [111, 686] width 223 height 43
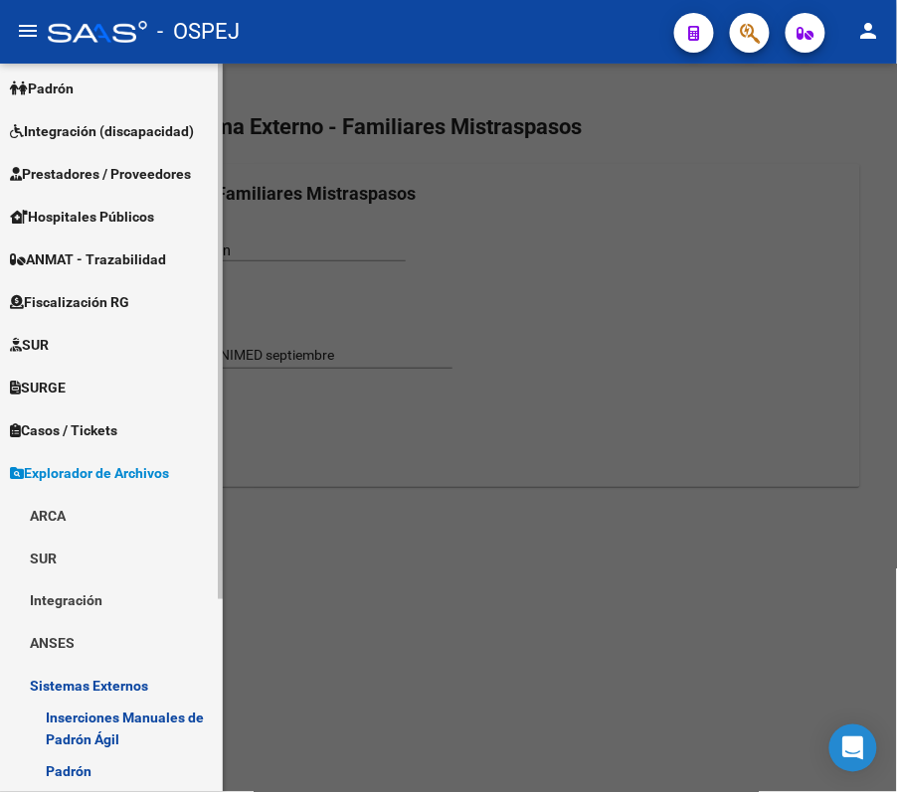
scroll to position [262, 0]
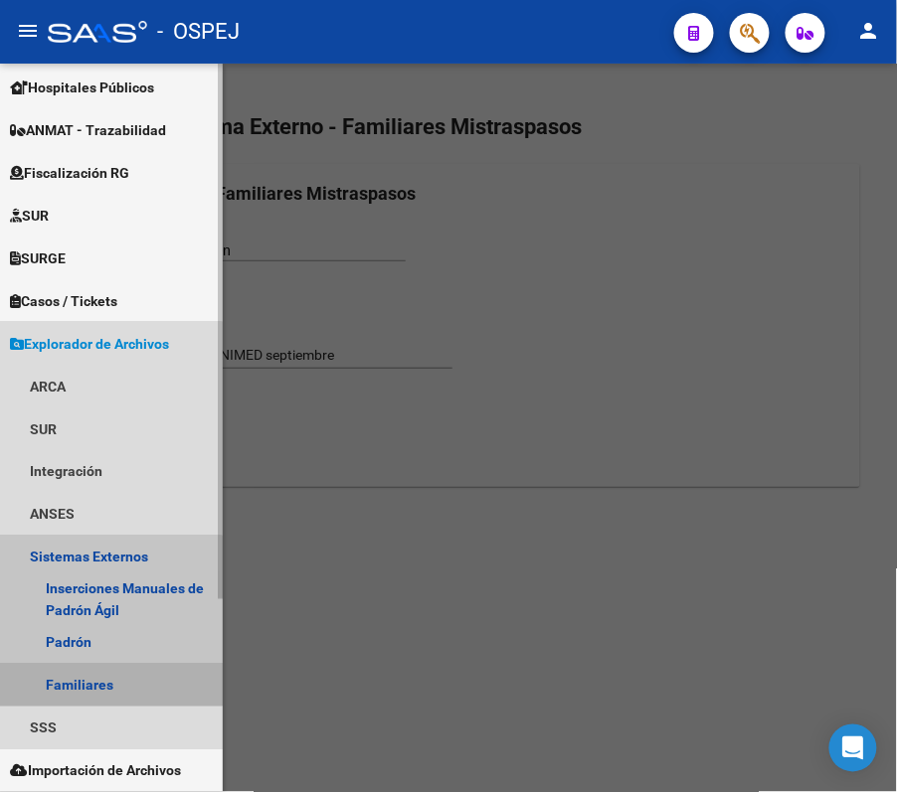
click at [107, 673] on link "Familiares" at bounding box center [111, 685] width 223 height 43
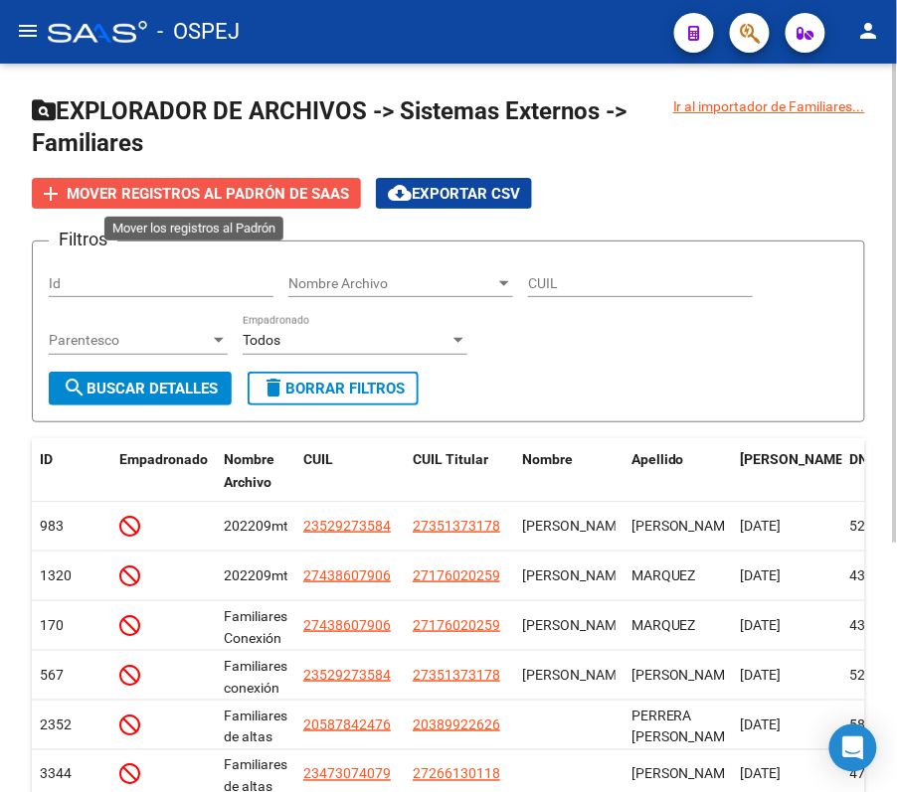
click at [288, 179] on button "add Mover registros al PADRÓN de SAAS" at bounding box center [196, 193] width 329 height 31
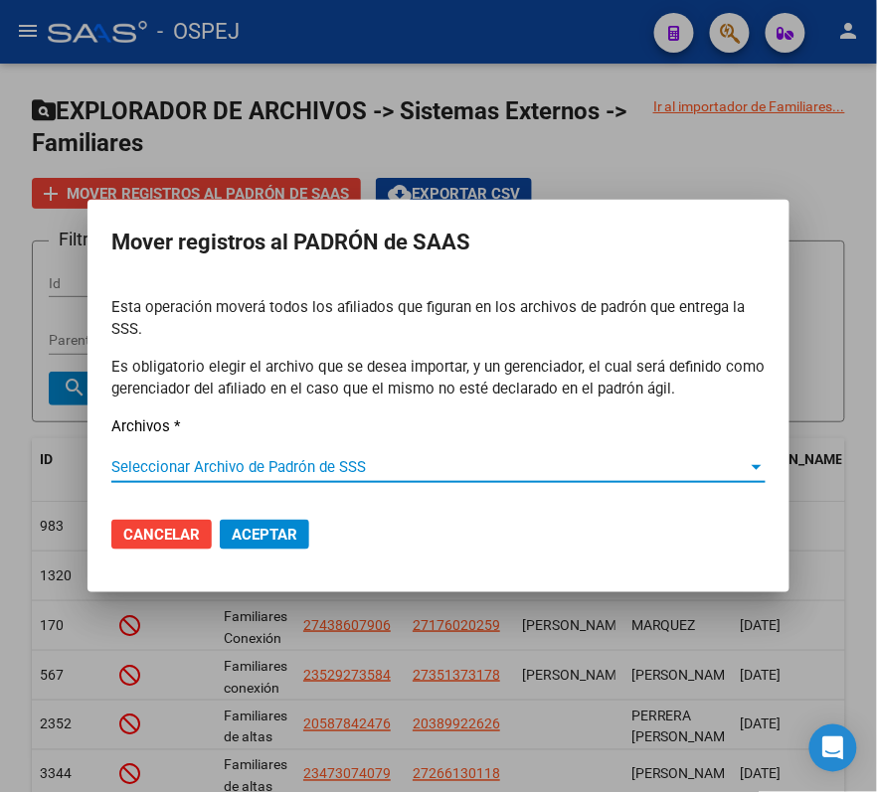
click at [275, 458] on span "Seleccionar Archivo de Padrón de SSS" at bounding box center [429, 467] width 636 height 18
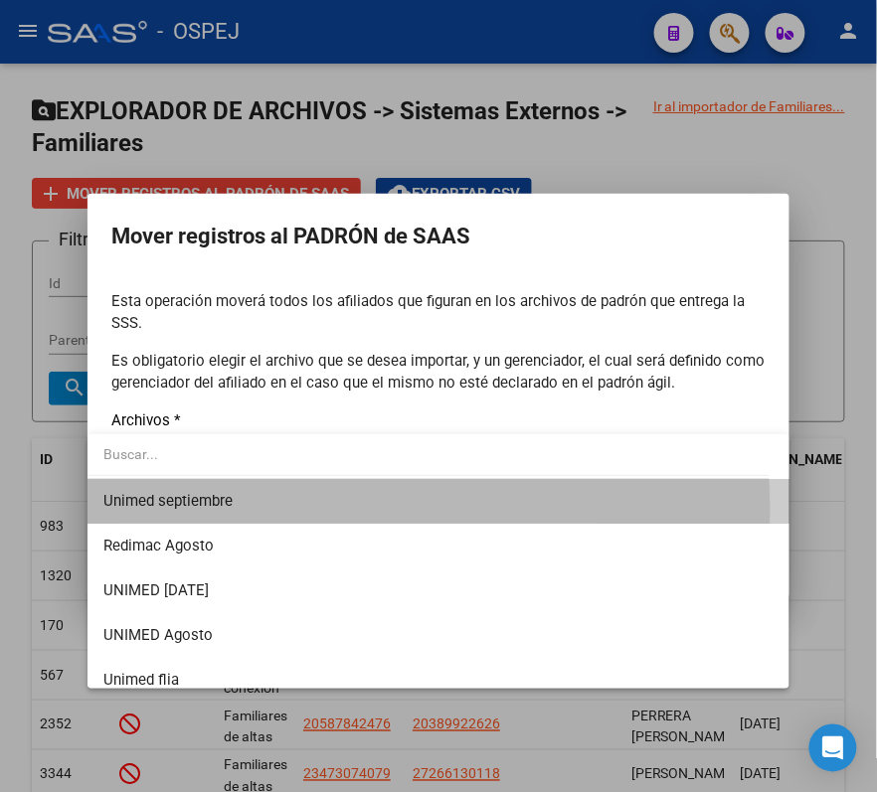
click at [318, 509] on span "Unimed septiembre" at bounding box center [438, 501] width 670 height 45
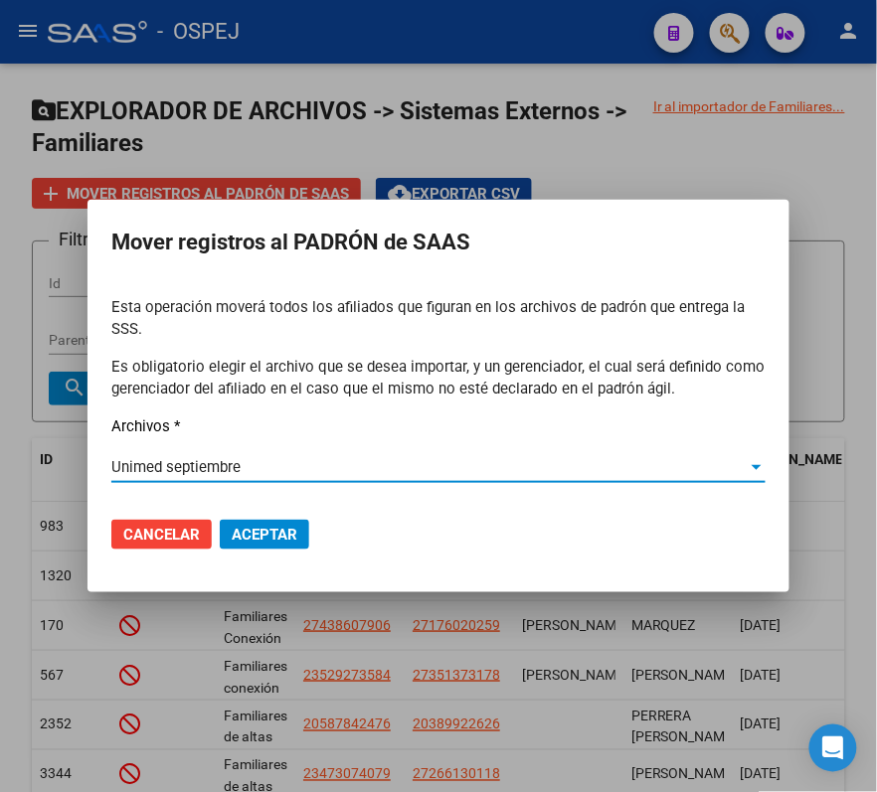
click at [233, 533] on span "Aceptar" at bounding box center [265, 535] width 66 height 18
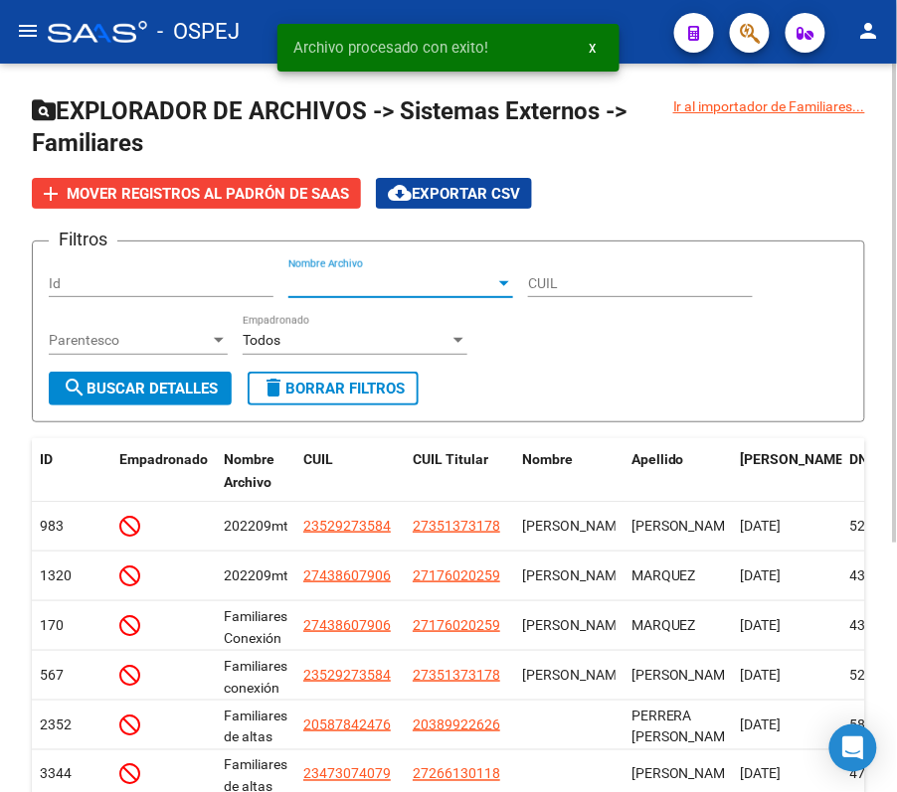
click at [370, 279] on span "Nombre Archivo" at bounding box center [391, 283] width 207 height 17
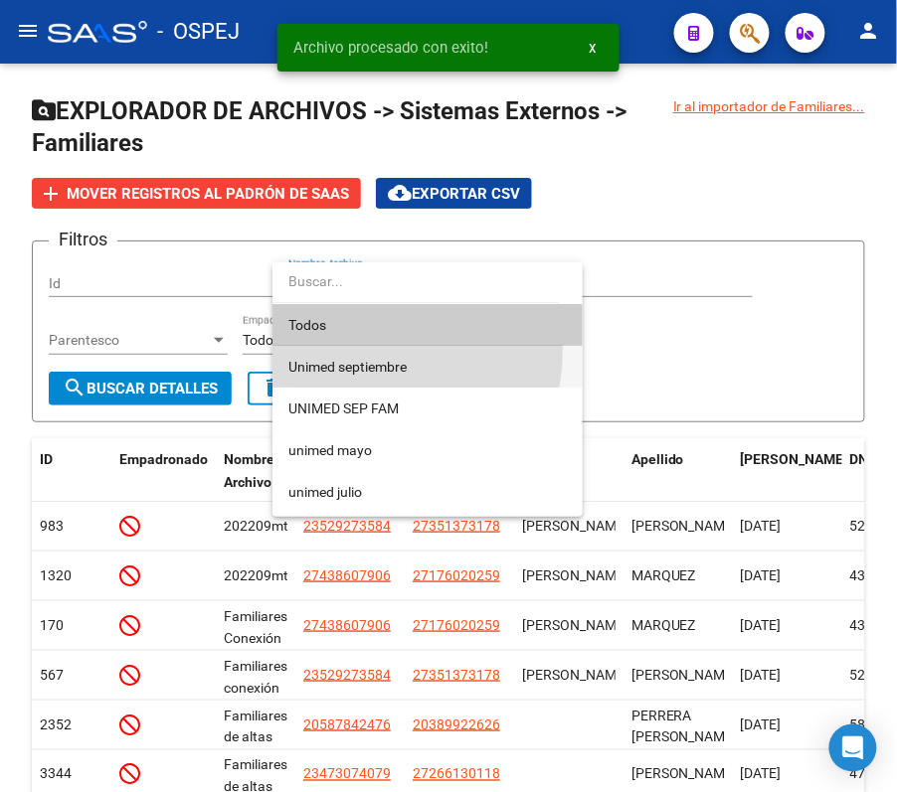
click at [374, 351] on span "Unimed septiembre" at bounding box center [427, 367] width 278 height 42
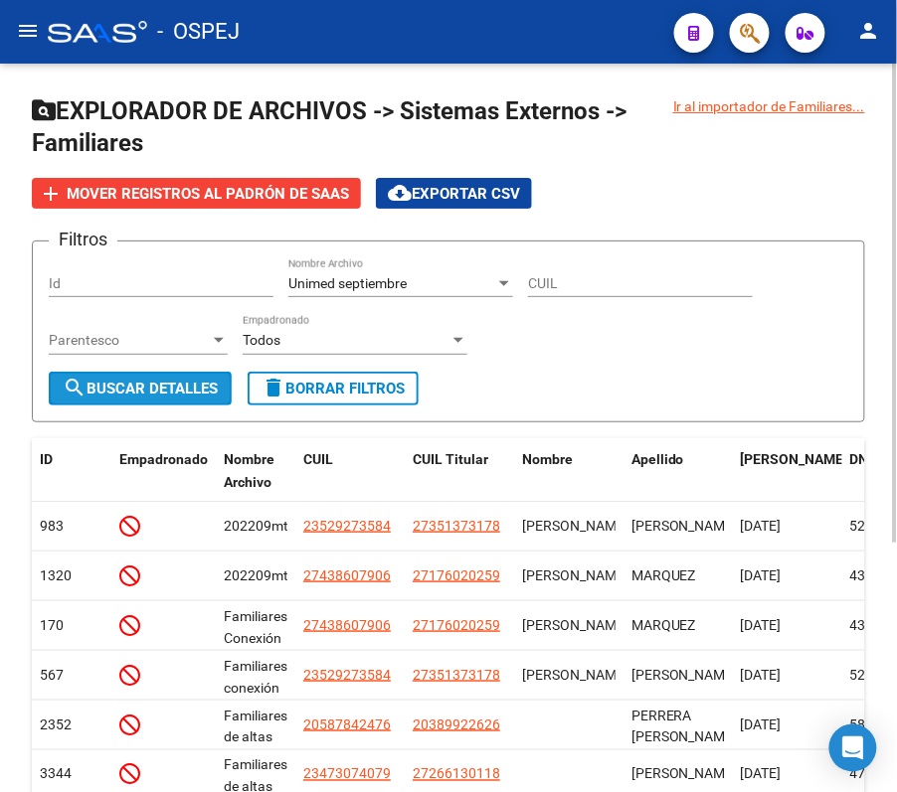
click at [135, 376] on button "search Buscar Detalles" at bounding box center [140, 389] width 183 height 34
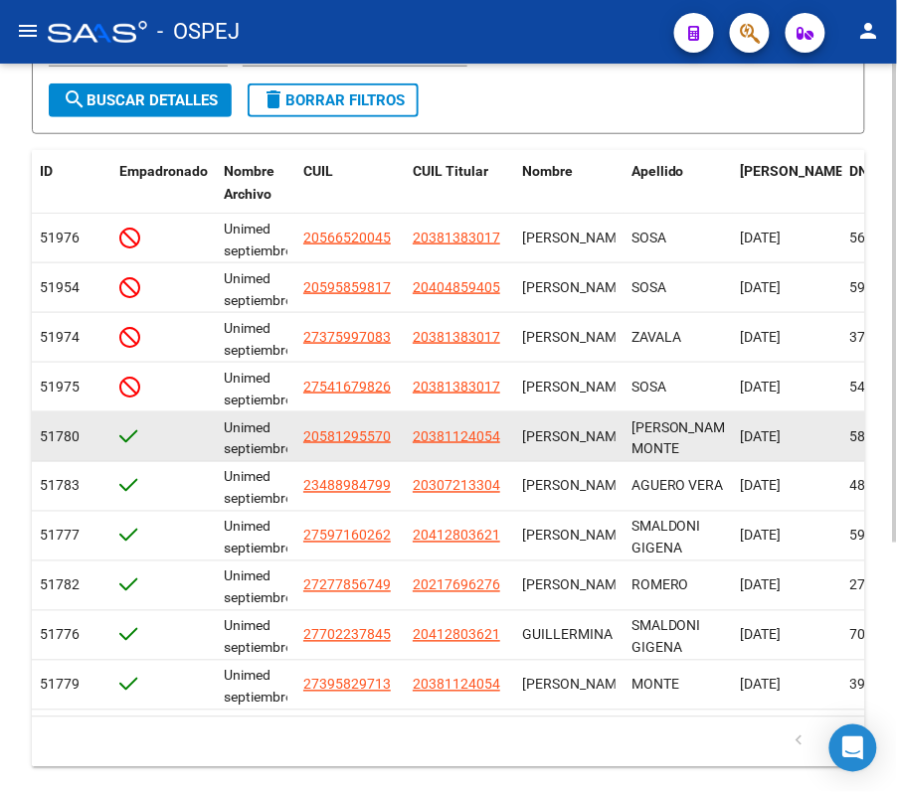
scroll to position [247, 0]
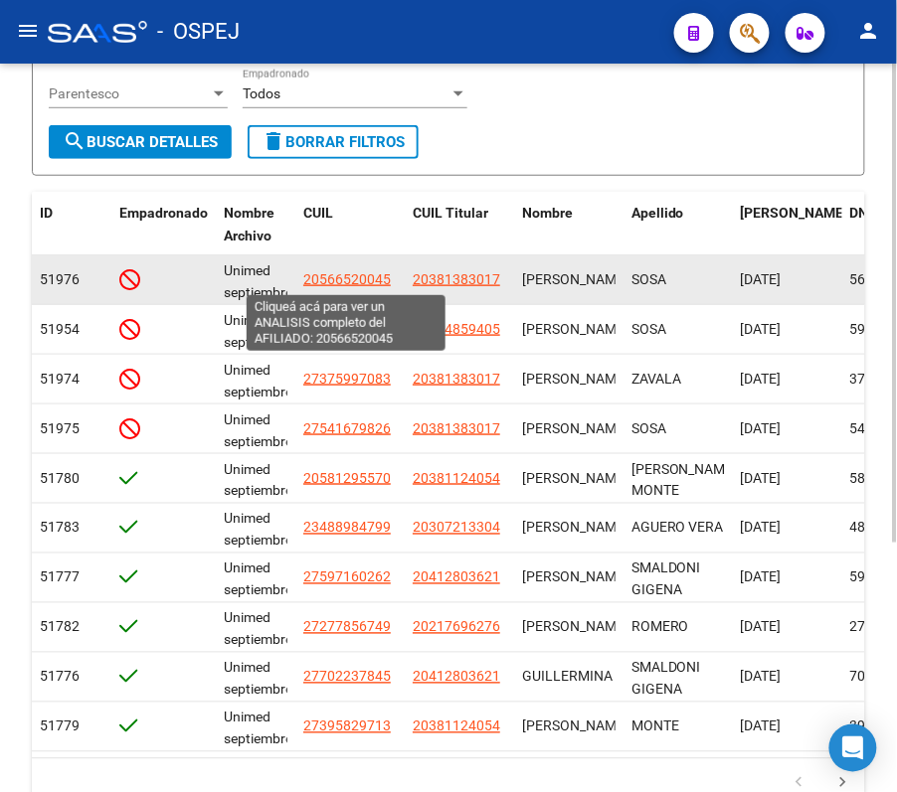
click at [367, 272] on span "20566520045" at bounding box center [346, 279] width 87 height 16
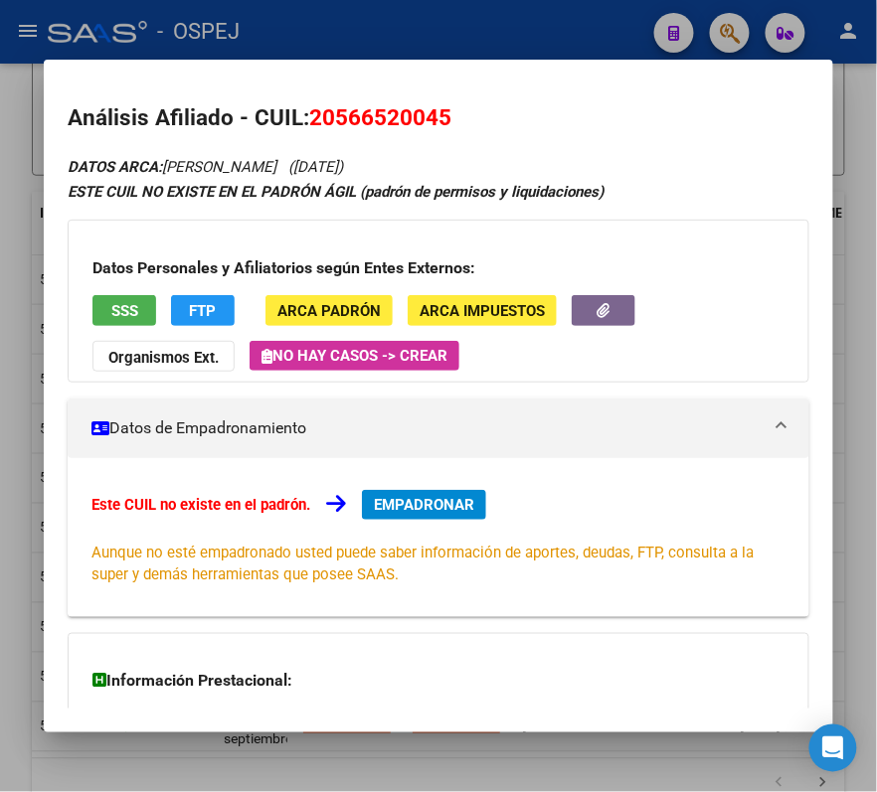
click at [443, 40] on div at bounding box center [438, 396] width 877 height 792
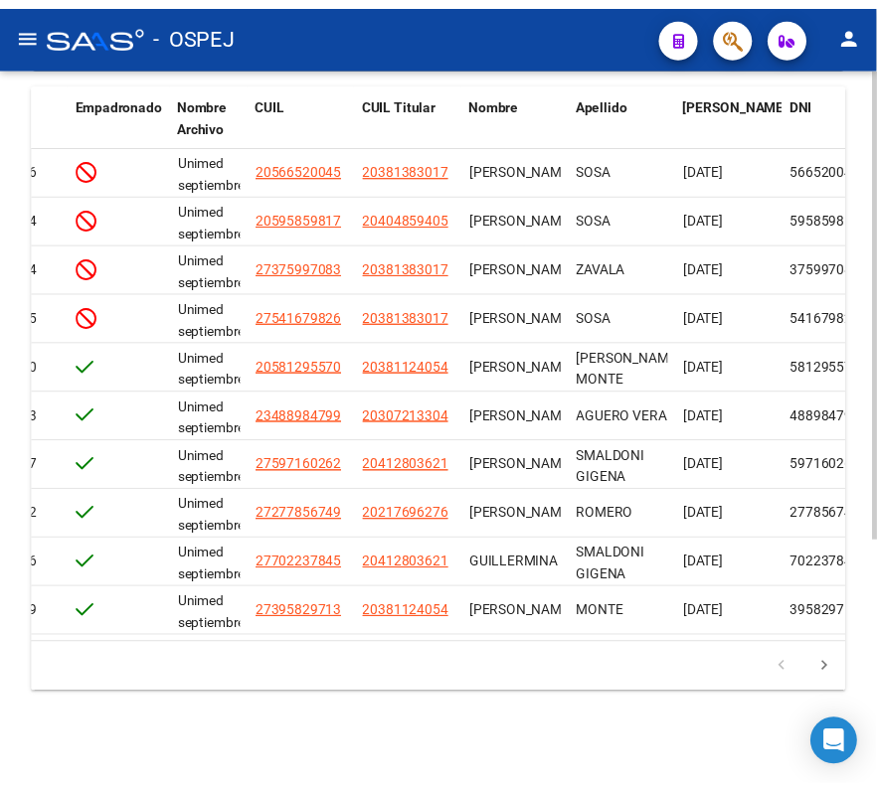
scroll to position [0, 37]
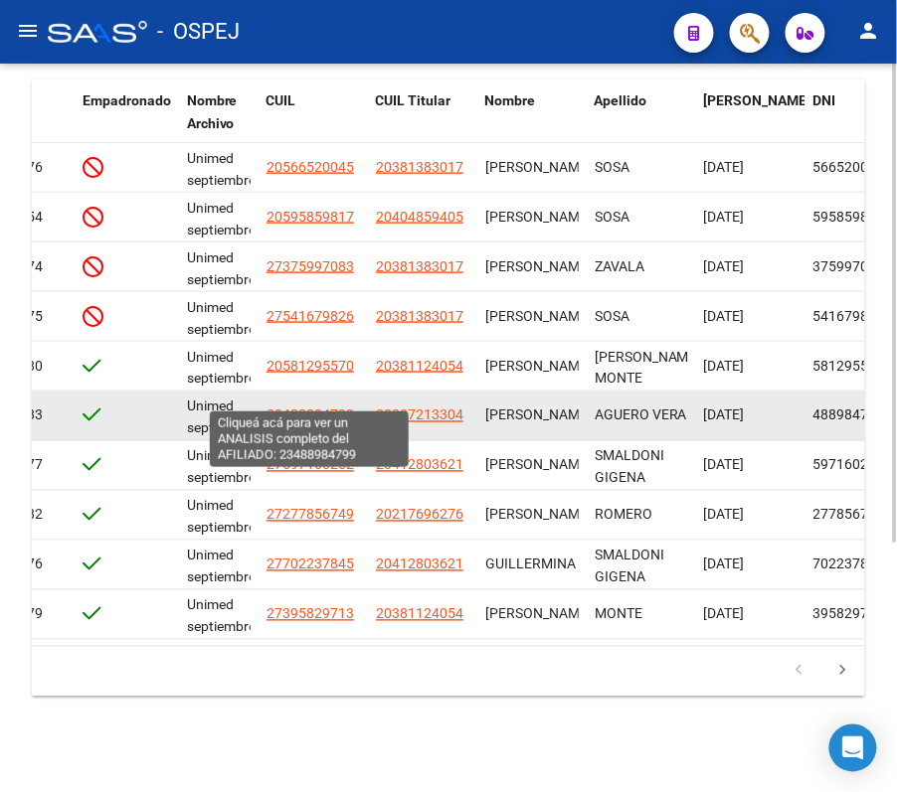
click at [322, 408] on span "23488984799" at bounding box center [309, 416] width 87 height 16
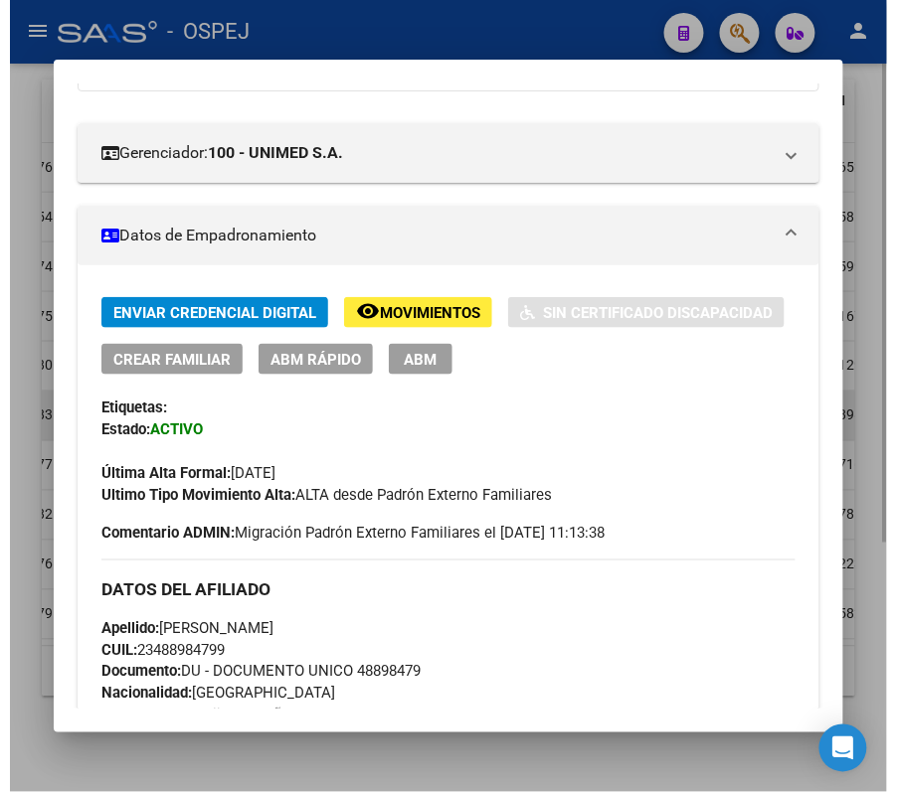
scroll to position [264, 0]
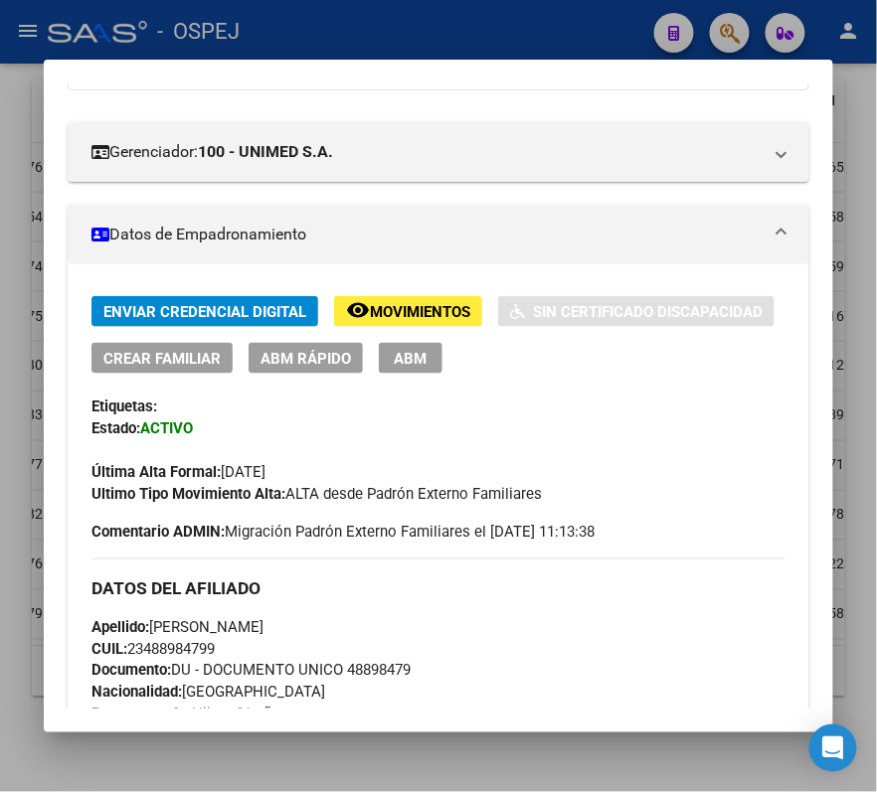
click at [22, 124] on div at bounding box center [438, 396] width 877 height 792
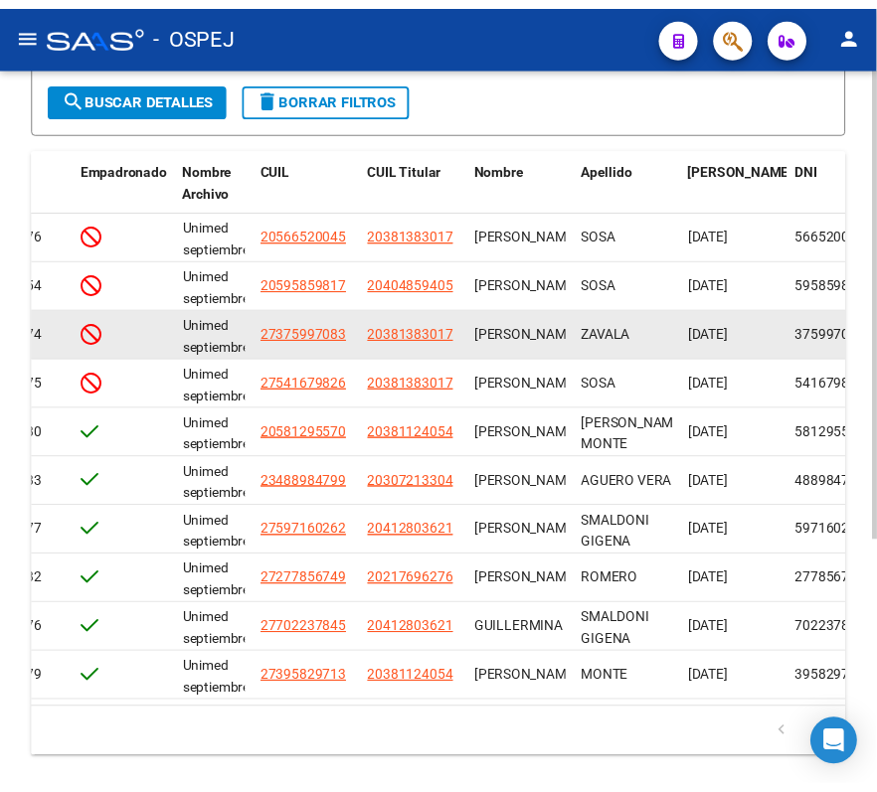
scroll to position [247, 0]
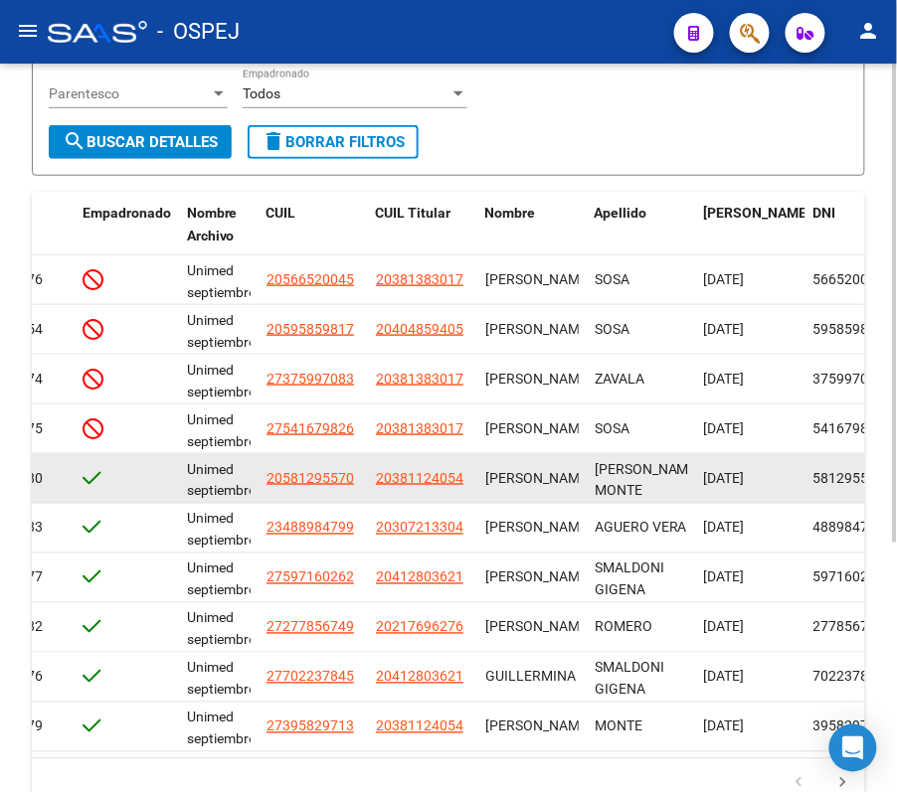
click at [342, 486] on app-link-go-to "20581295570" at bounding box center [309, 478] width 87 height 23
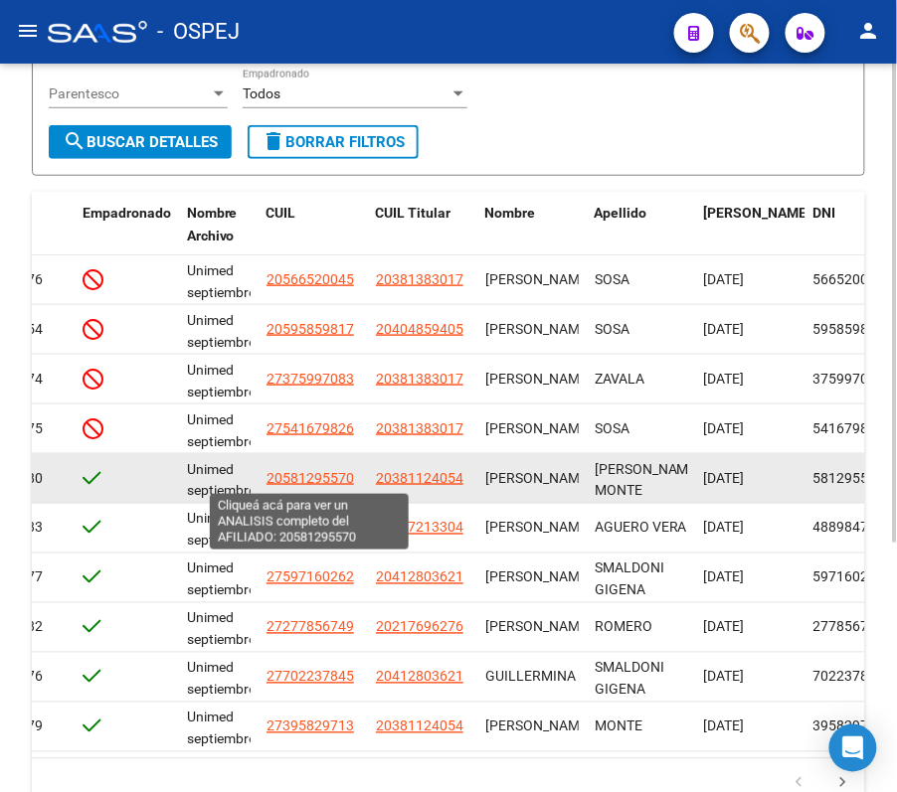
click at [323, 471] on span "20581295570" at bounding box center [309, 478] width 87 height 16
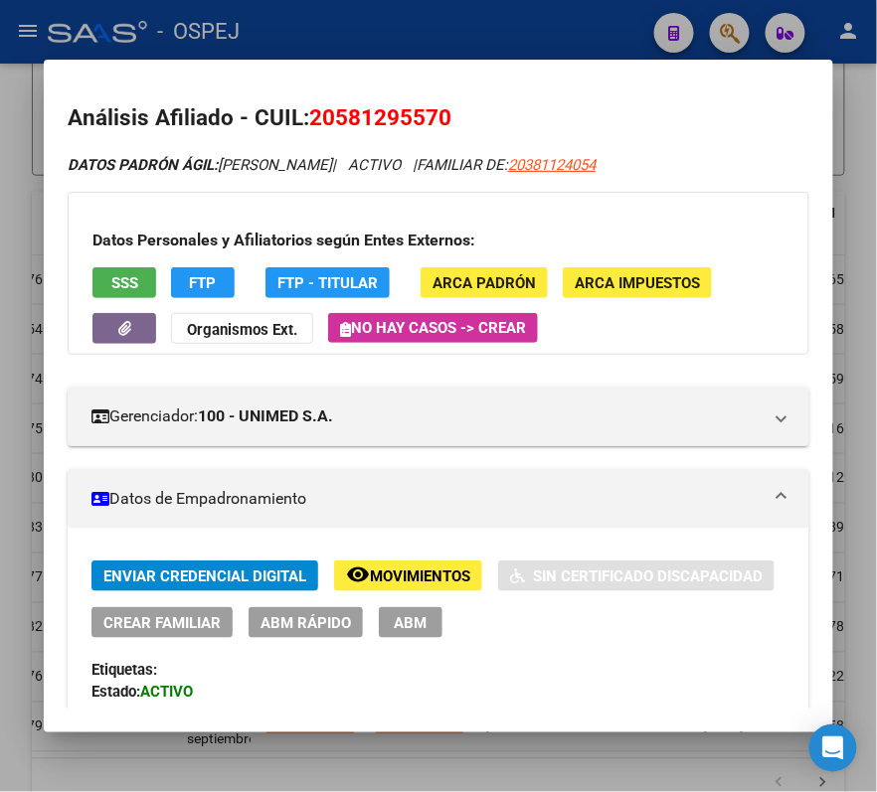
click at [131, 290] on button "SSS" at bounding box center [124, 282] width 64 height 31
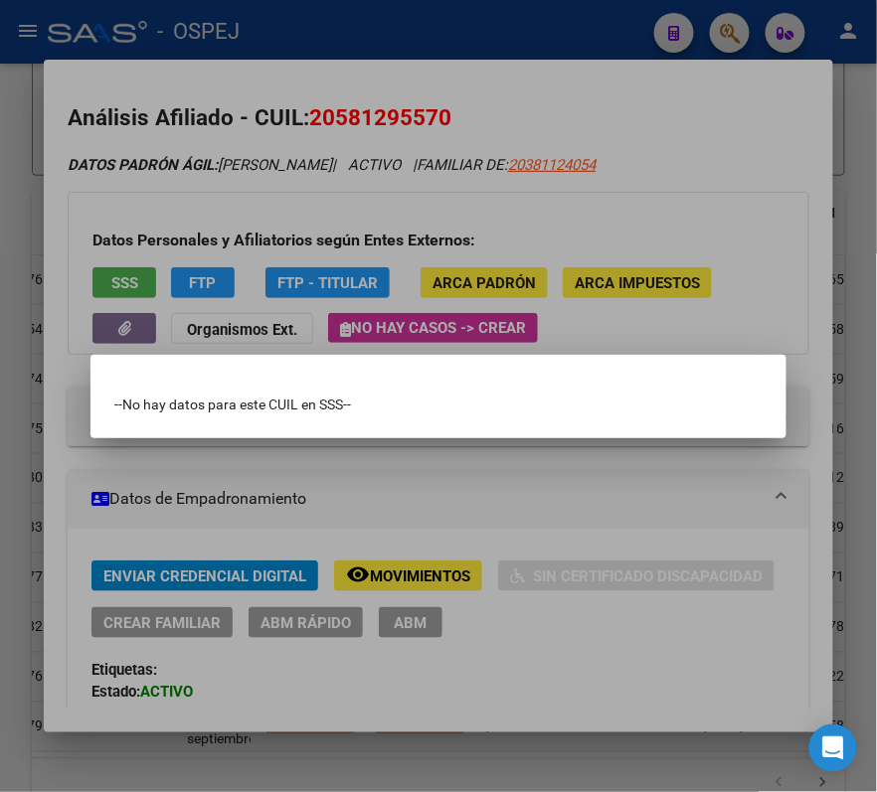
click at [131, 243] on div at bounding box center [438, 396] width 877 height 792
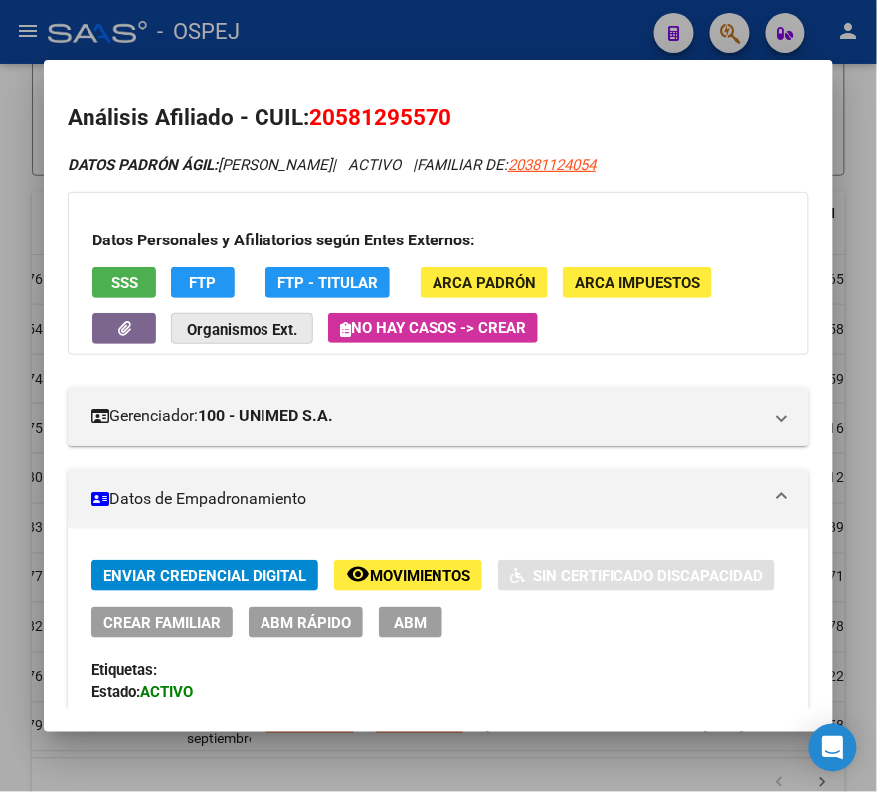
click at [276, 331] on strong "Organismos Ext." at bounding box center [242, 330] width 110 height 18
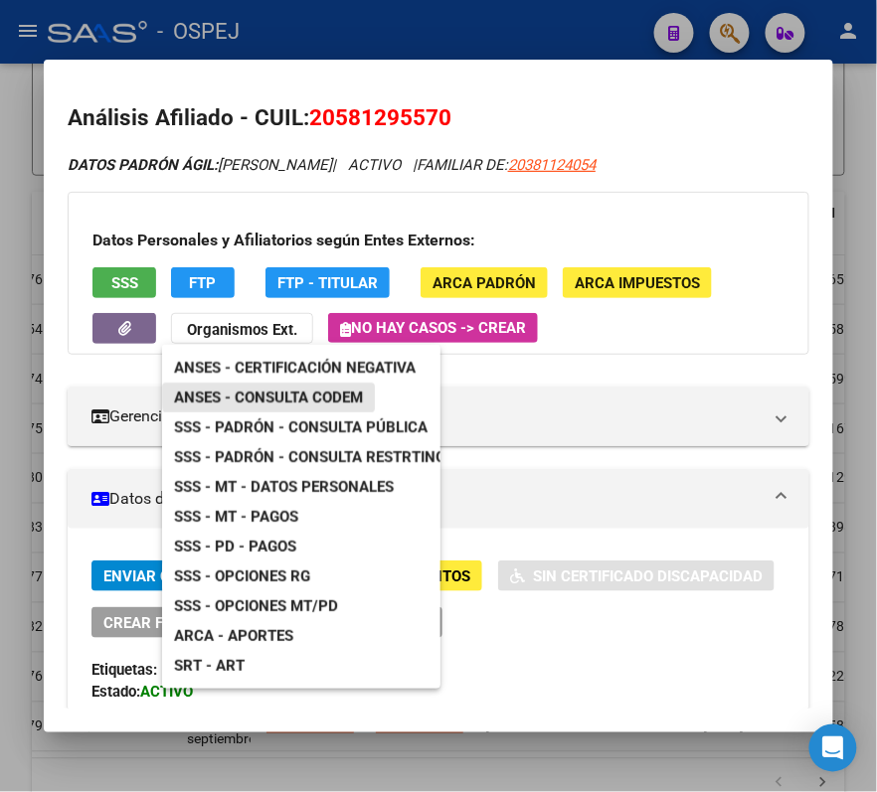
click at [295, 392] on span "ANSES - Consulta CODEM" at bounding box center [268, 398] width 189 height 18
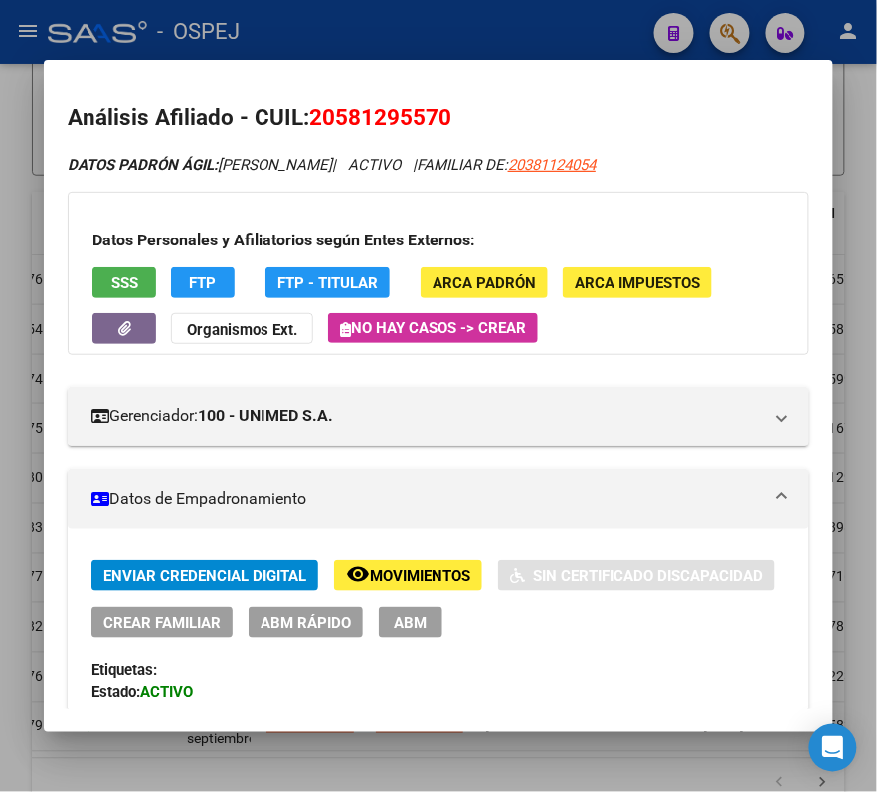
click at [596, 154] on app-link-go-to "20381124054" at bounding box center [551, 165] width 87 height 23
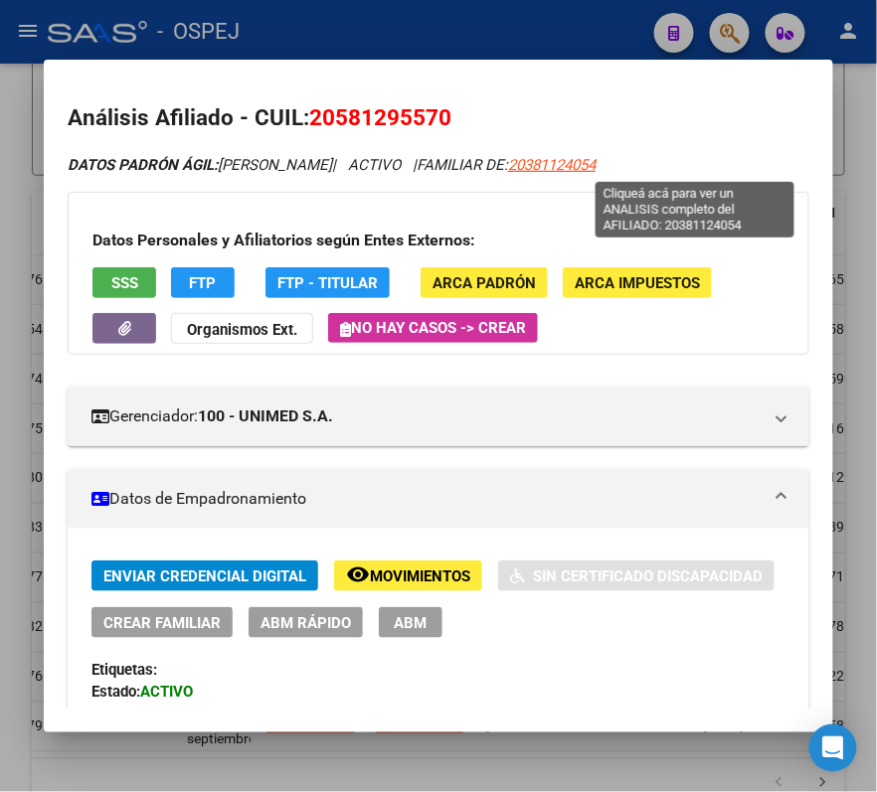
click at [596, 164] on span "20381124054" at bounding box center [551, 165] width 87 height 18
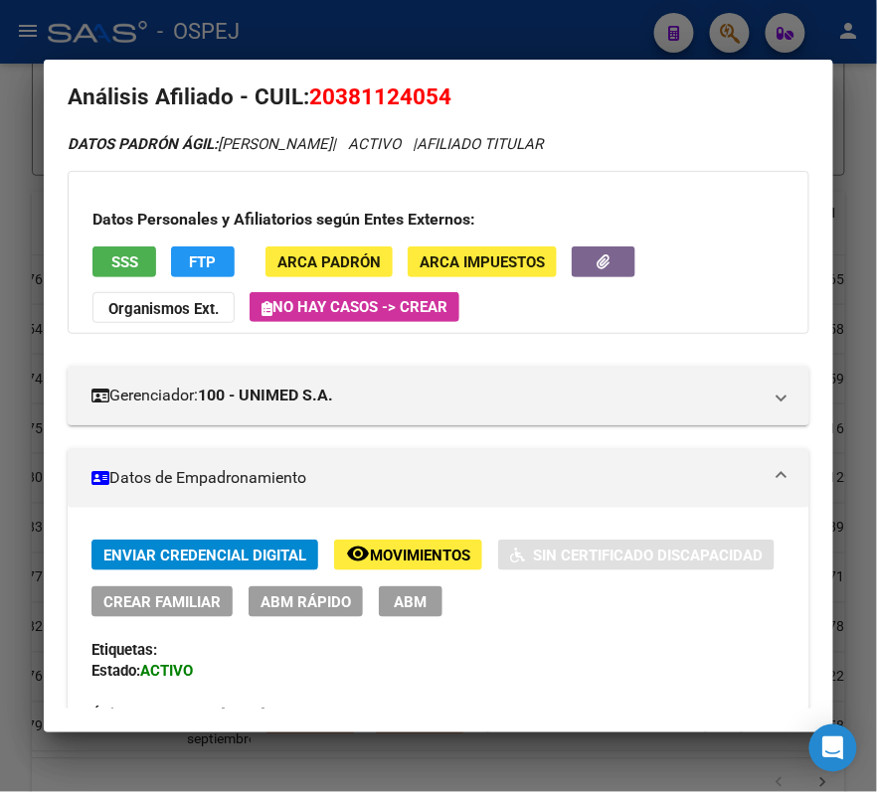
scroll to position [0, 0]
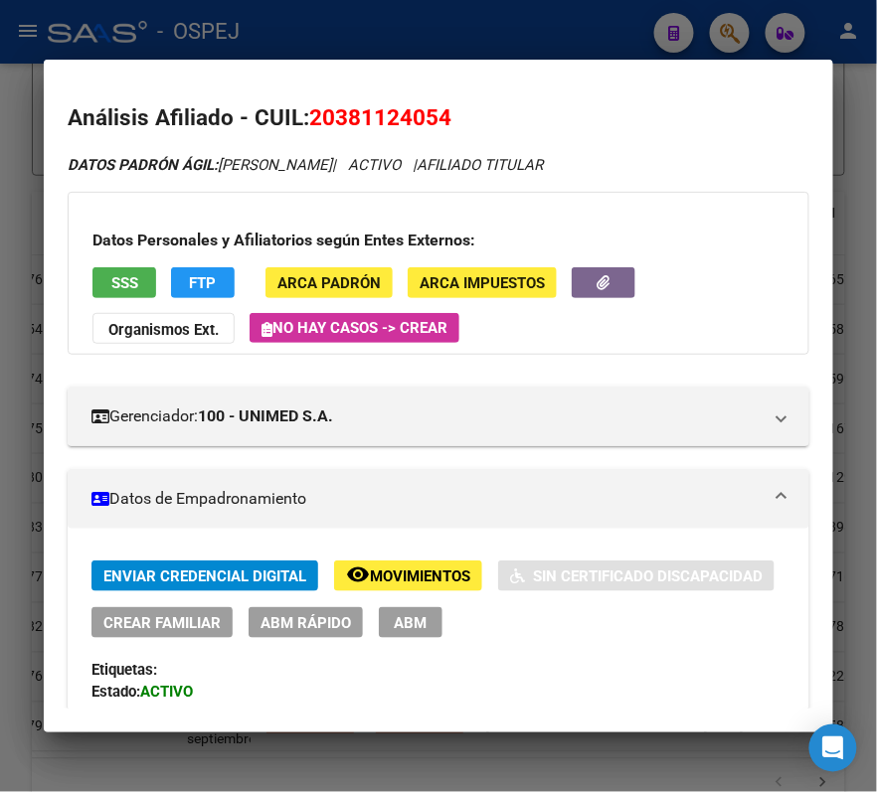
click at [111, 276] on span "SSS" at bounding box center [124, 283] width 27 height 18
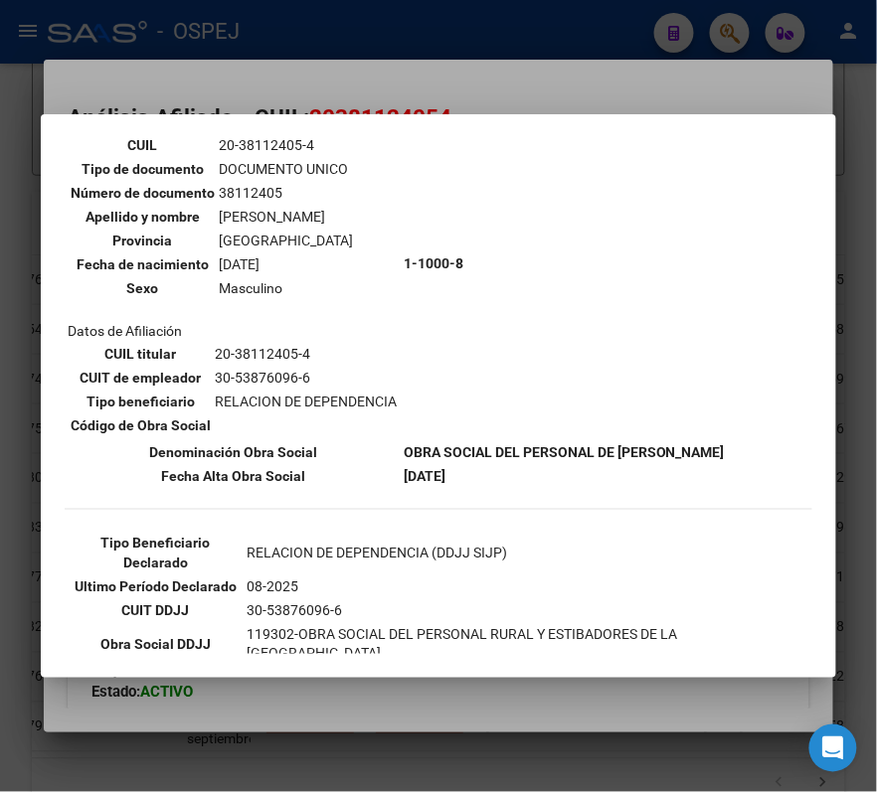
scroll to position [326, 0]
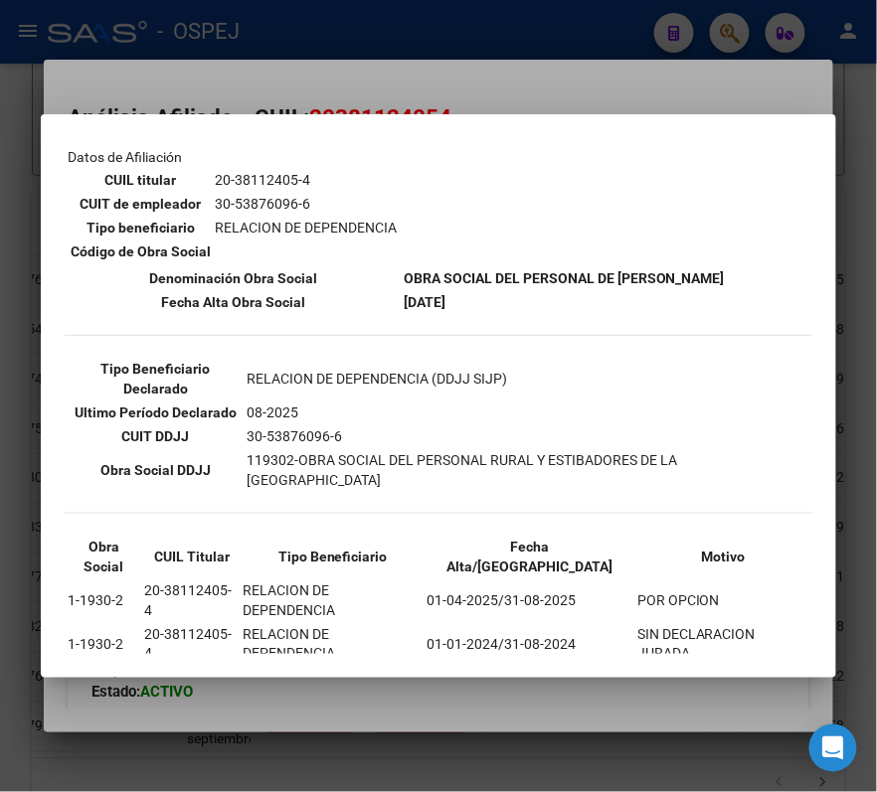
click at [247, 50] on div at bounding box center [438, 396] width 877 height 792
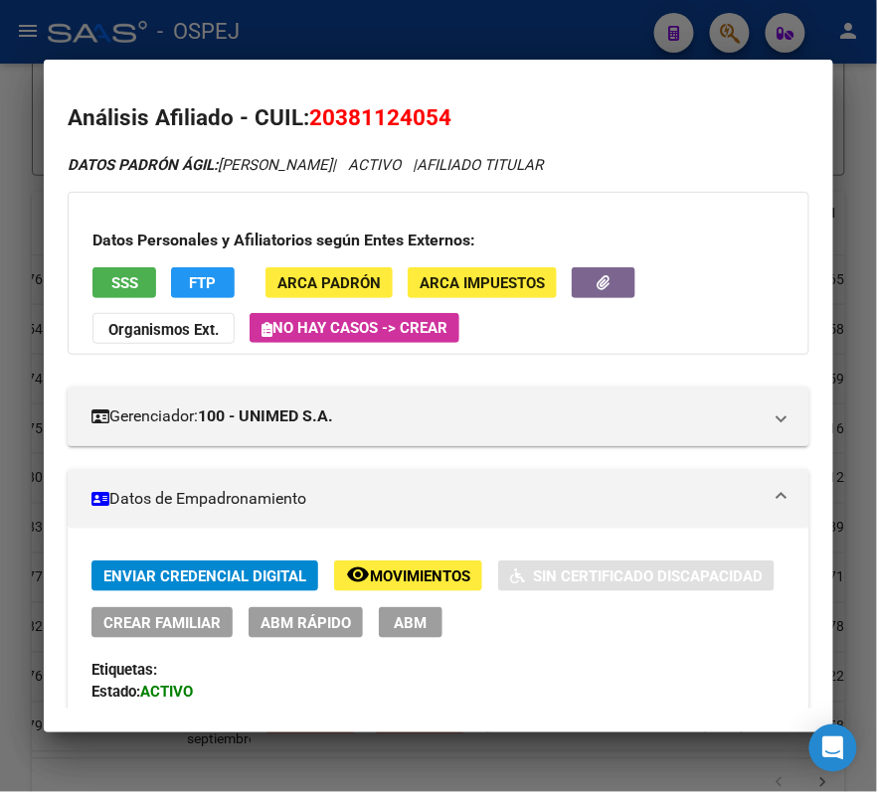
click at [137, 313] on button "Organismos Ext." at bounding box center [163, 328] width 142 height 31
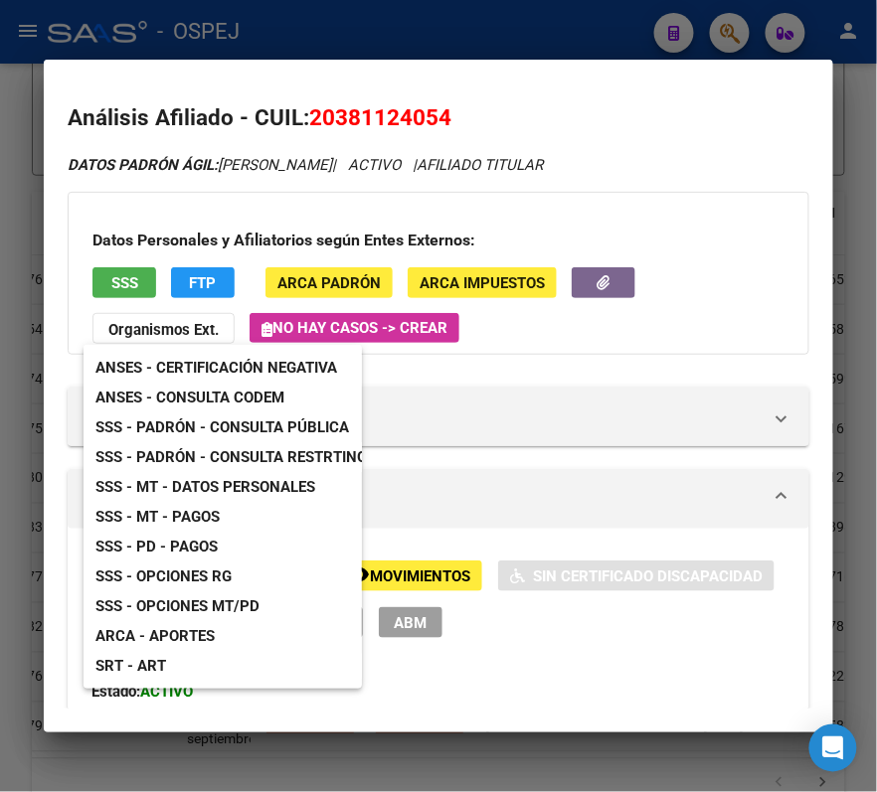
click at [208, 402] on span "ANSES - Consulta CODEM" at bounding box center [189, 398] width 189 height 18
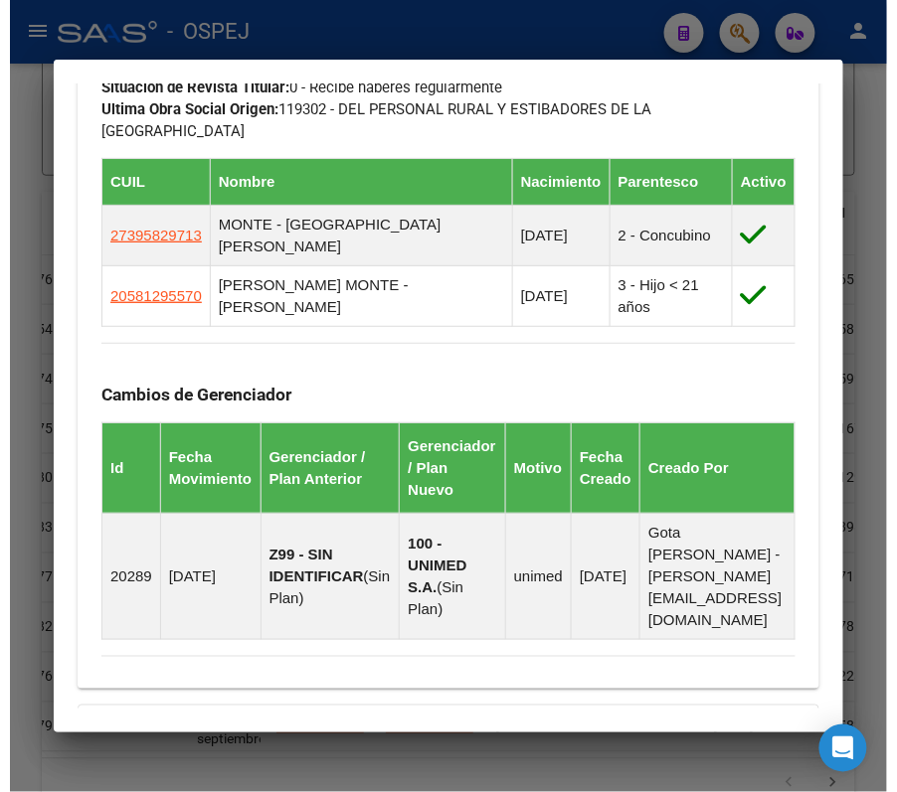
scroll to position [1325, 0]
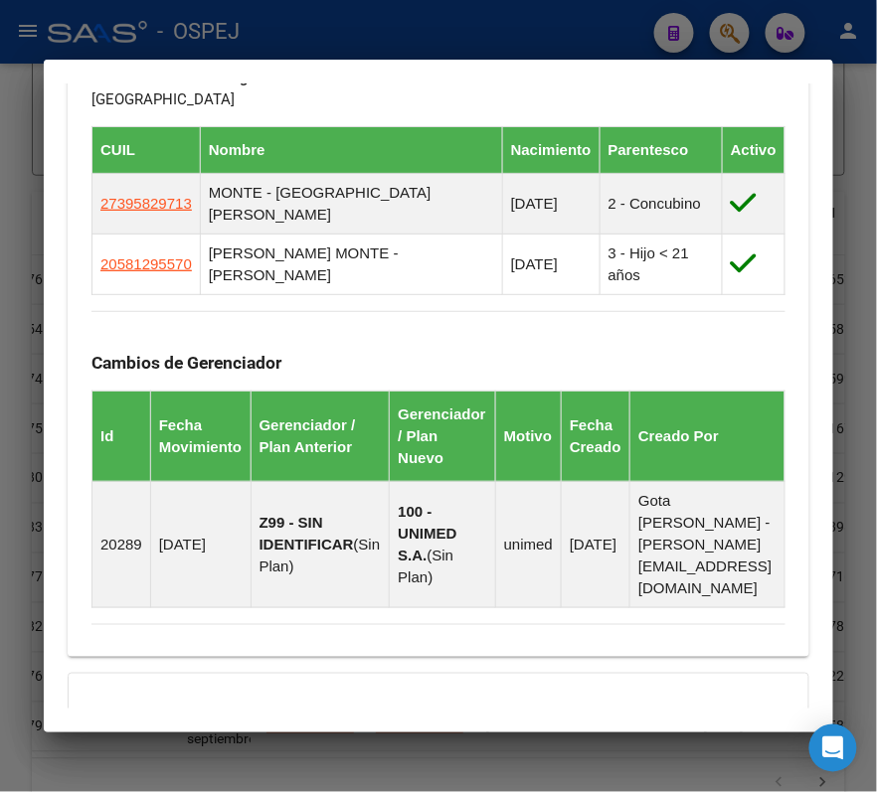
click at [419, 14] on div at bounding box center [438, 396] width 877 height 792
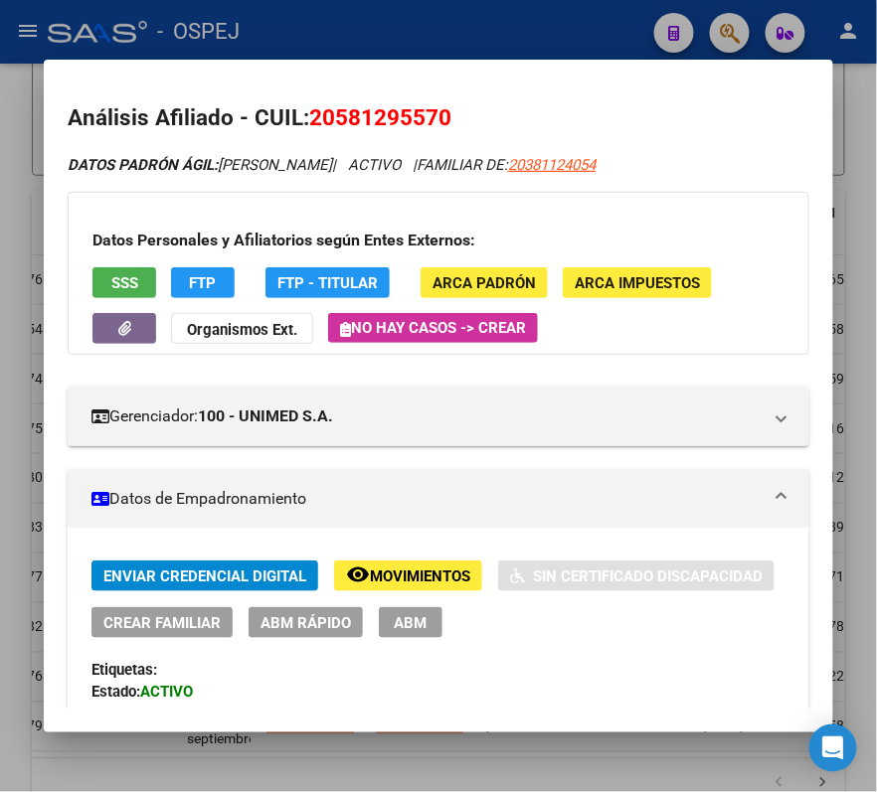
click at [410, 38] on div at bounding box center [438, 396] width 877 height 792
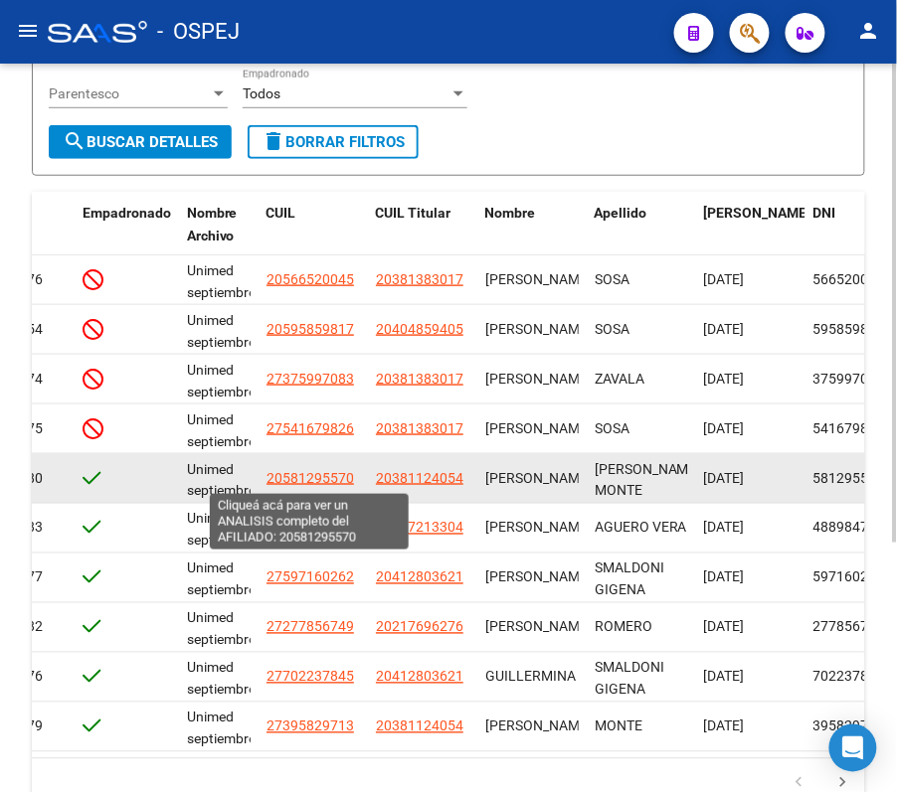
click at [323, 478] on span "20581295570" at bounding box center [309, 478] width 87 height 16
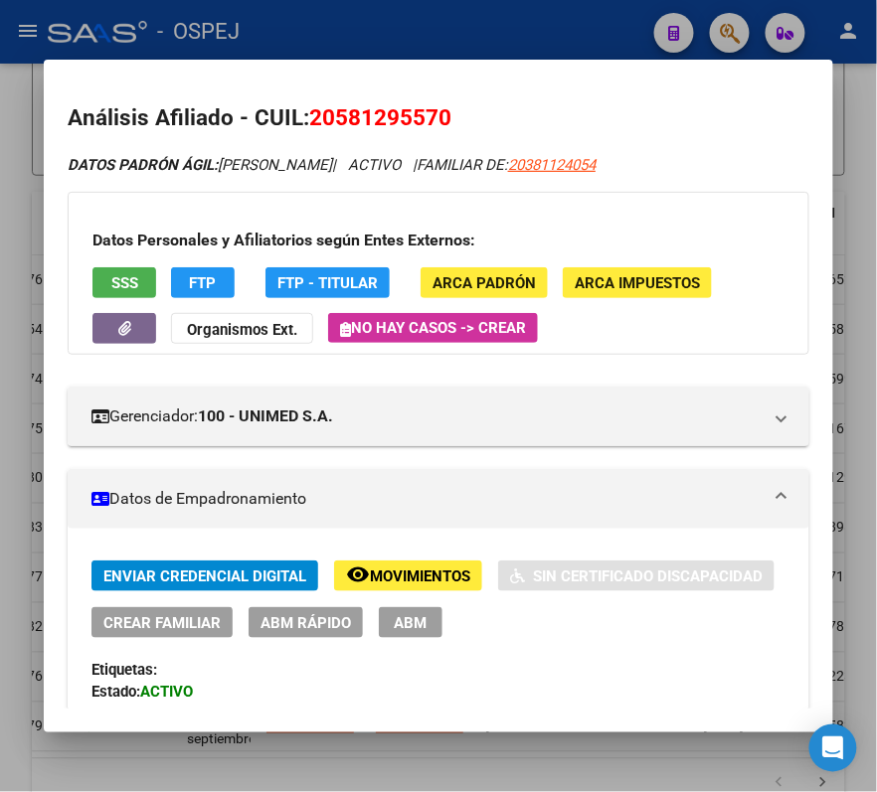
click at [426, 1] on div at bounding box center [438, 396] width 877 height 792
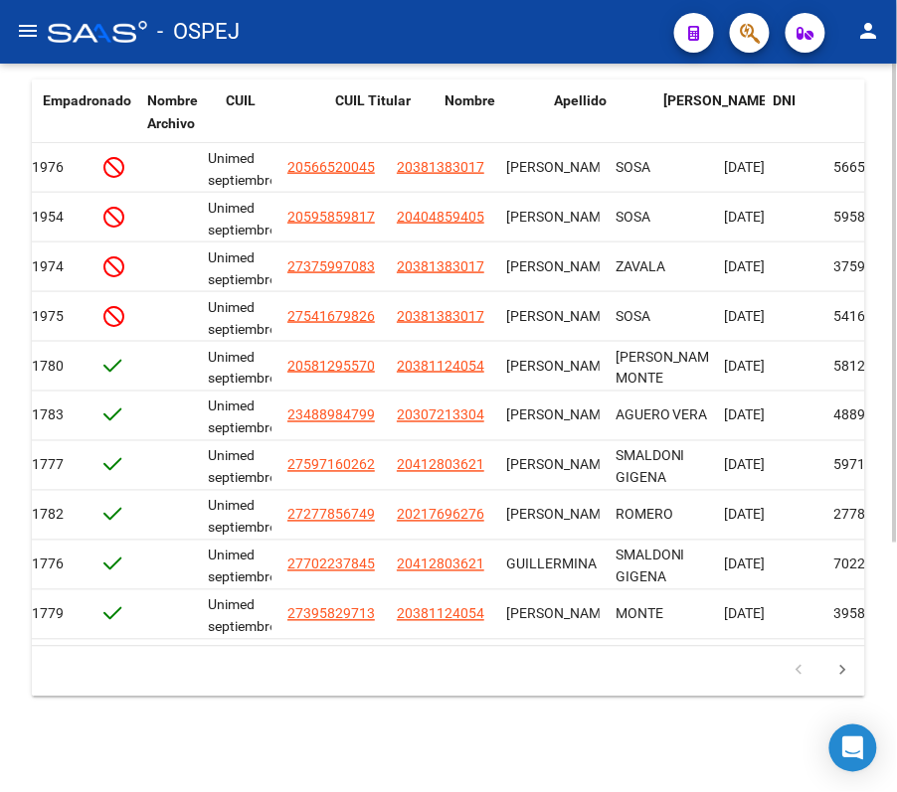
scroll to position [0, 0]
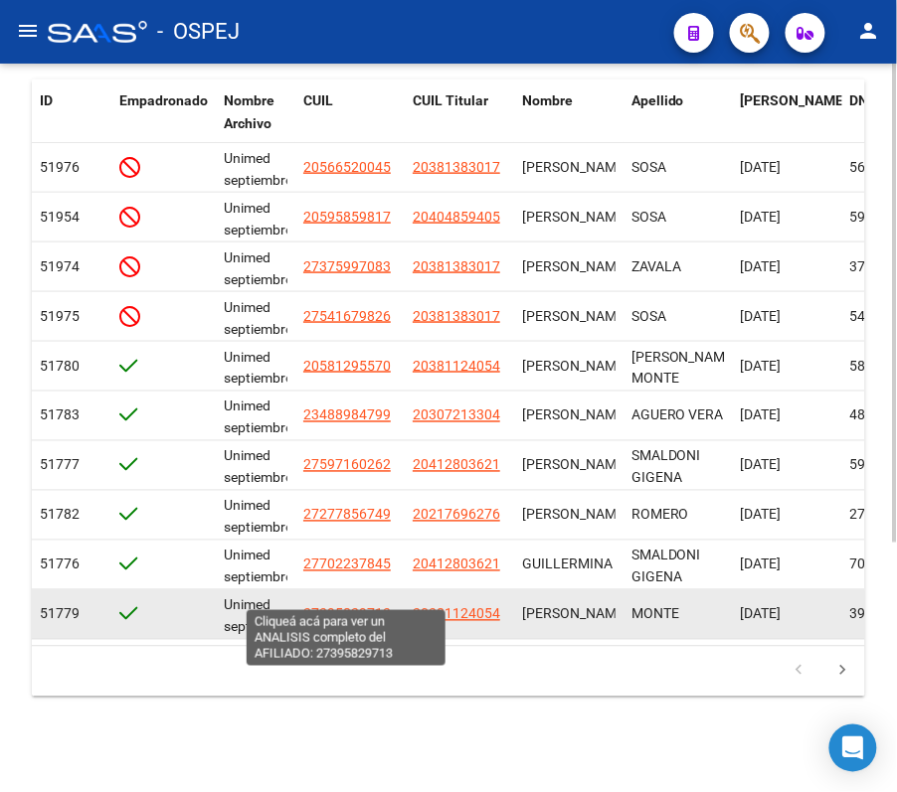
click at [362, 606] on span "27395829713" at bounding box center [346, 614] width 87 height 16
type textarea "27395829713"
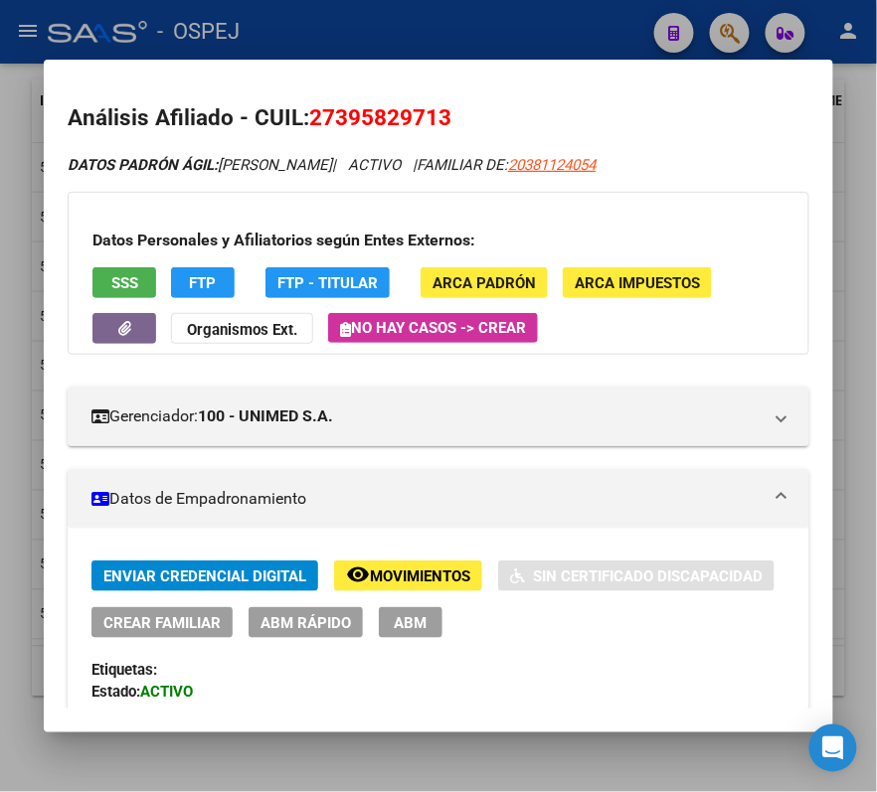
click at [570, 40] on div at bounding box center [438, 396] width 877 height 792
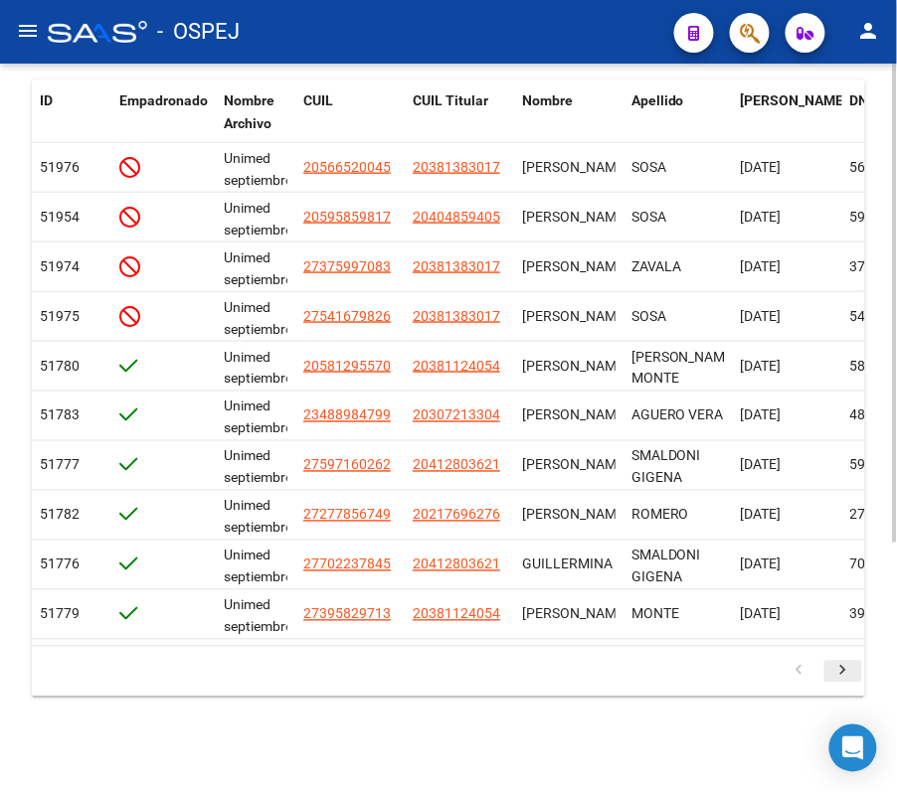
click at [847, 669] on icon "go to next page" at bounding box center [843, 674] width 26 height 24
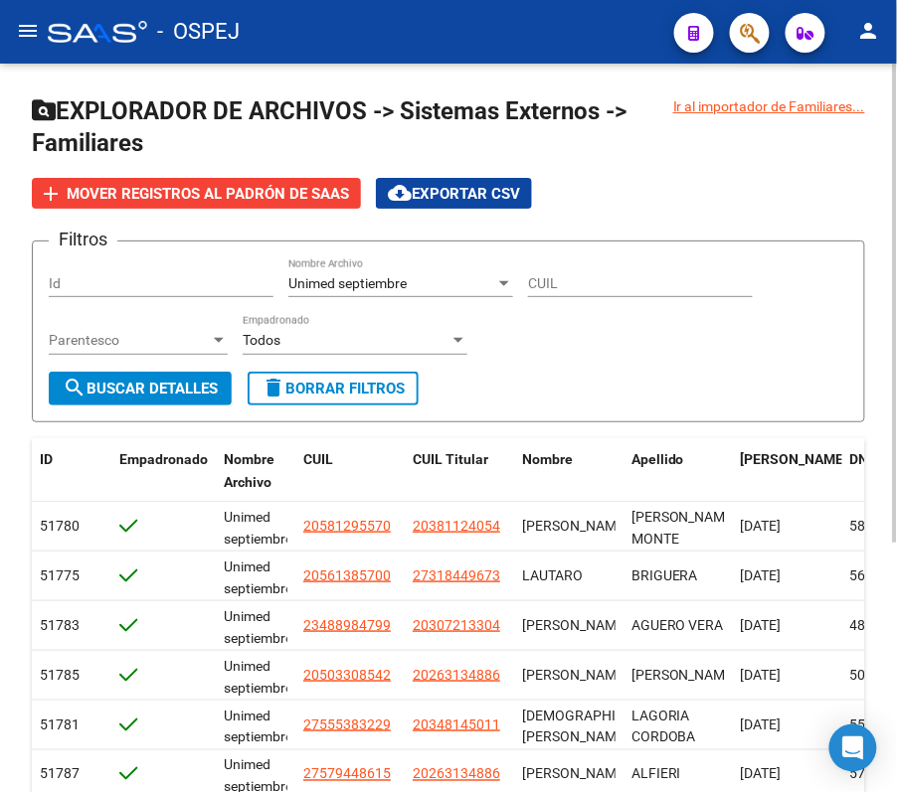
click at [447, 272] on div "Unimed septiembre Nombre Archivo" at bounding box center [400, 277] width 225 height 40
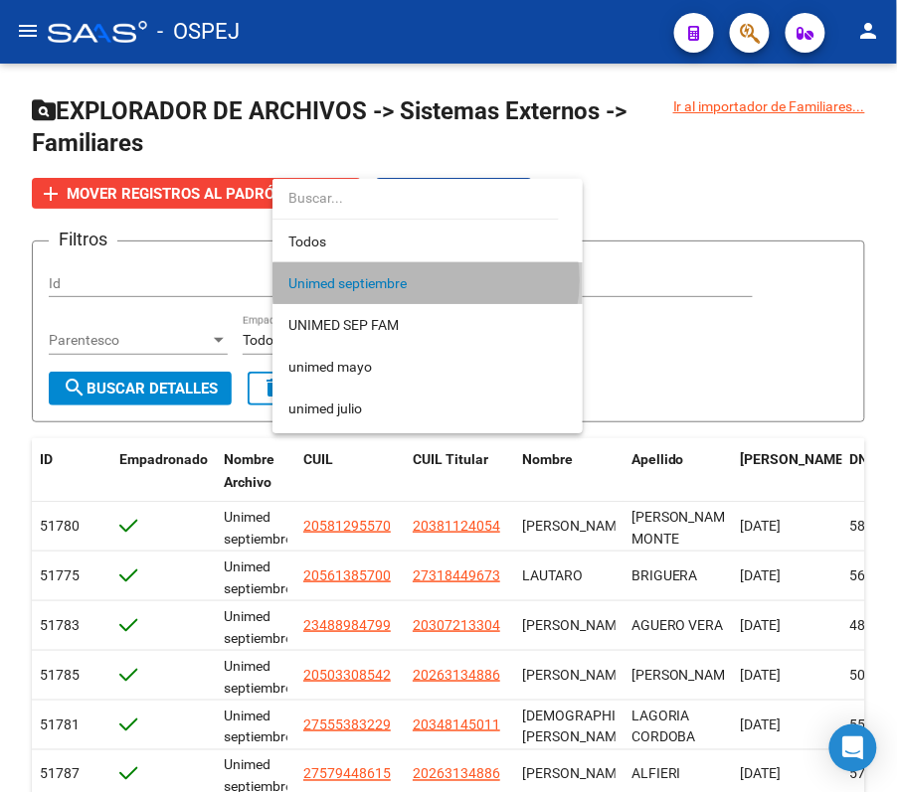
click at [426, 280] on span "Unimed septiembre" at bounding box center [427, 283] width 278 height 42
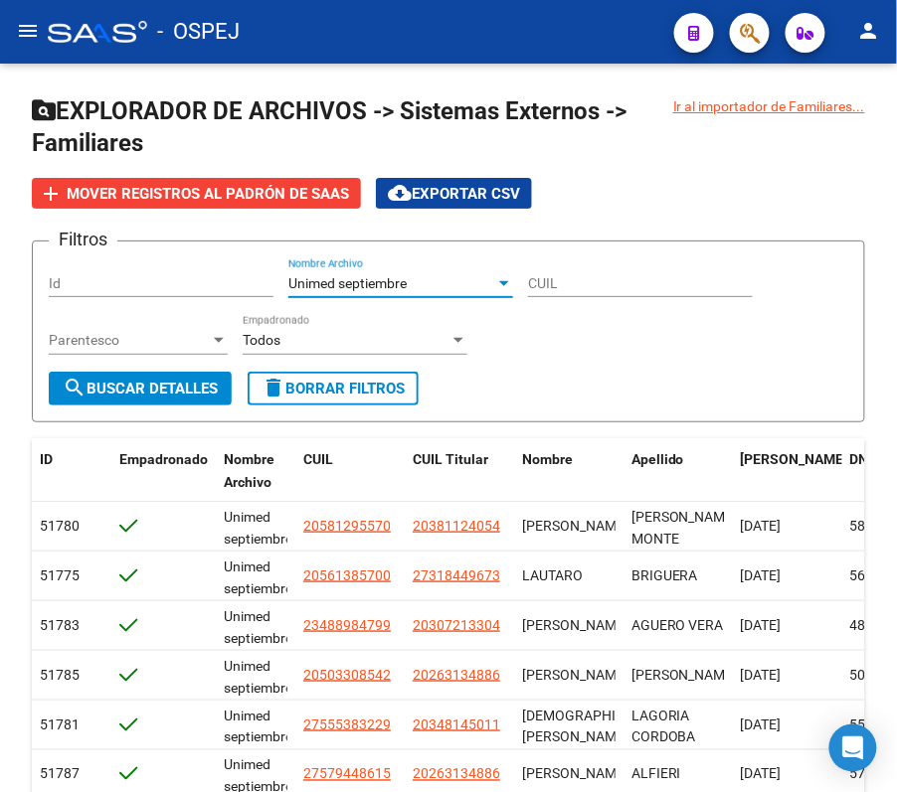
click at [426, 280] on div "Unimed septiembre" at bounding box center [391, 283] width 207 height 17
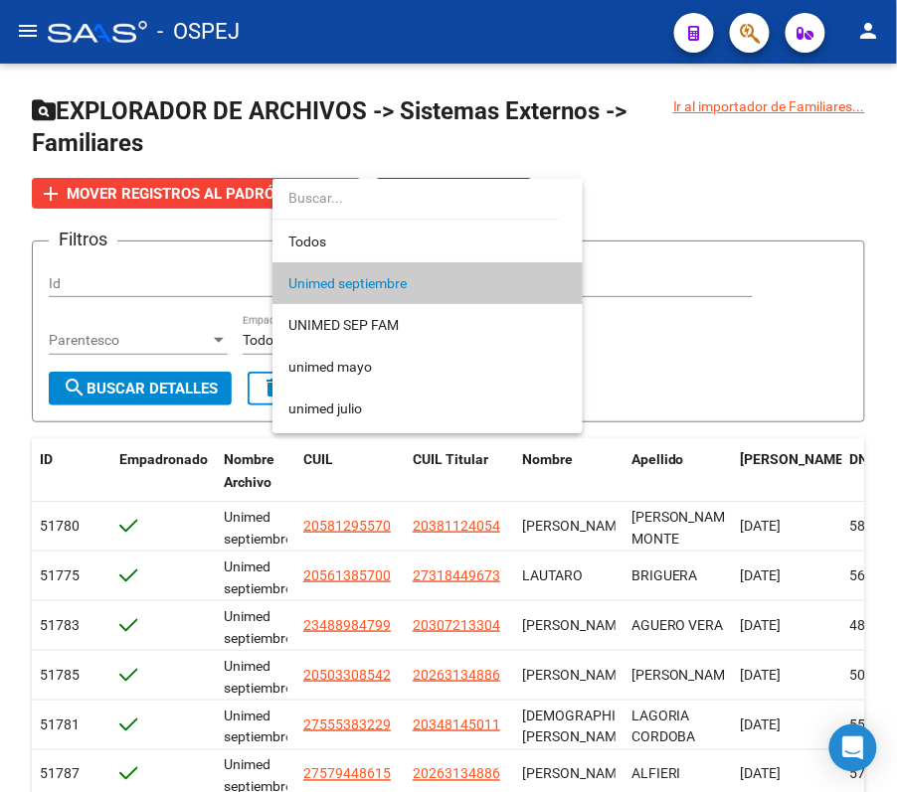
click at [720, 128] on div at bounding box center [448, 396] width 897 height 792
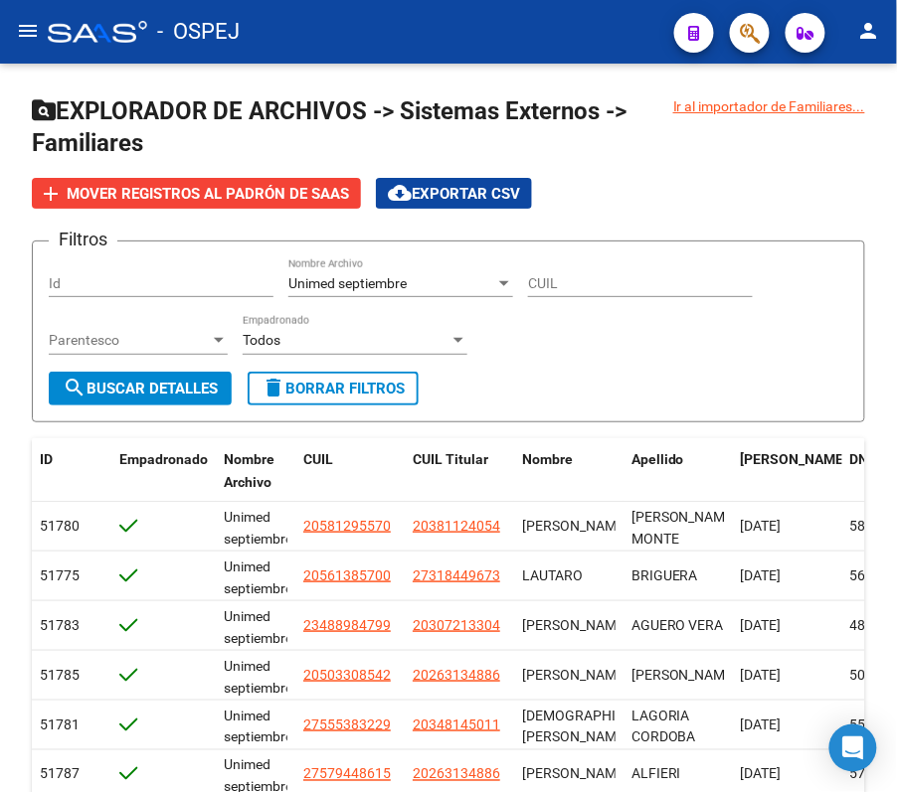
drag, startPoint x: 77, startPoint y: 17, endPoint x: 65, endPoint y: 41, distance: 26.7
click at [77, 28] on div "- OSPEJ" at bounding box center [353, 32] width 610 height 44
click at [38, 37] on mat-icon "menu" at bounding box center [28, 31] width 24 height 24
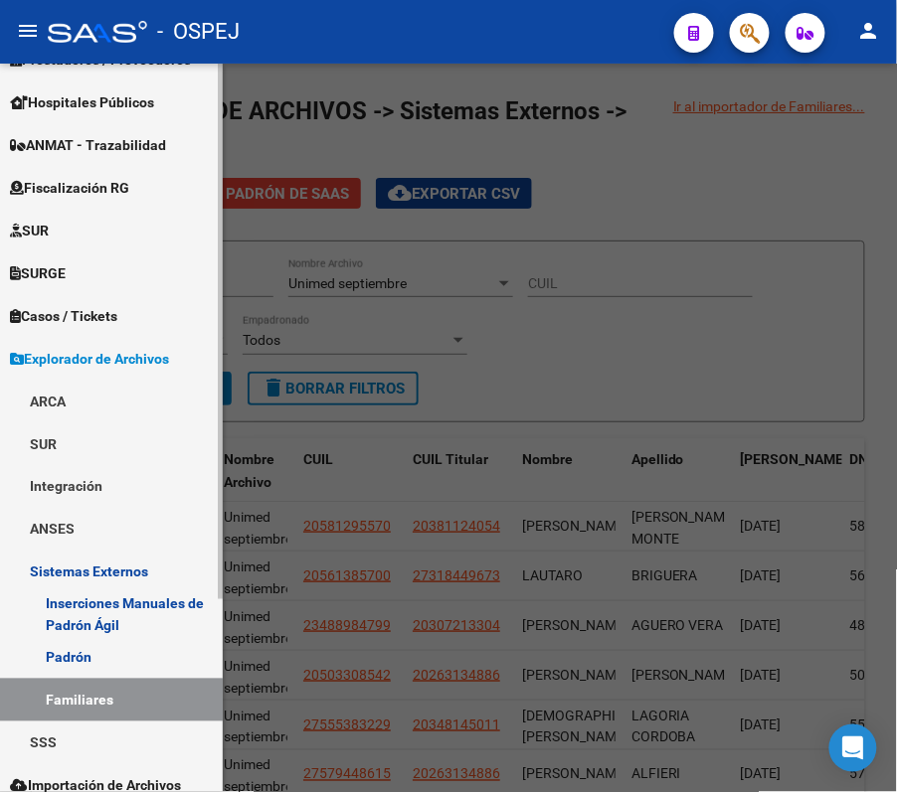
scroll to position [262, 0]
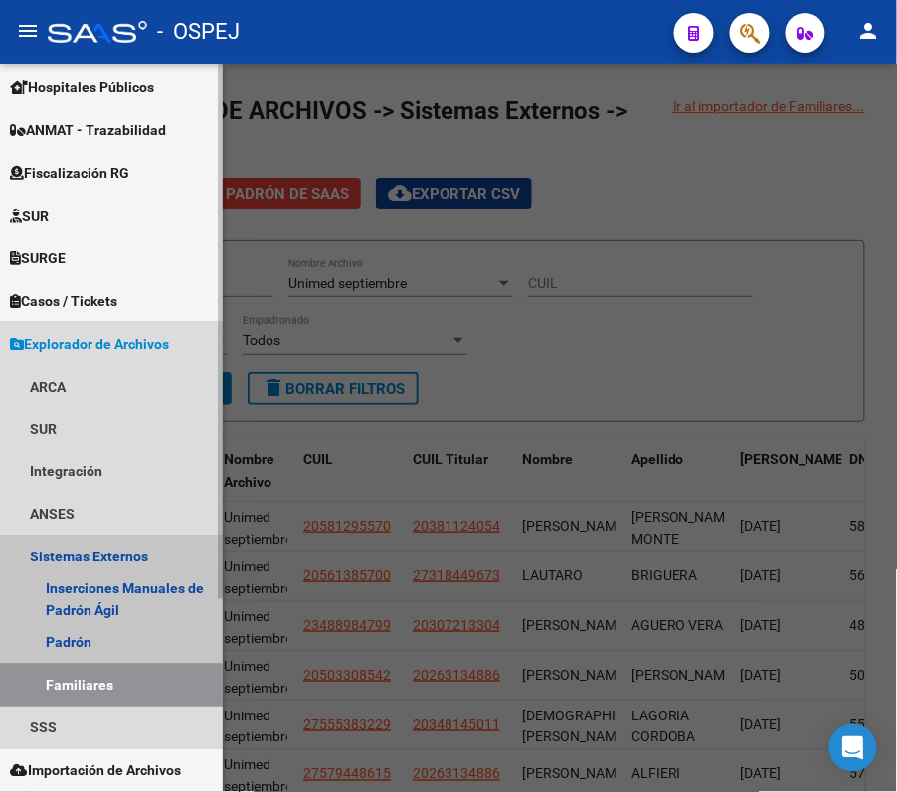
click at [66, 689] on link "Familiares" at bounding box center [111, 685] width 223 height 43
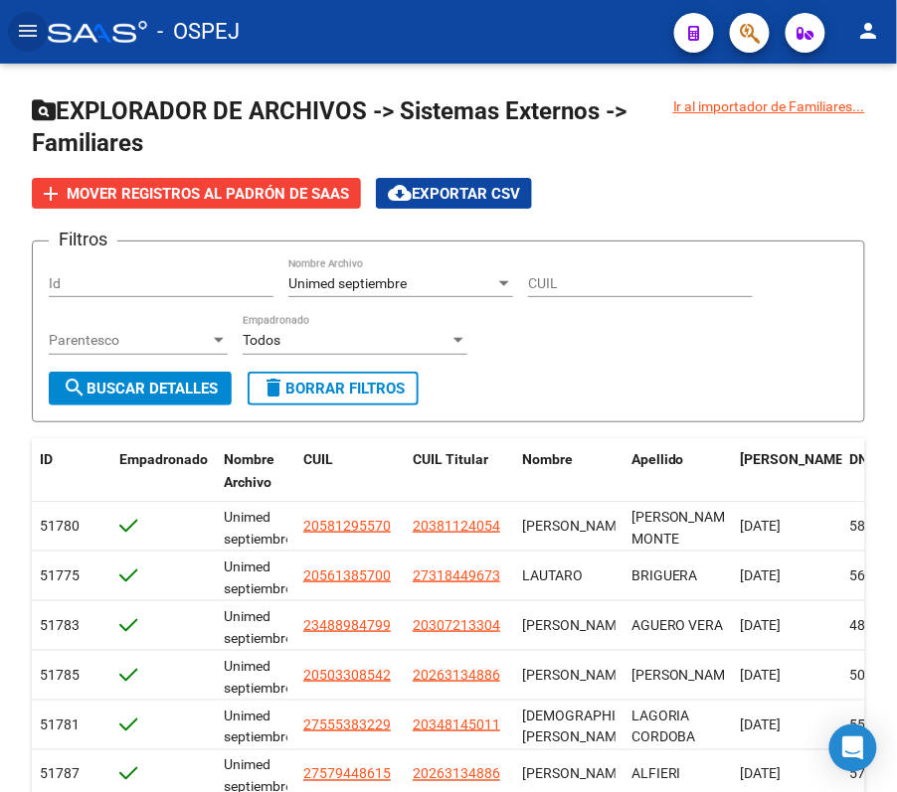
click at [22, 28] on mat-icon "menu" at bounding box center [28, 31] width 24 height 24
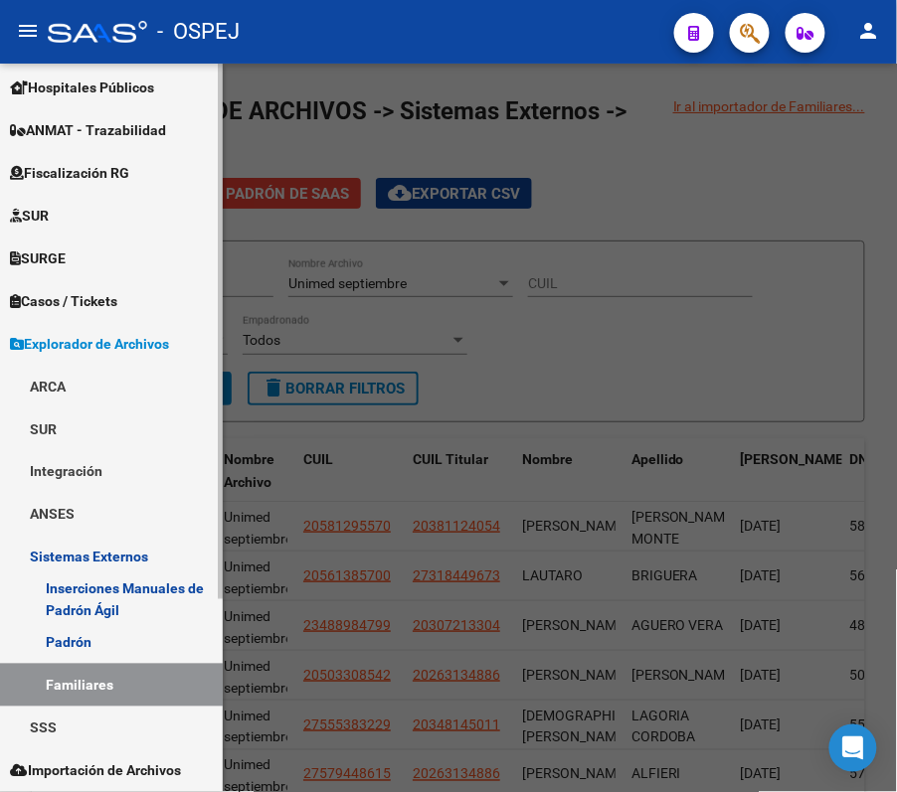
click at [89, 777] on span "Importación de Archivos" at bounding box center [95, 772] width 171 height 22
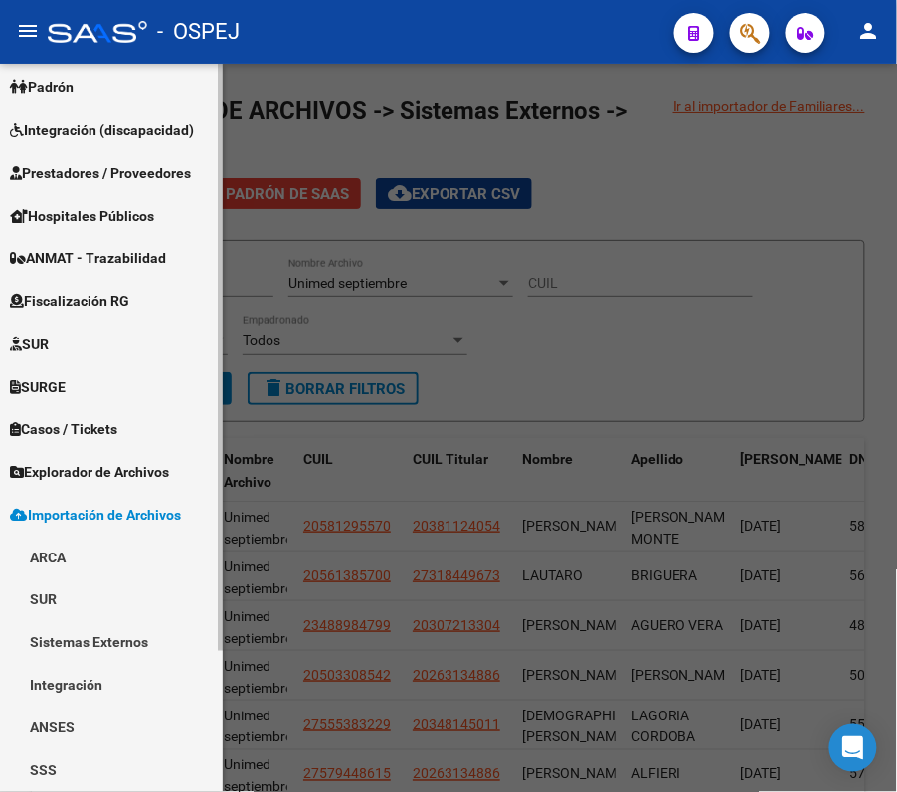
scroll to position [133, 0]
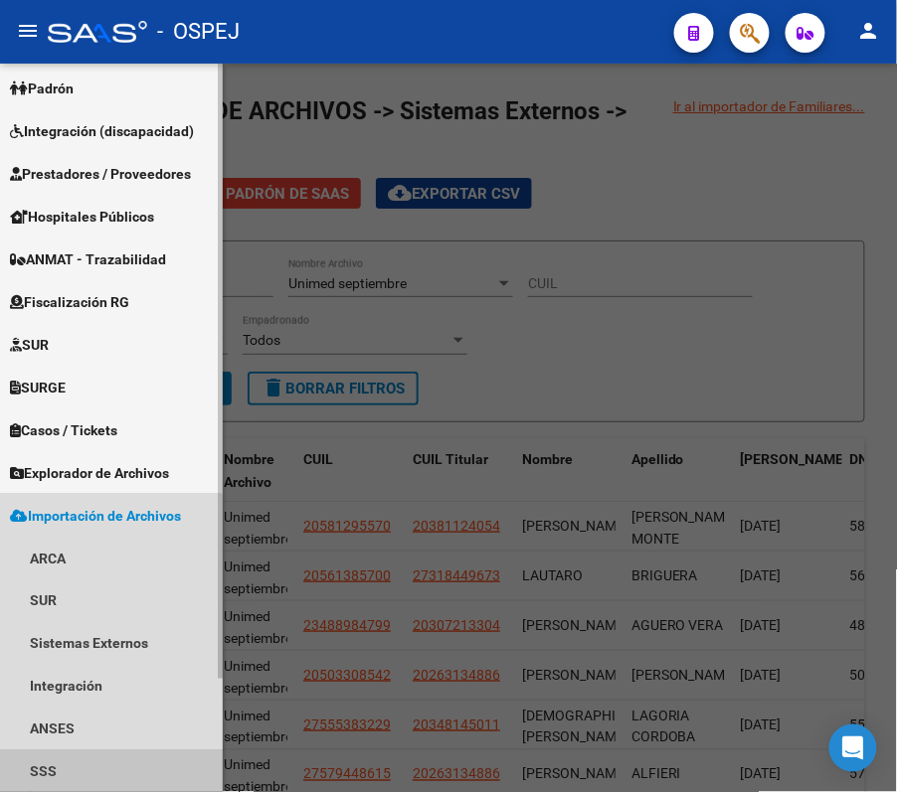
click at [89, 766] on link "SSS" at bounding box center [111, 772] width 223 height 43
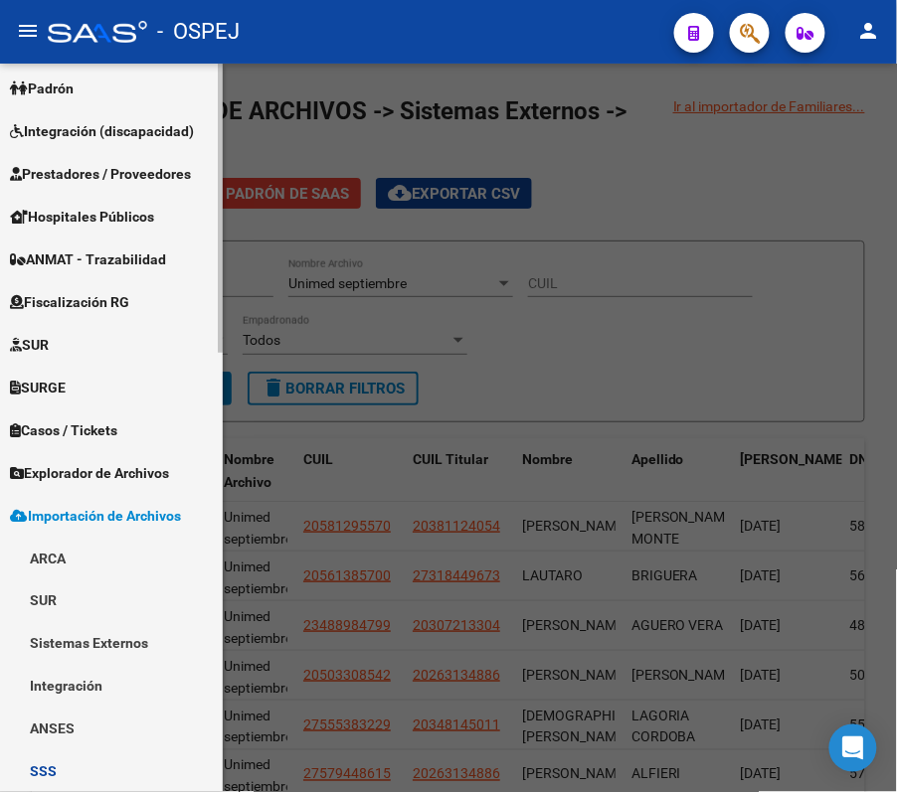
click at [89, 766] on link "SSS" at bounding box center [111, 772] width 223 height 43
click at [93, 653] on link "Sistemas Externos" at bounding box center [111, 643] width 223 height 43
click at [100, 716] on link "Familiares" at bounding box center [111, 729] width 223 height 43
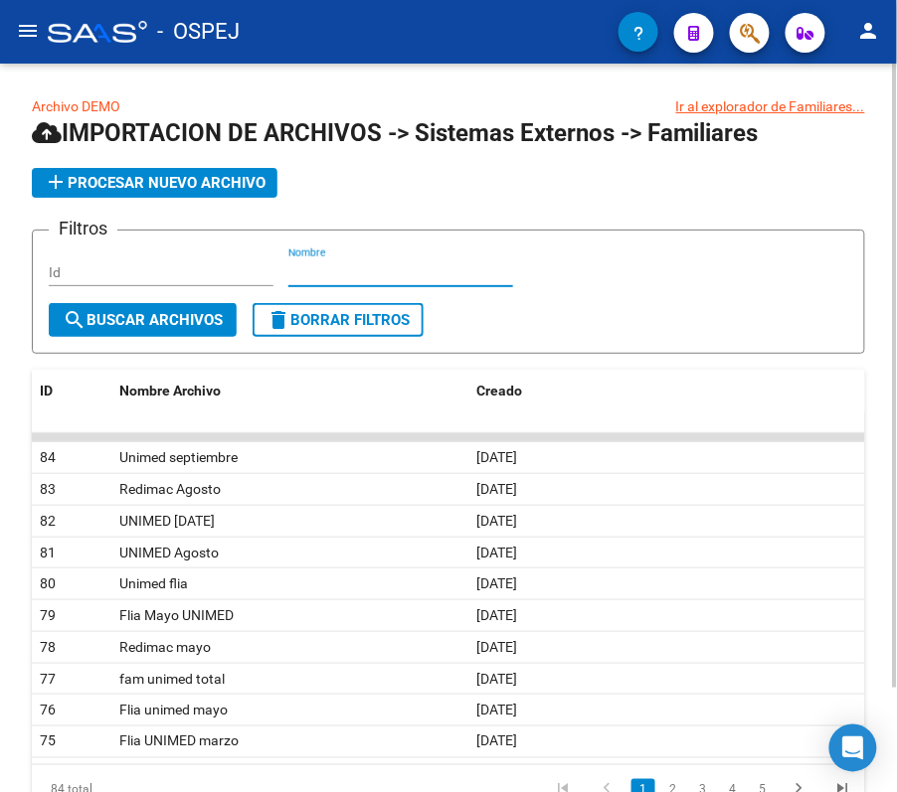
click at [320, 279] on input "Nombre" at bounding box center [400, 272] width 225 height 17
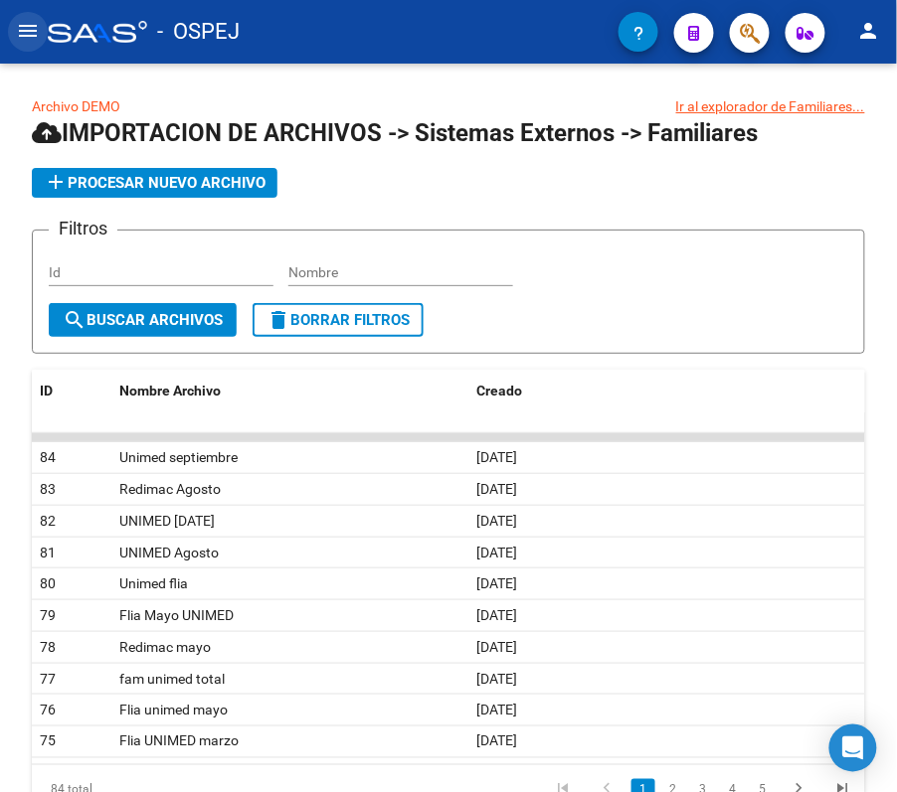
click at [29, 42] on mat-icon "menu" at bounding box center [28, 31] width 24 height 24
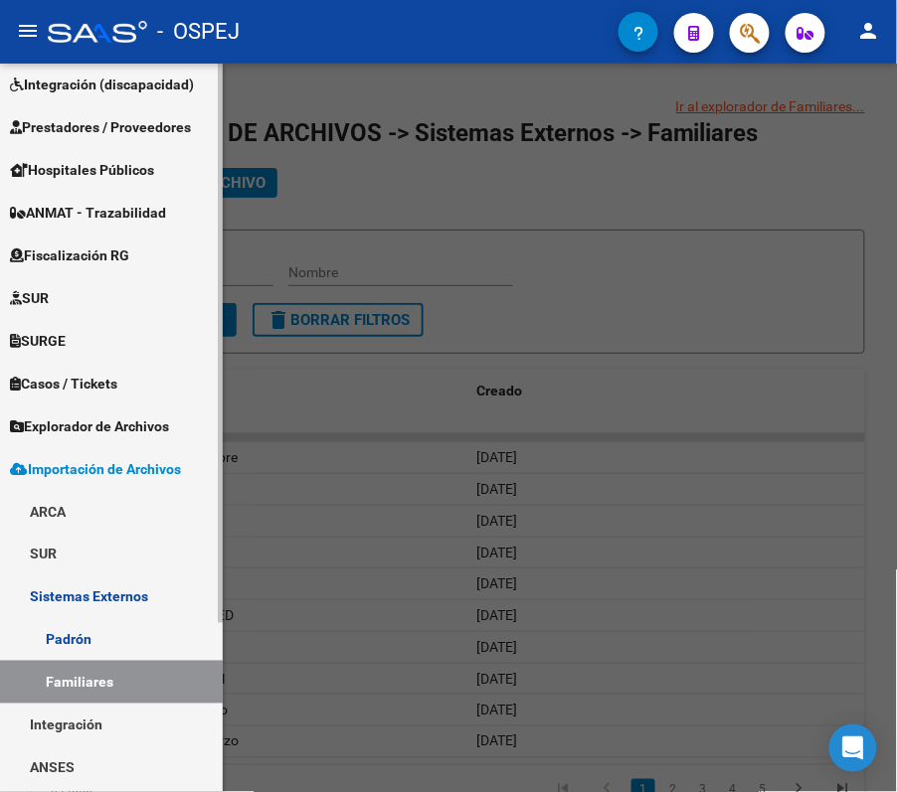
scroll to position [220, 0]
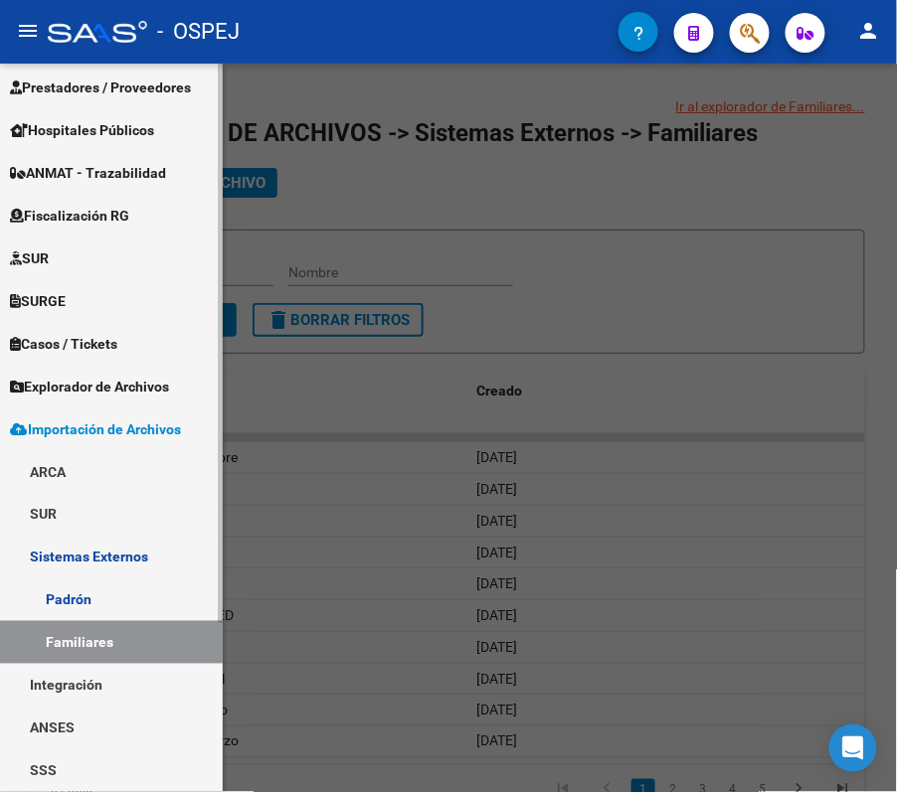
click at [109, 628] on link "Familiares" at bounding box center [111, 642] width 223 height 43
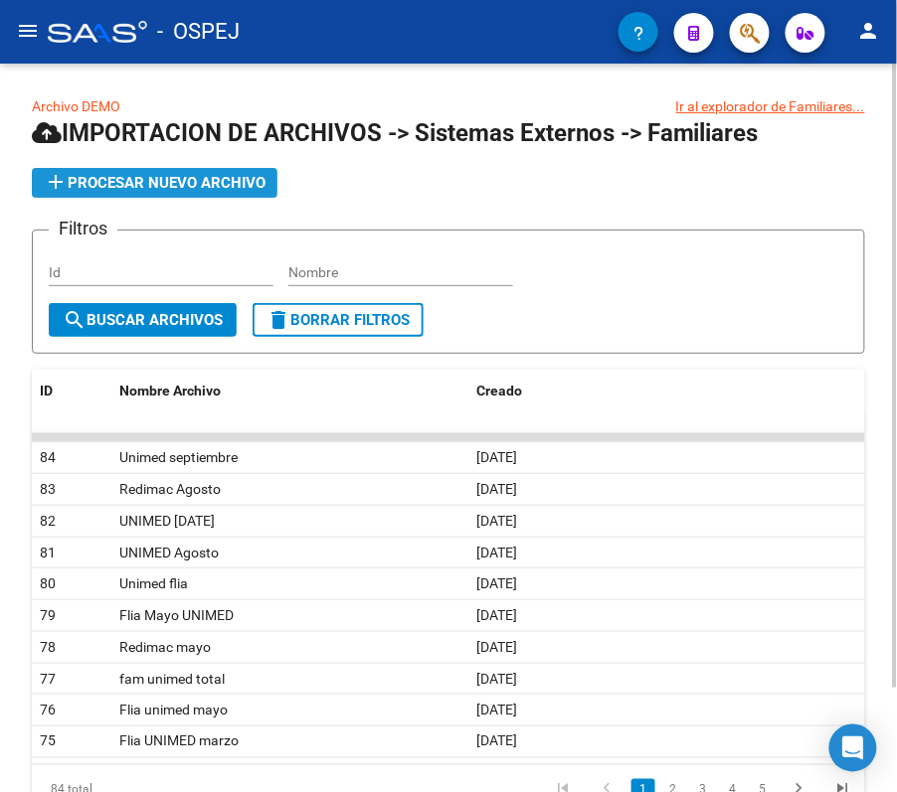
click at [260, 174] on span "add Procesar nuevo archivo" at bounding box center [155, 183] width 222 height 18
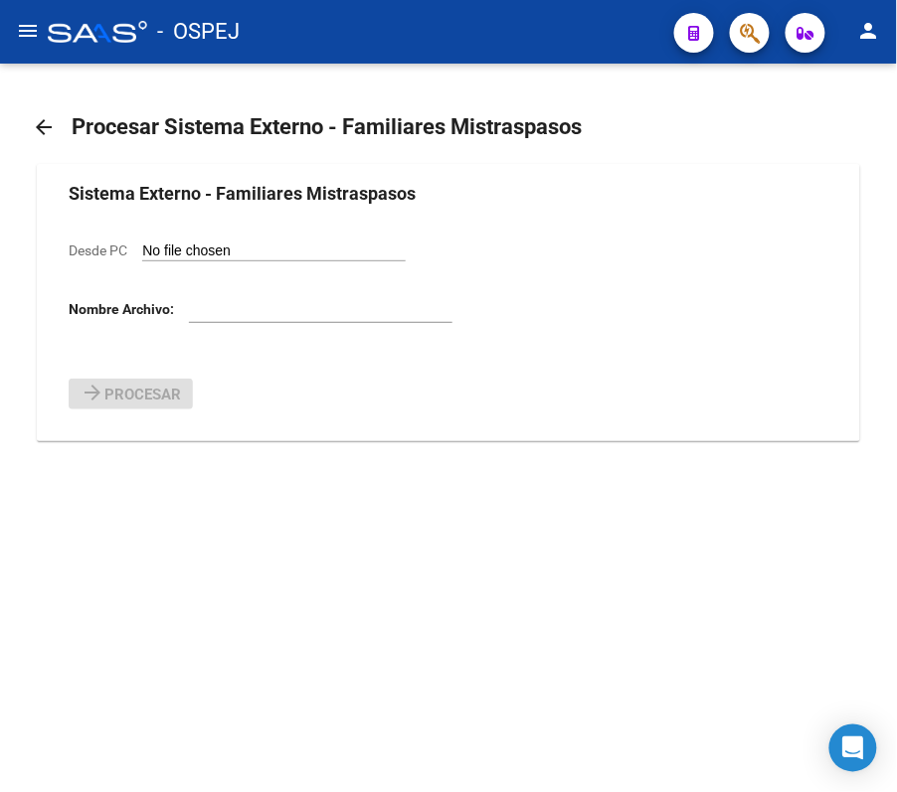
click at [252, 245] on input "Desde PC" at bounding box center [273, 252] width 263 height 19
type input "C:\fakepath\Familiares modelo UNIMED 8.csv"
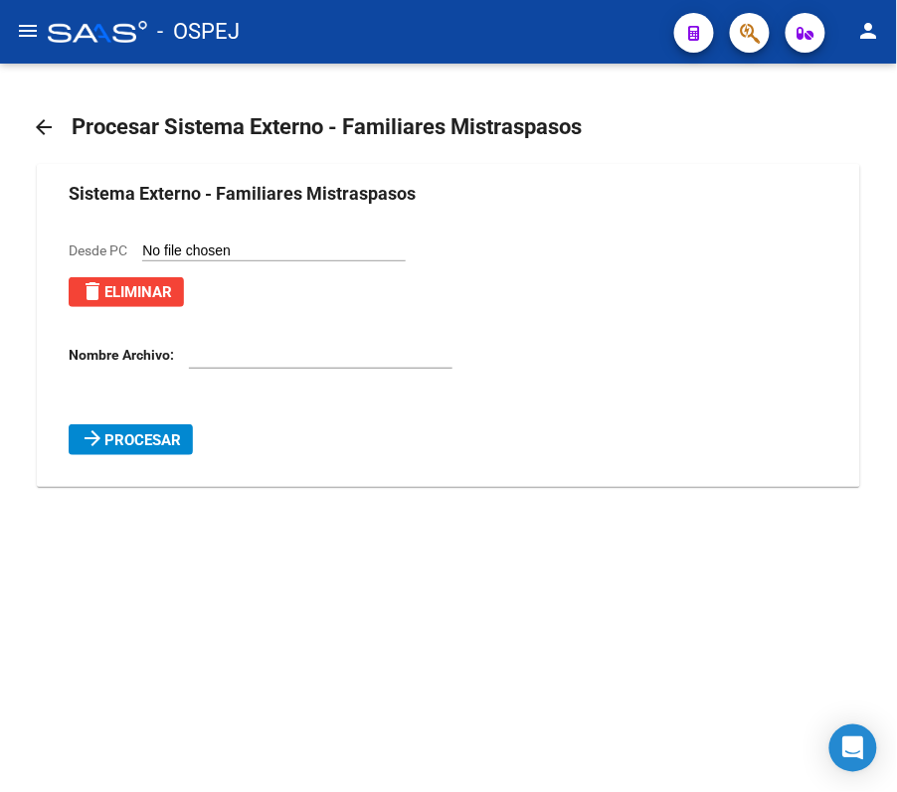
click at [216, 363] on input "text" at bounding box center [320, 355] width 263 height 17
type input "D"
type input "Flia UNIMED Sept"
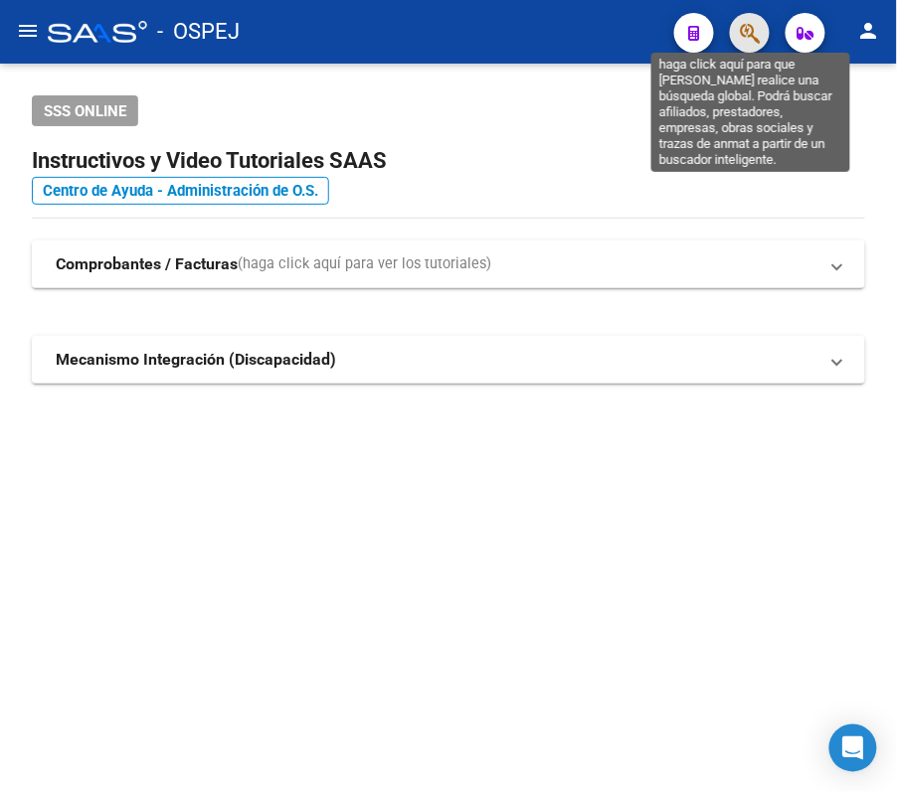
click at [745, 38] on icon "button" at bounding box center [750, 33] width 20 height 23
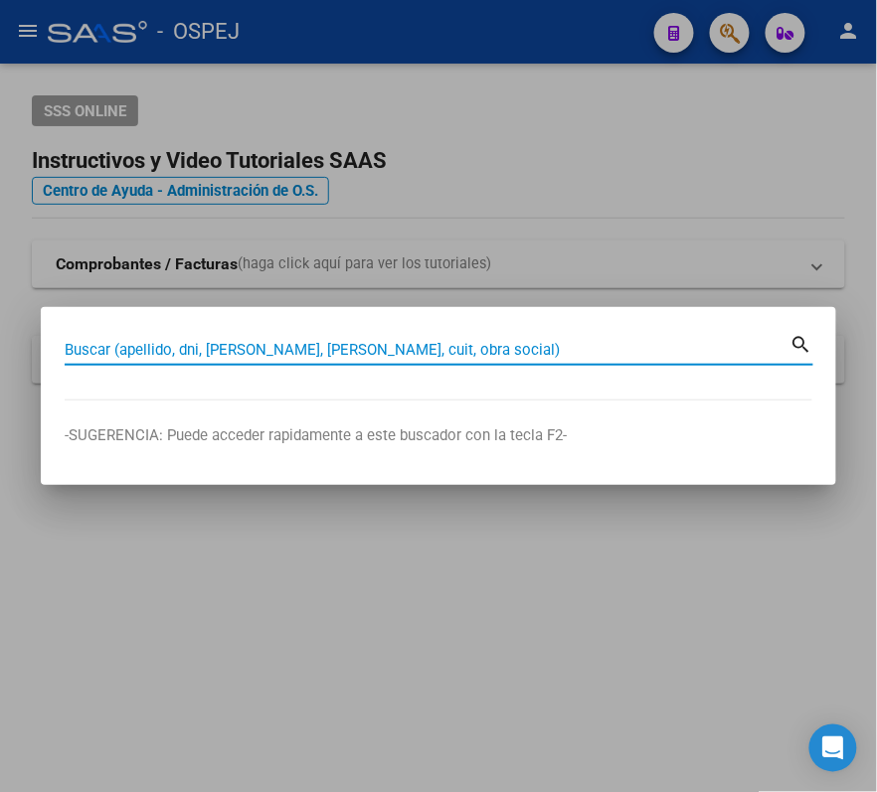
paste input "20525506444"
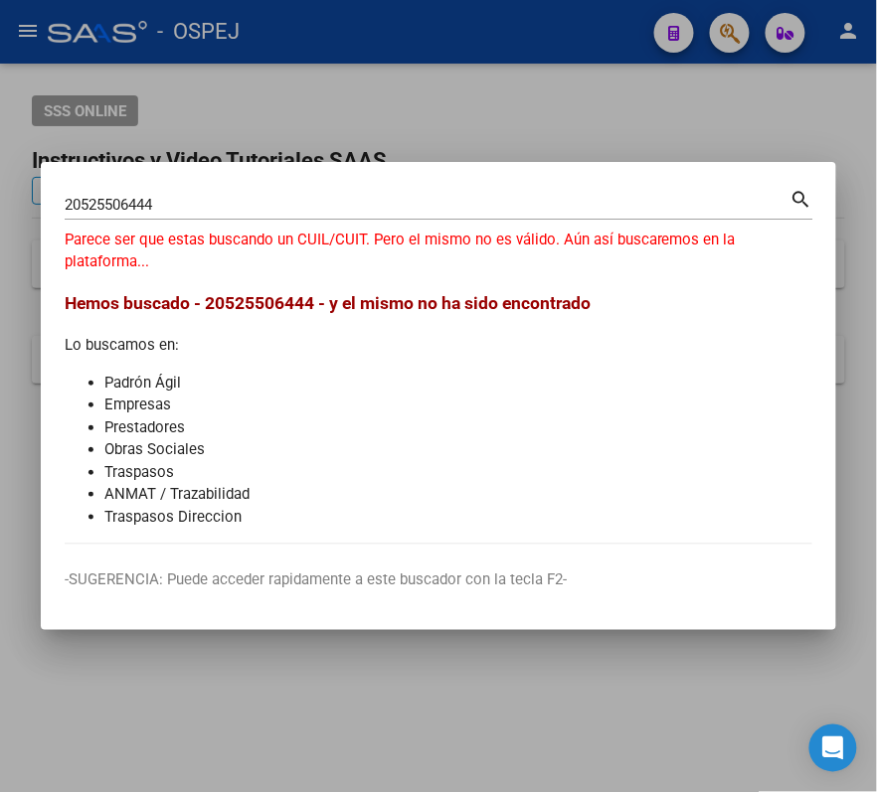
click at [507, 203] on input "20525506444" at bounding box center [428, 205] width 726 height 18
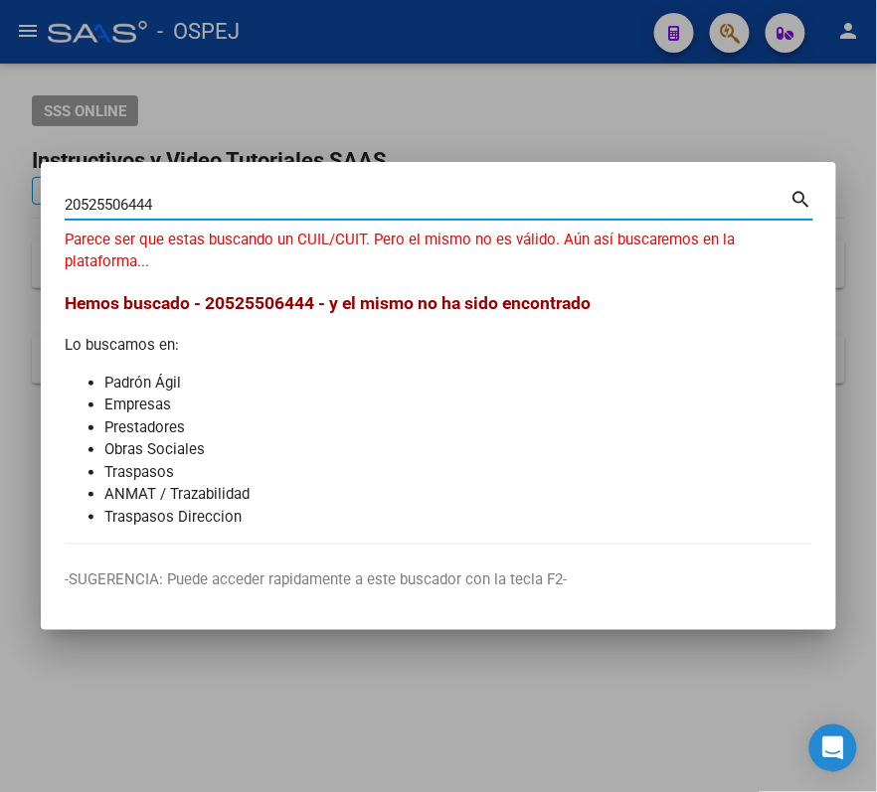
paste input "52550644"
click at [507, 203] on input "2052550644452550644" at bounding box center [428, 205] width 726 height 18
paste input
type input "52550644"
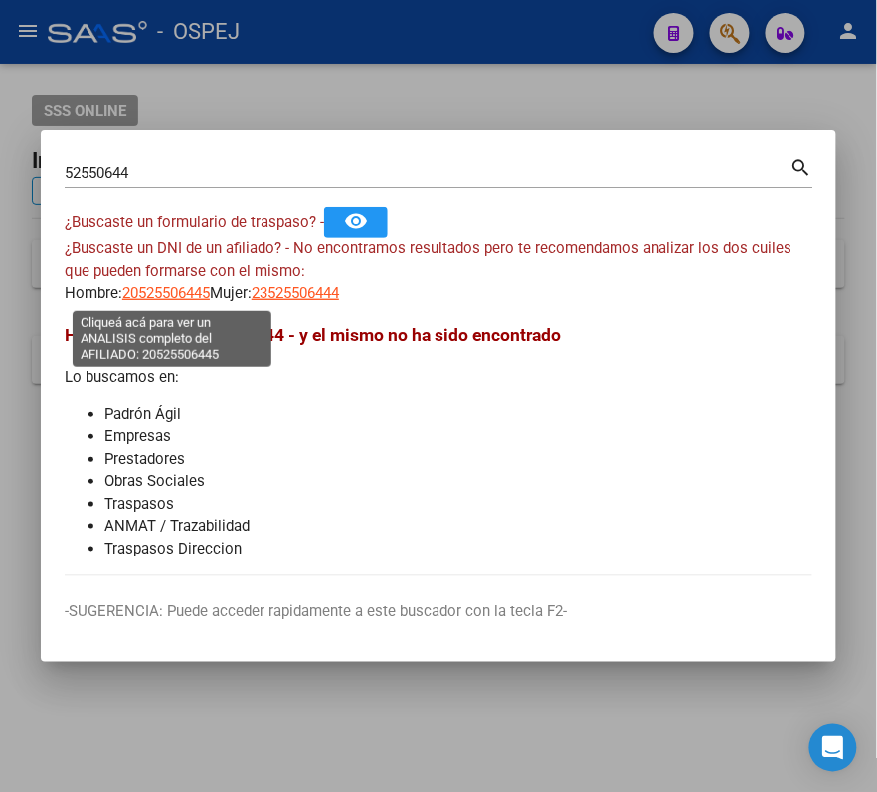
click at [187, 298] on span "20525506445" at bounding box center [165, 293] width 87 height 18
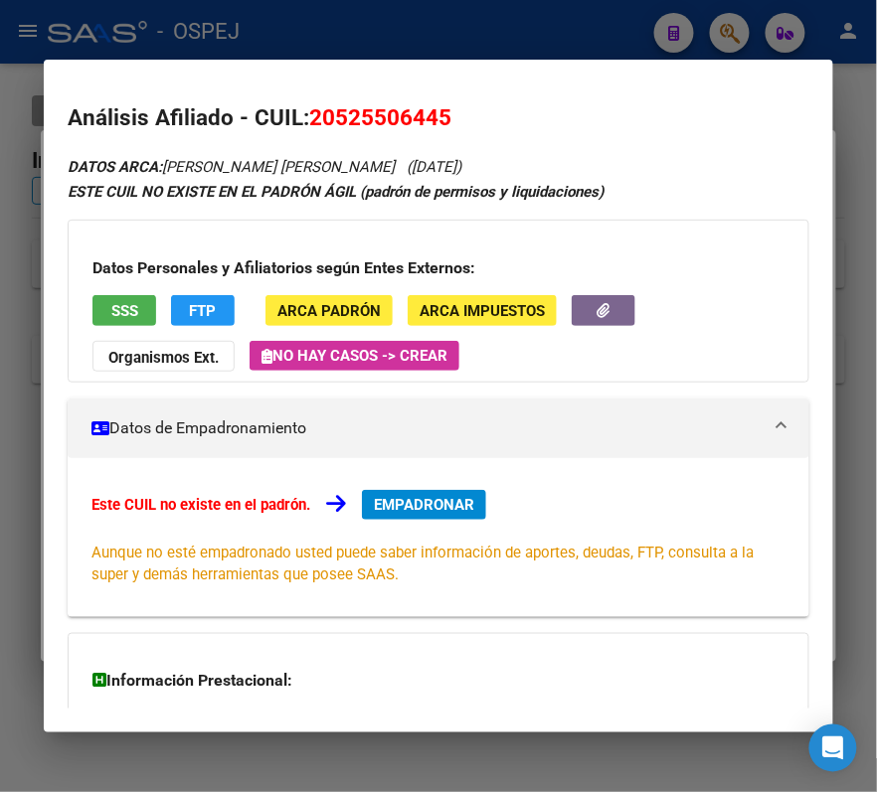
click at [756, 22] on div at bounding box center [438, 396] width 877 height 792
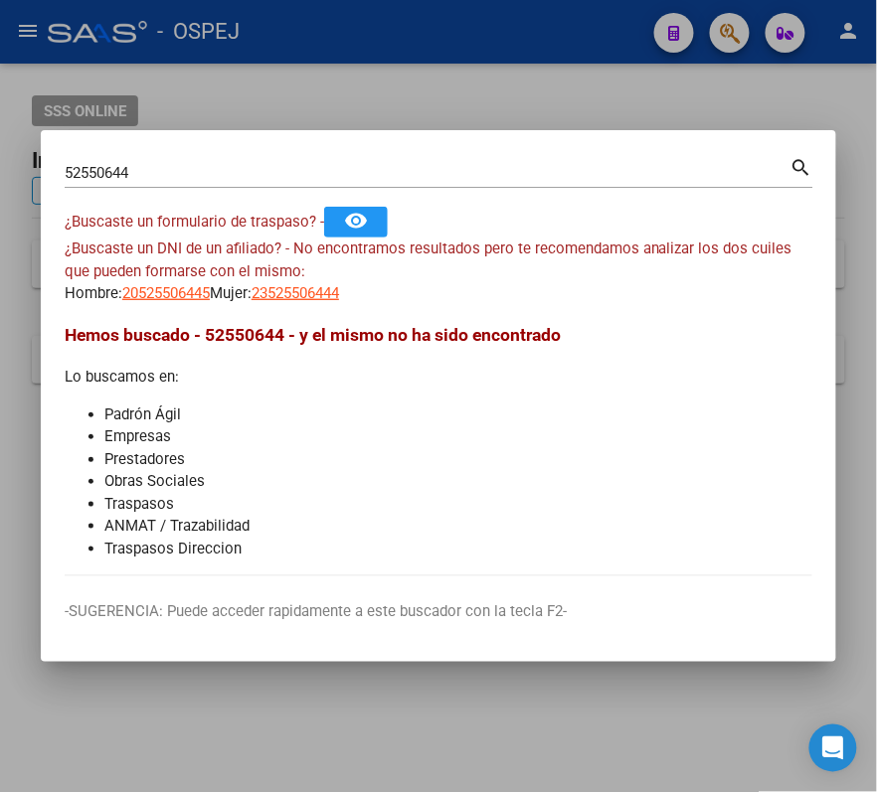
click at [244, 58] on div at bounding box center [438, 396] width 877 height 792
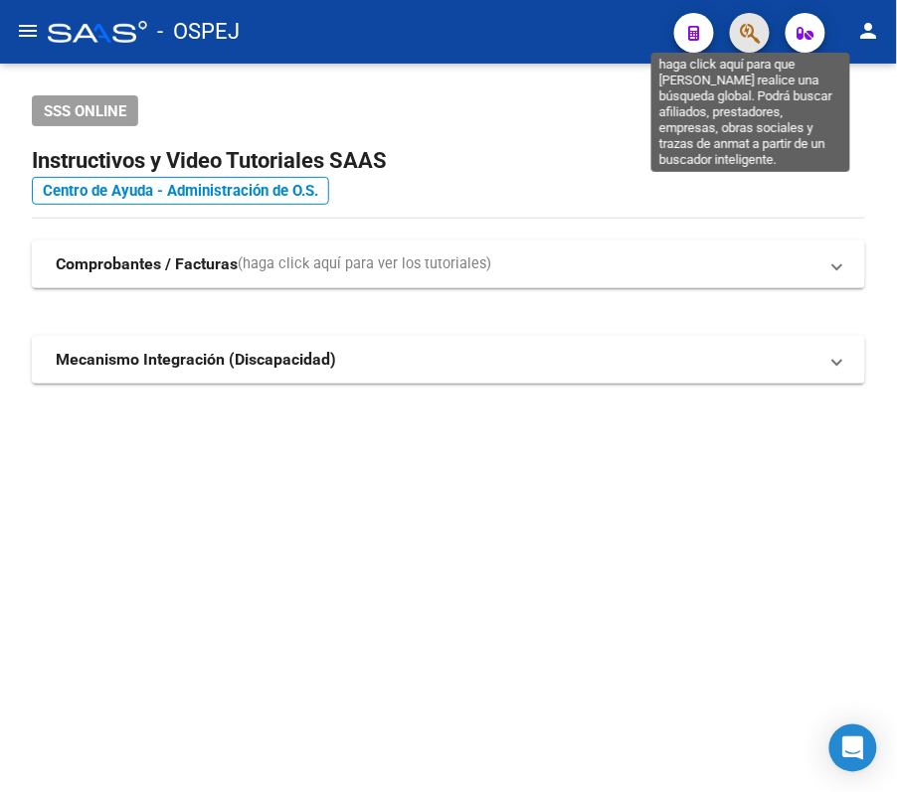
click at [753, 41] on icon "button" at bounding box center [750, 33] width 20 height 23
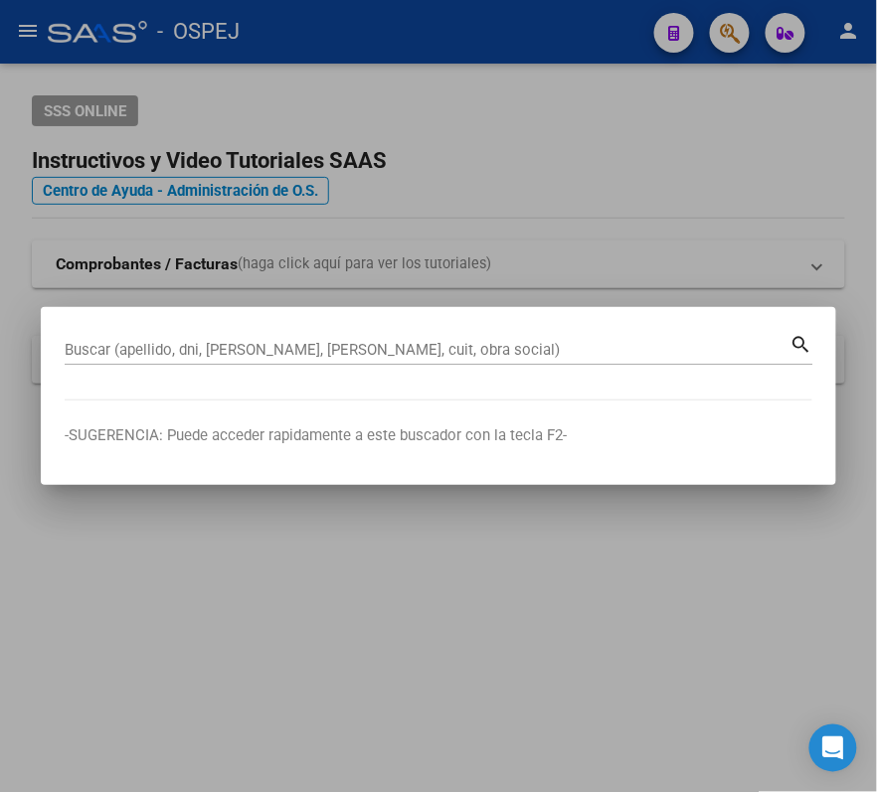
paste input "20497518734"
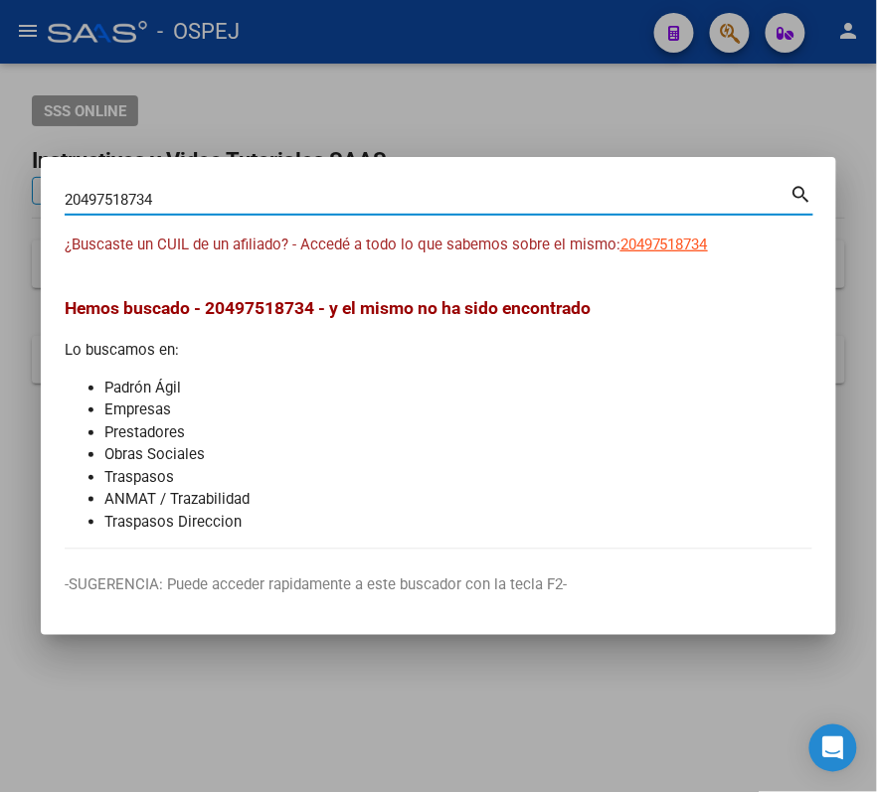
click at [599, 205] on input "20497518734" at bounding box center [428, 200] width 726 height 18
paste input "504237169"
click at [541, 203] on input "20504237169" at bounding box center [428, 200] width 726 height 18
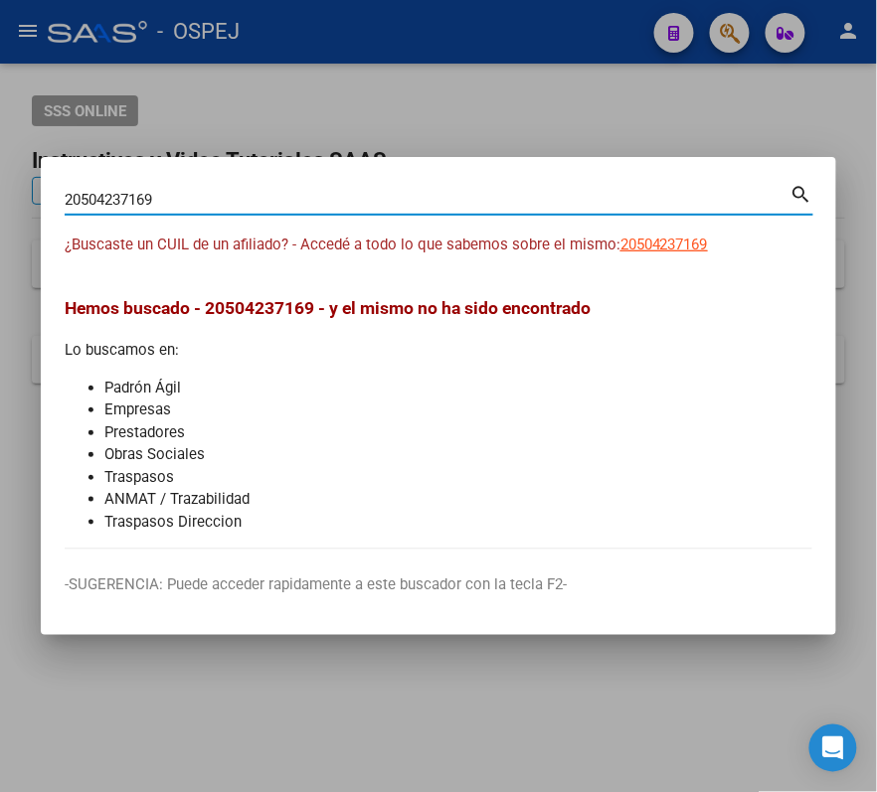
paste input "55994746"
type input "20555994746"
click at [418, 42] on div at bounding box center [438, 396] width 877 height 792
